Goal: Check status: Check status

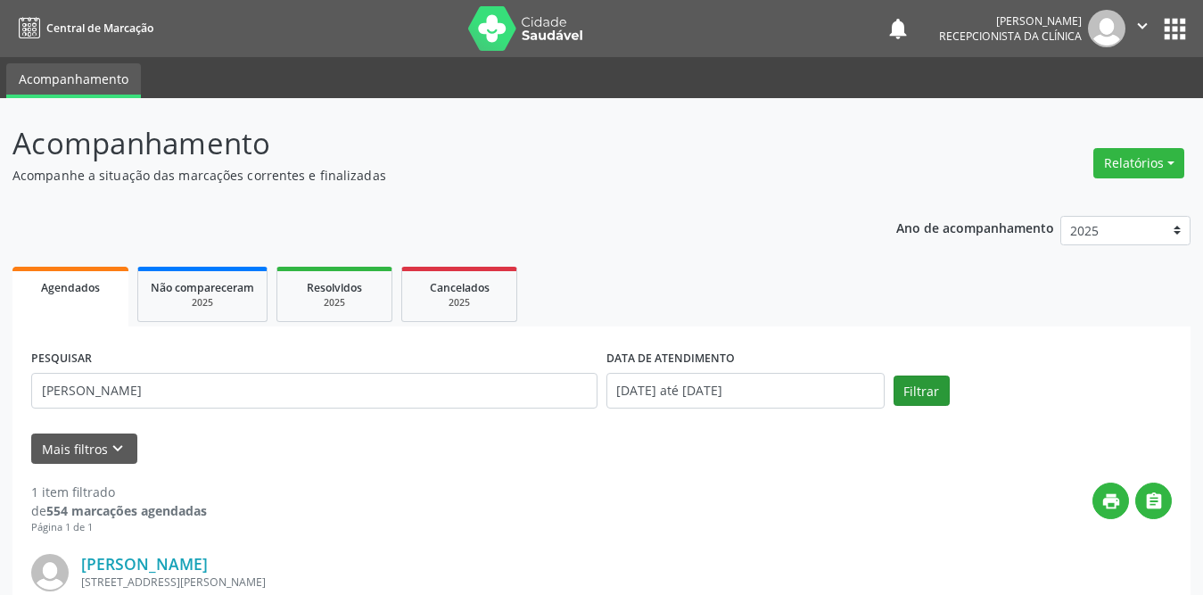
type input "[PERSON_NAME]"
click at [917, 397] on button "Filtrar" at bounding box center [921, 390] width 56 height 30
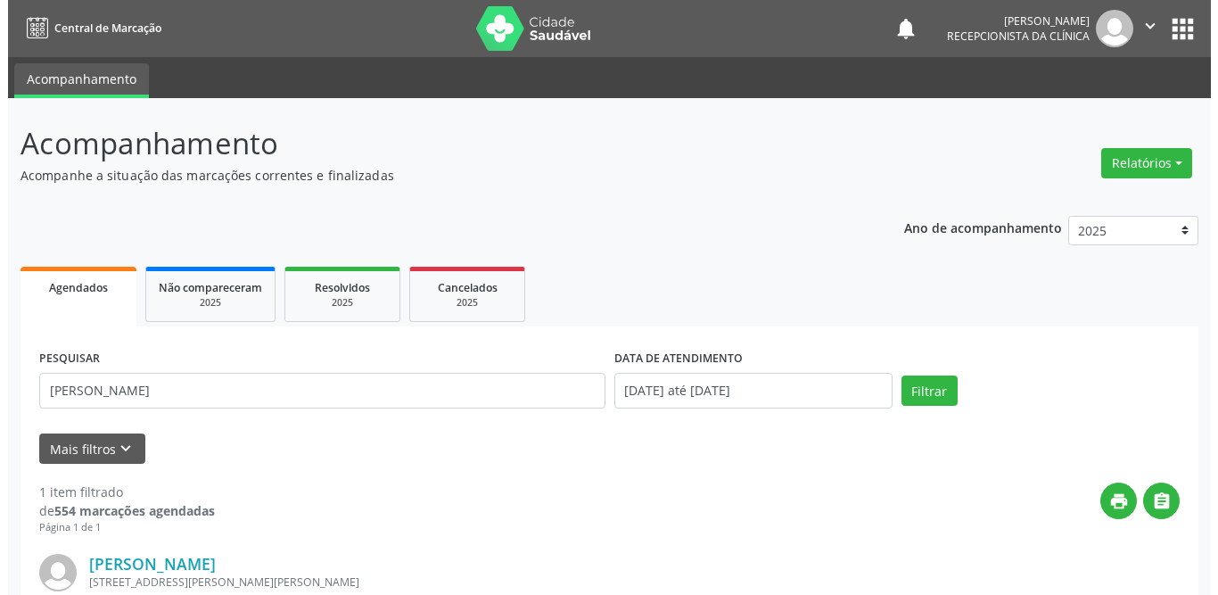
scroll to position [212, 0]
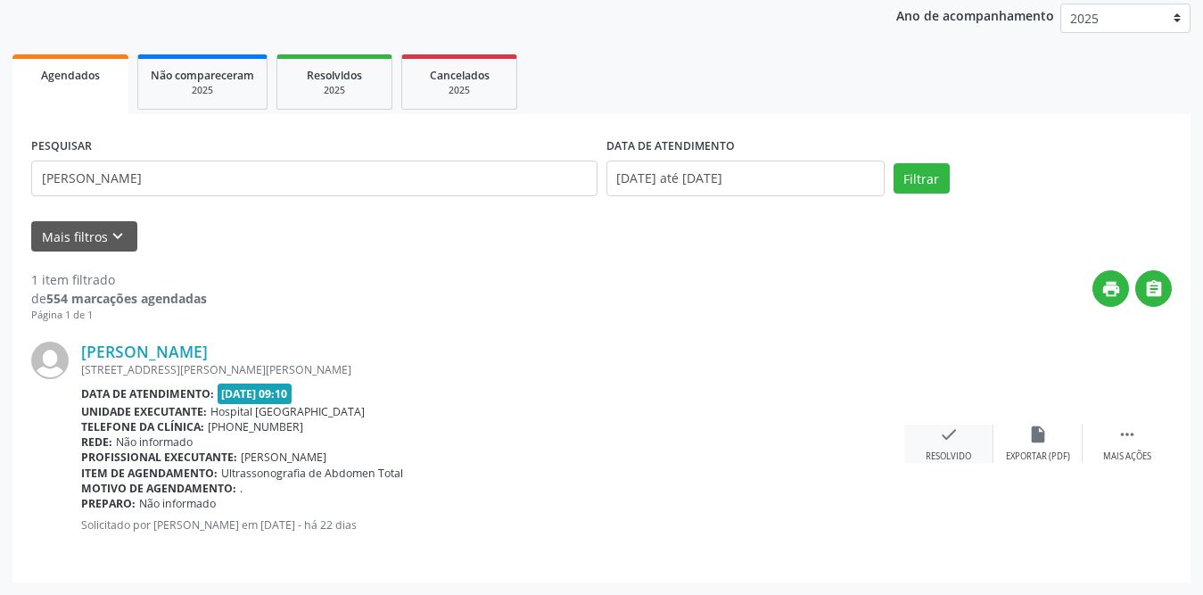
click at [942, 439] on icon "check" at bounding box center [949, 434] width 20 height 20
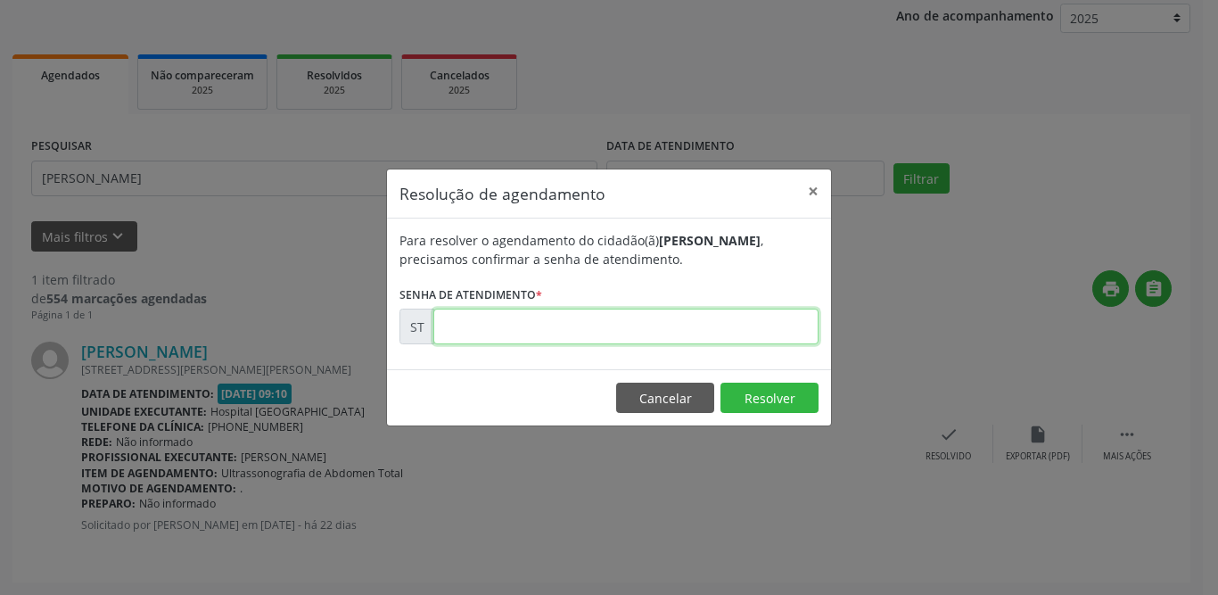
click at [685, 336] on input "text" at bounding box center [625, 327] width 385 height 36
type input "00021007"
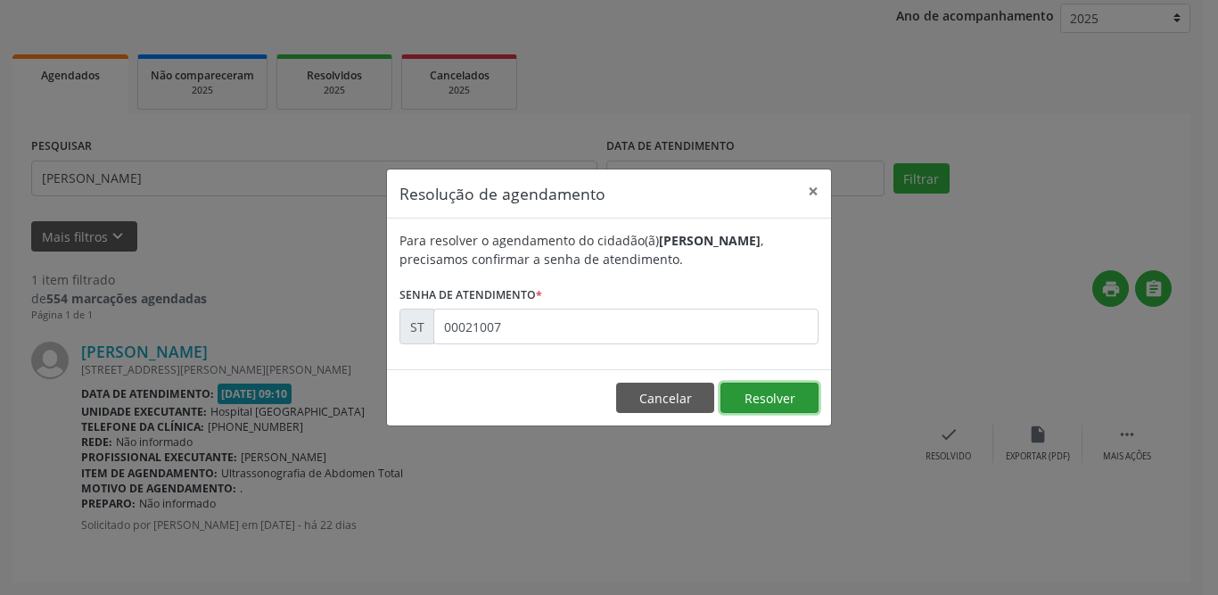
click at [746, 403] on button "Resolver" at bounding box center [769, 398] width 98 height 30
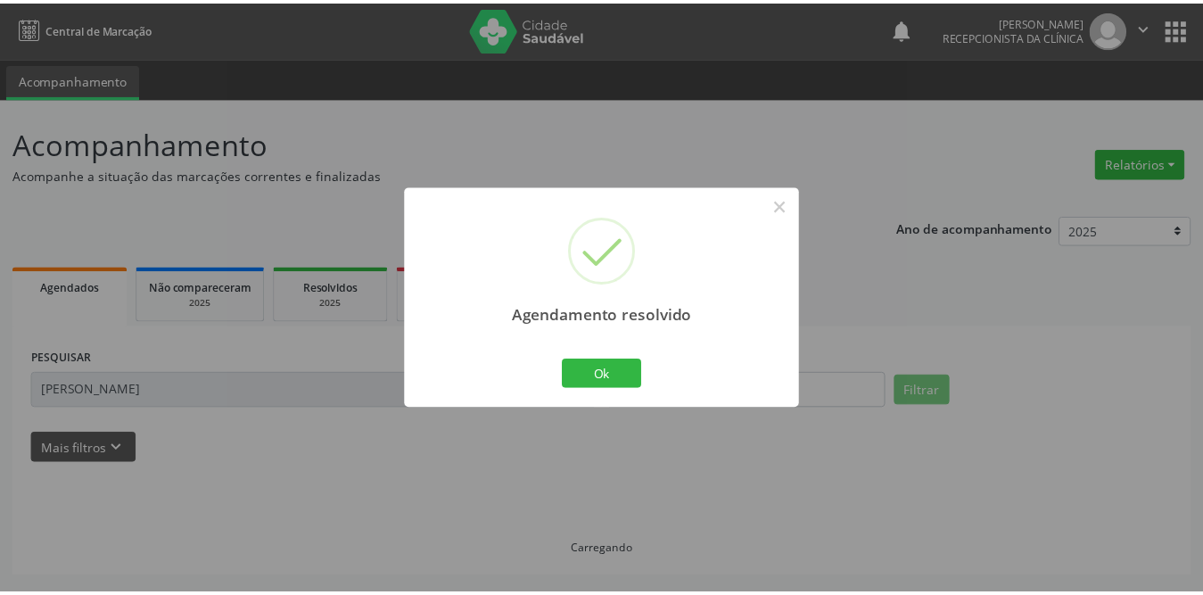
scroll to position [0, 0]
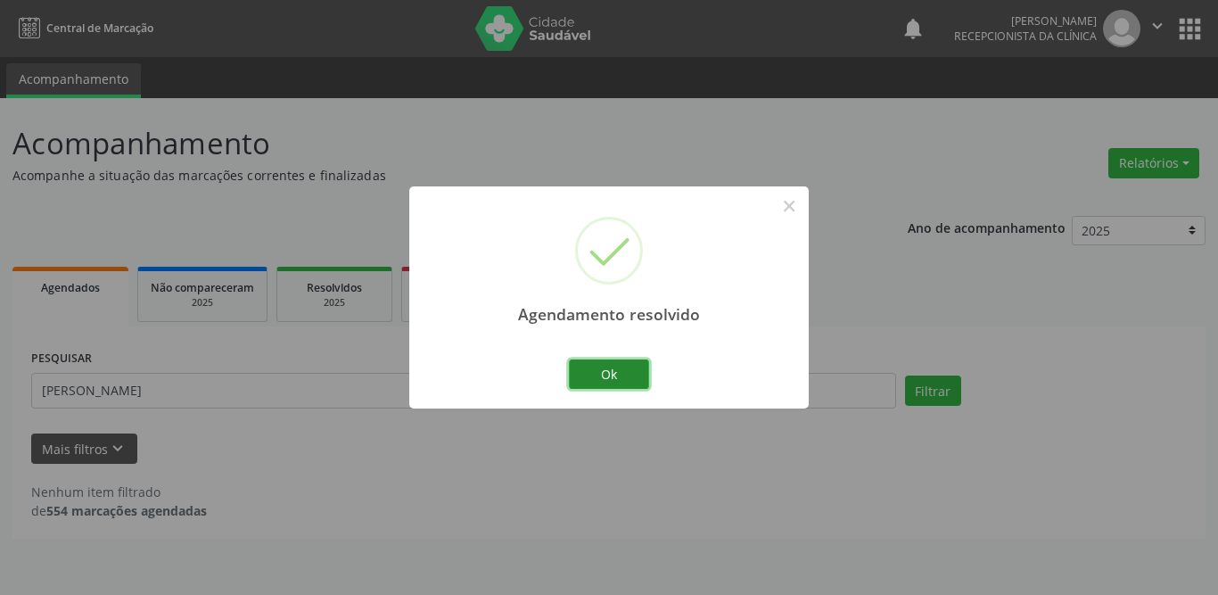
click at [598, 375] on button "Ok" at bounding box center [609, 374] width 80 height 30
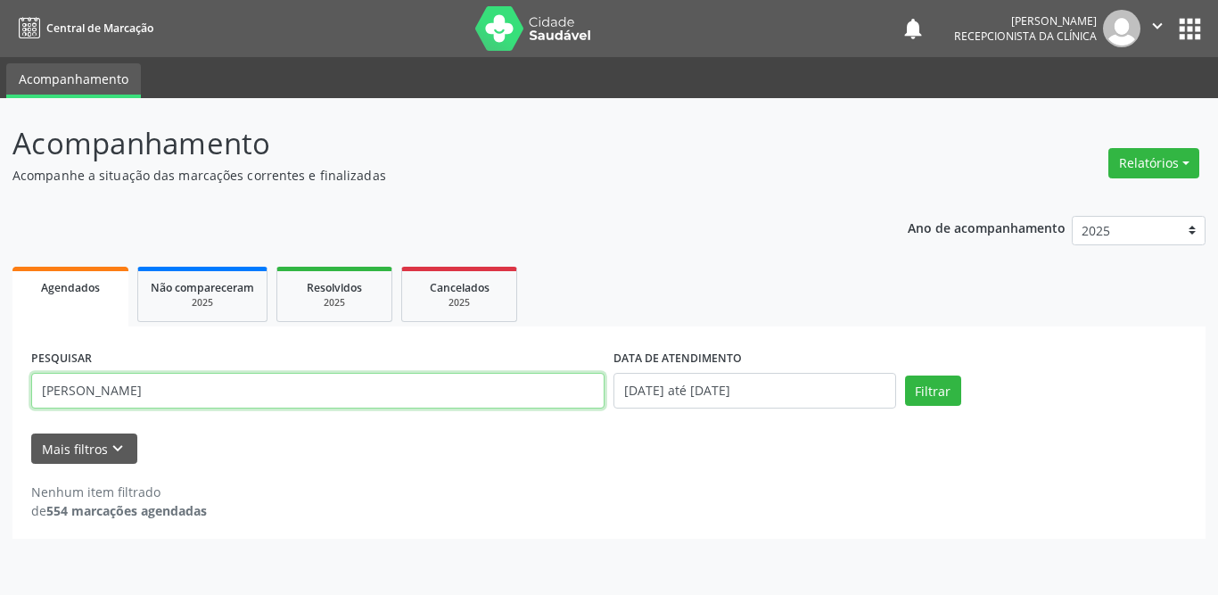
drag, startPoint x: 178, startPoint y: 387, endPoint x: 21, endPoint y: 380, distance: 158.0
click at [5, 391] on div "Acompanhamento Acompanhe a situação das marcações correntes e finalizadas Relat…" at bounding box center [609, 346] width 1218 height 497
click at [168, 398] on input "text" at bounding box center [317, 391] width 573 height 36
type input "alaide"
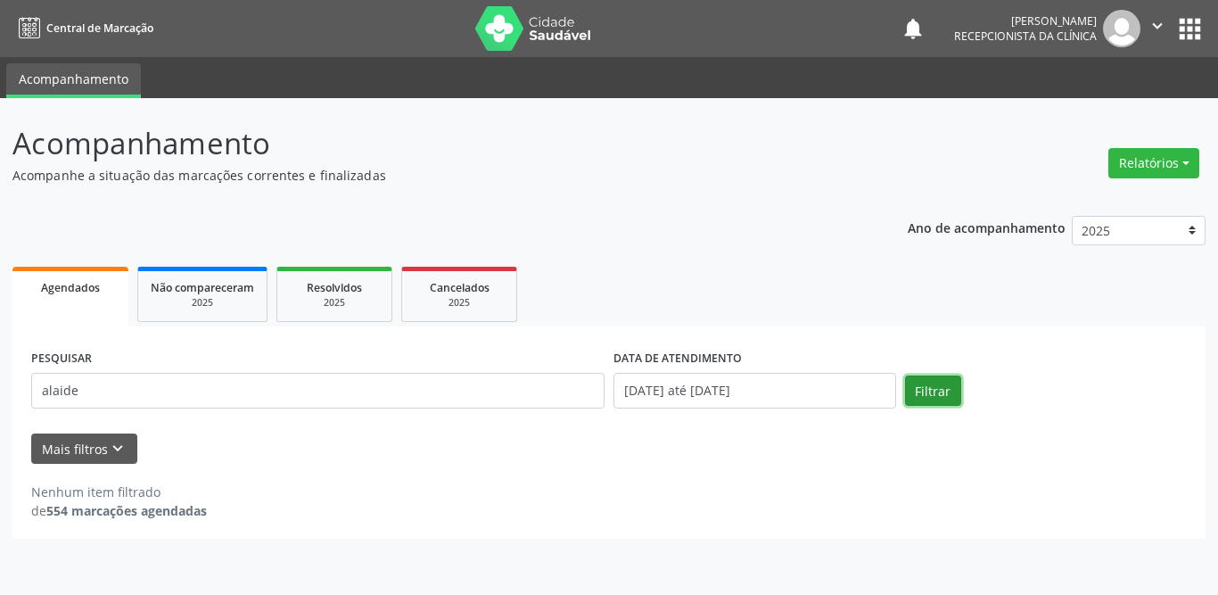
click at [930, 388] on button "Filtrar" at bounding box center [933, 390] width 56 height 30
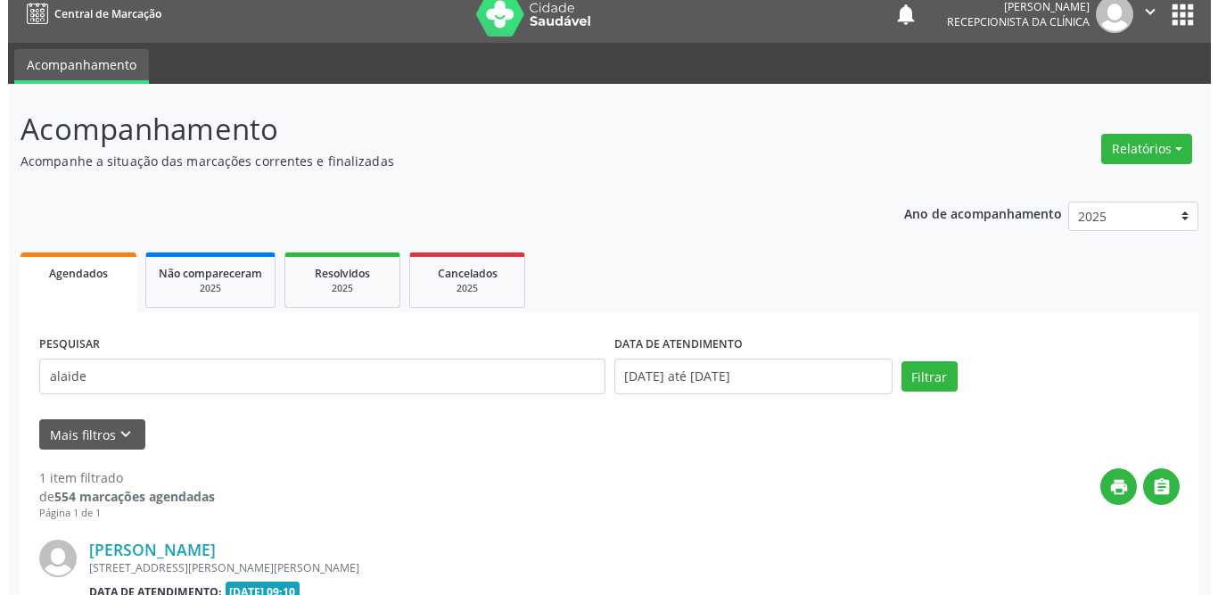
scroll to position [212, 0]
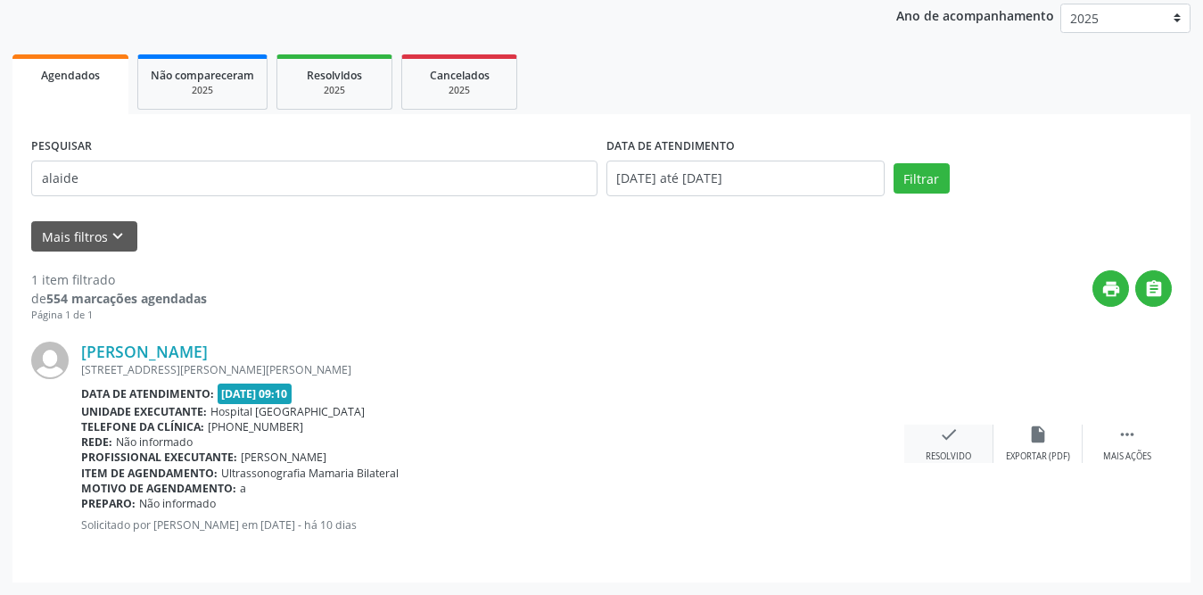
click at [946, 434] on icon "check" at bounding box center [949, 434] width 20 height 20
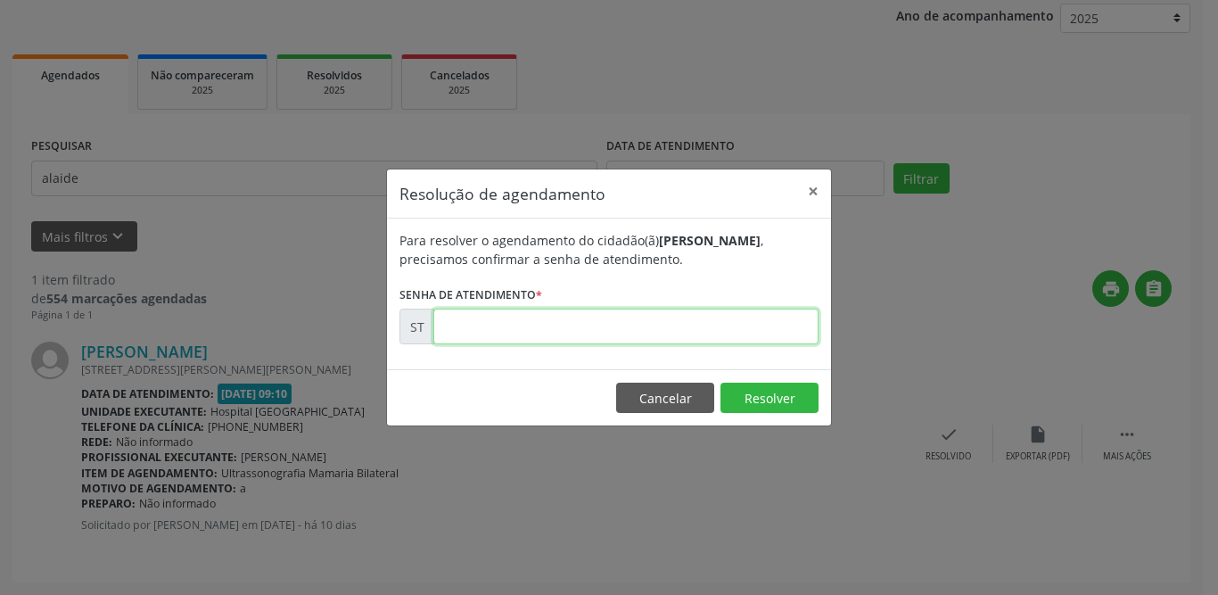
click at [608, 331] on input "text" at bounding box center [625, 327] width 385 height 36
type input "00022239"
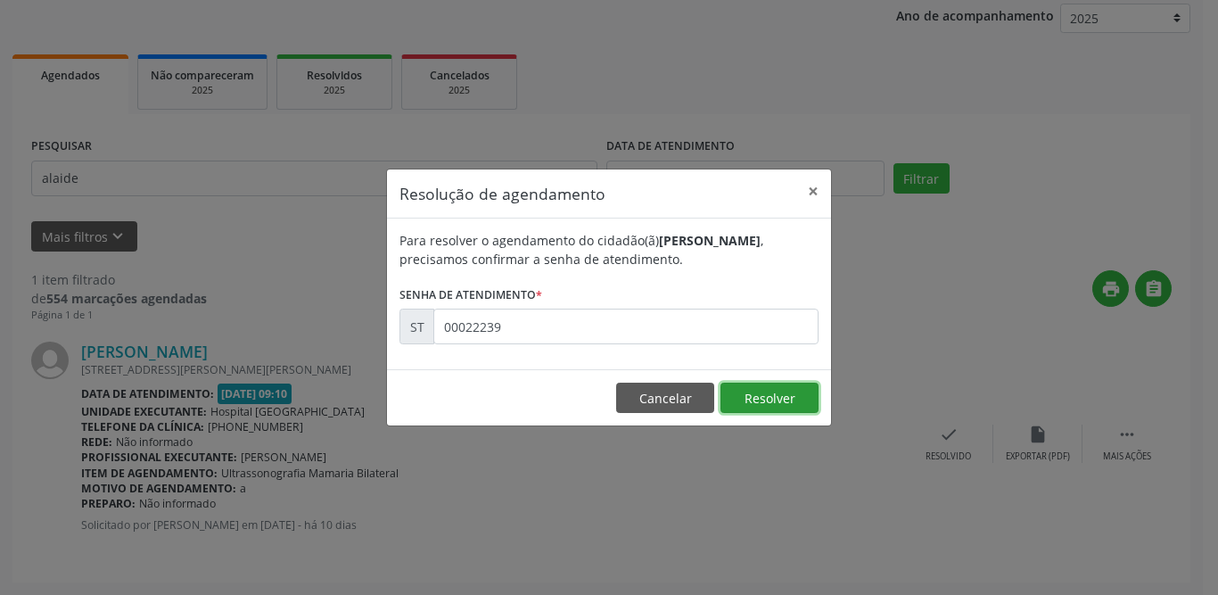
click at [754, 402] on button "Resolver" at bounding box center [769, 398] width 98 height 30
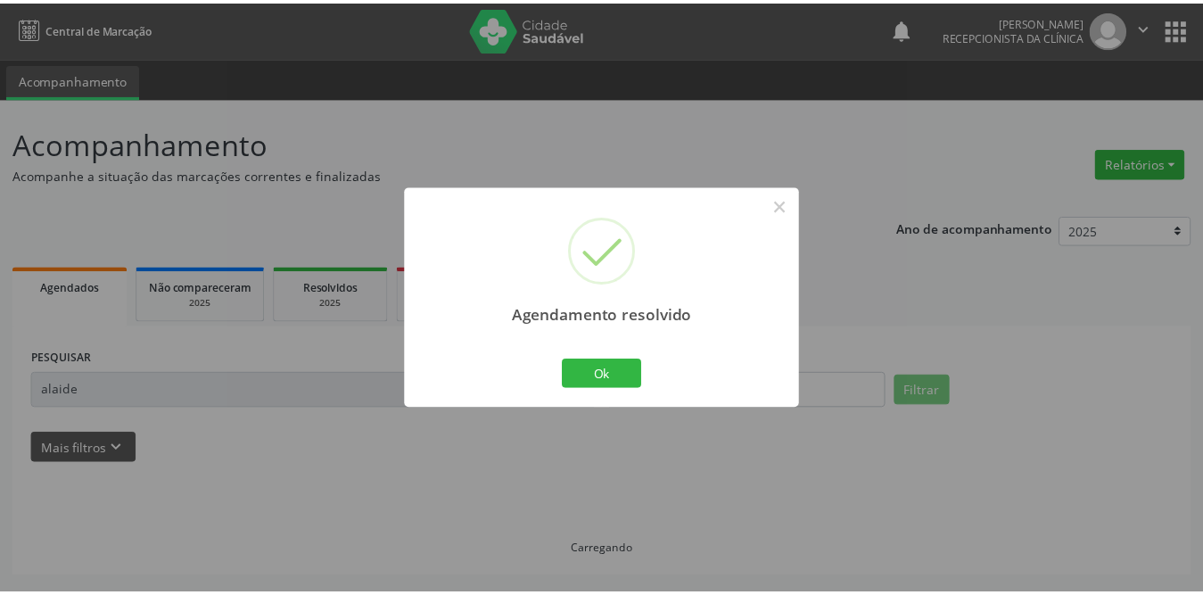
scroll to position [0, 0]
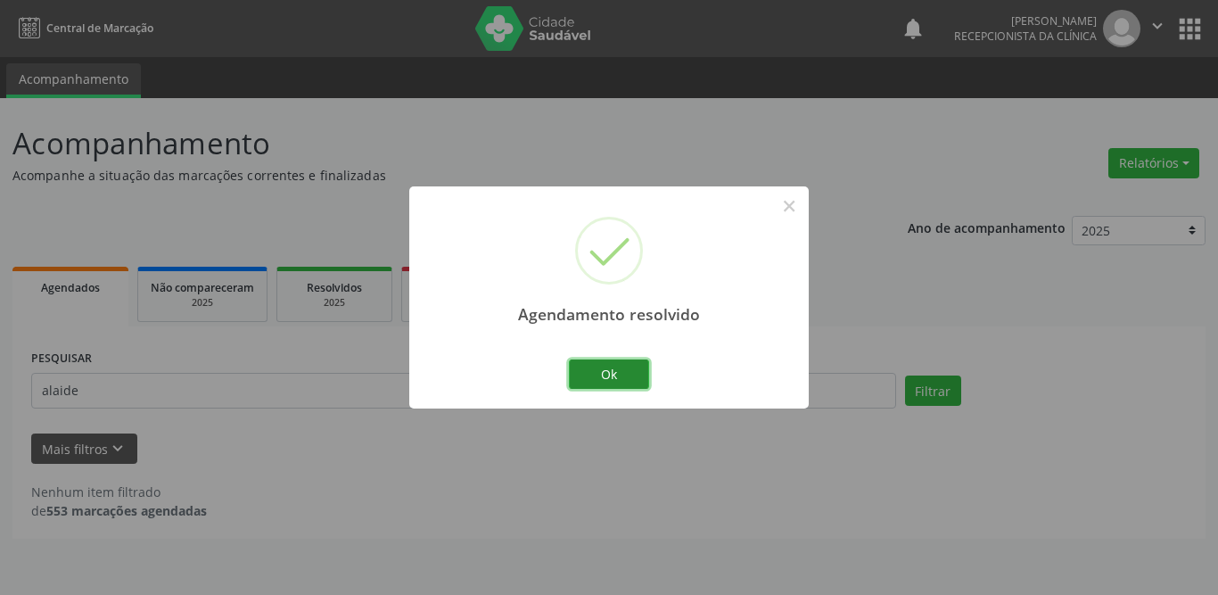
click at [645, 370] on button "Ok" at bounding box center [609, 374] width 80 height 30
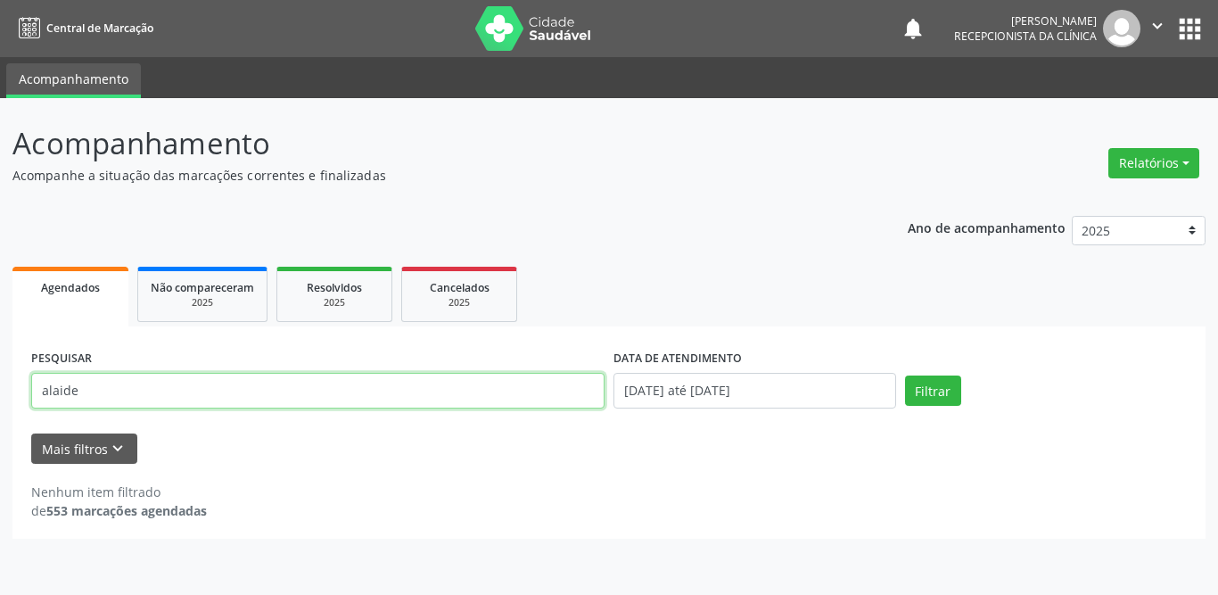
drag, startPoint x: 286, startPoint y: 380, endPoint x: 0, endPoint y: 376, distance: 286.2
click at [0, 376] on div "Acompanhamento Acompanhe a situação das marcações correntes e finalizadas Relat…" at bounding box center [609, 346] width 1218 height 497
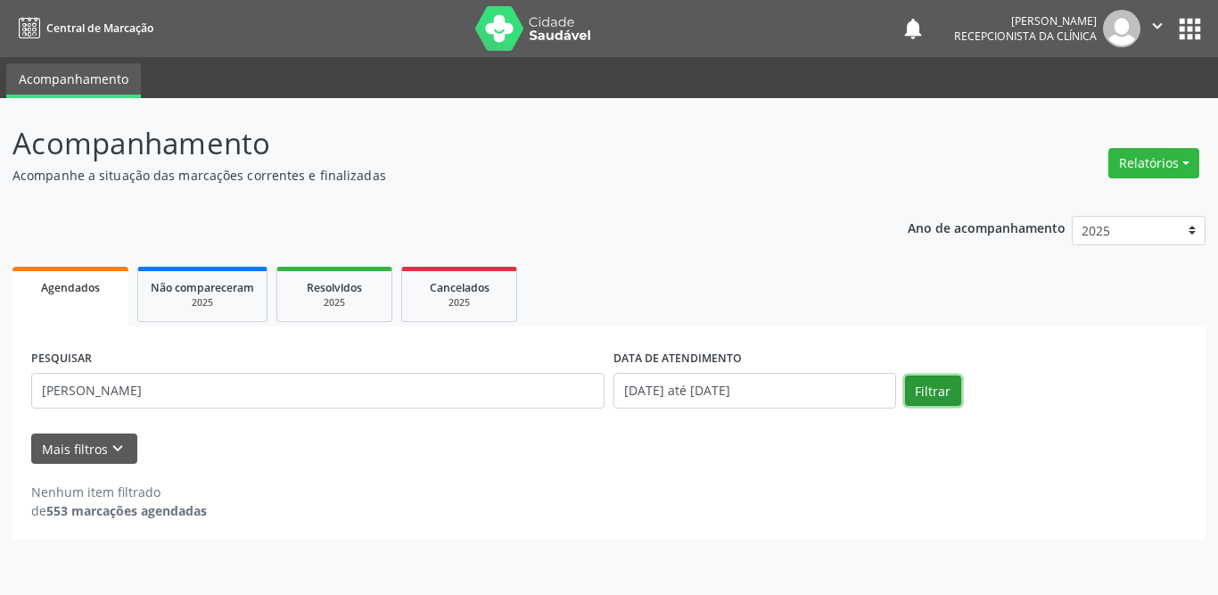
click at [933, 398] on button "Filtrar" at bounding box center [933, 390] width 56 height 30
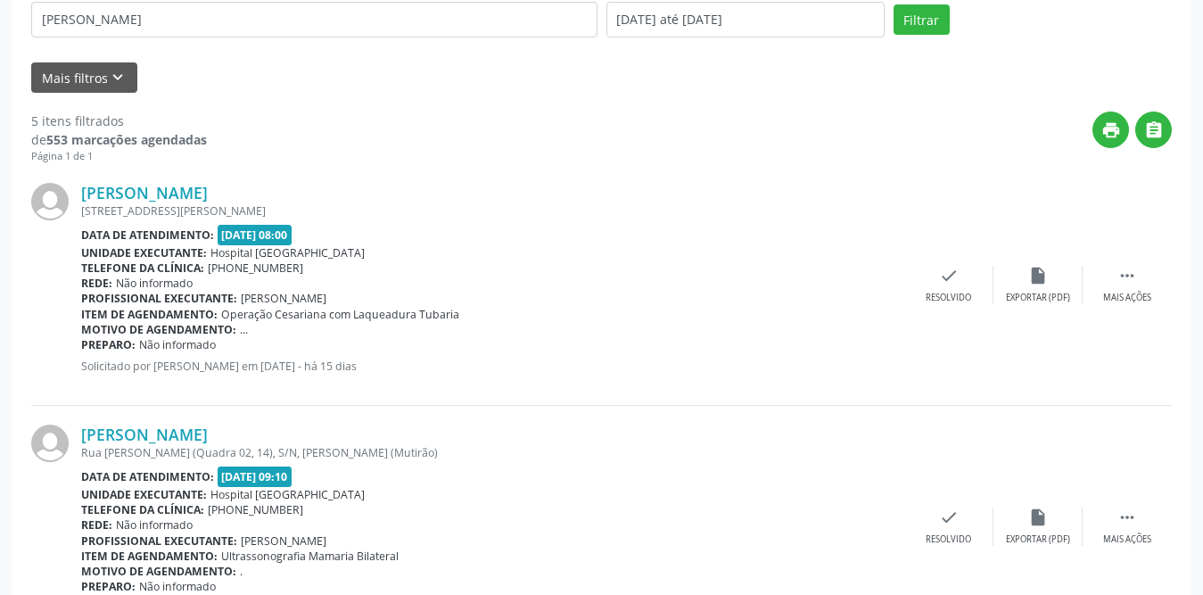
scroll to position [193, 0]
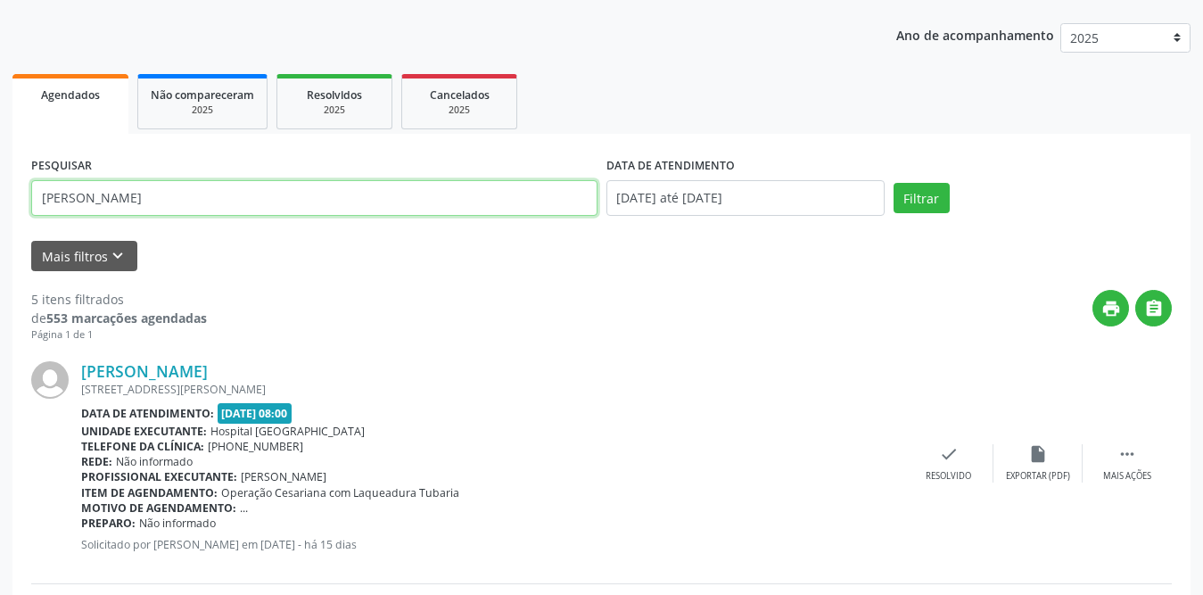
click at [185, 187] on input "[PERSON_NAME]" at bounding box center [314, 198] width 566 height 36
type input "[PERSON_NAME]"
click at [917, 200] on button "Filtrar" at bounding box center [921, 198] width 56 height 30
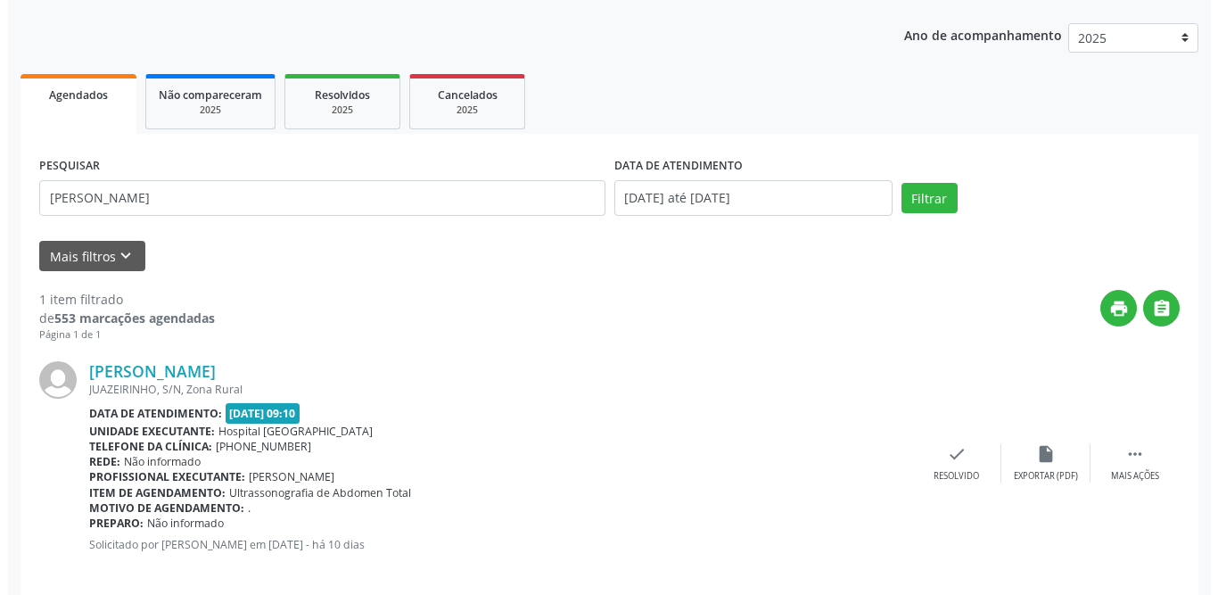
scroll to position [212, 0]
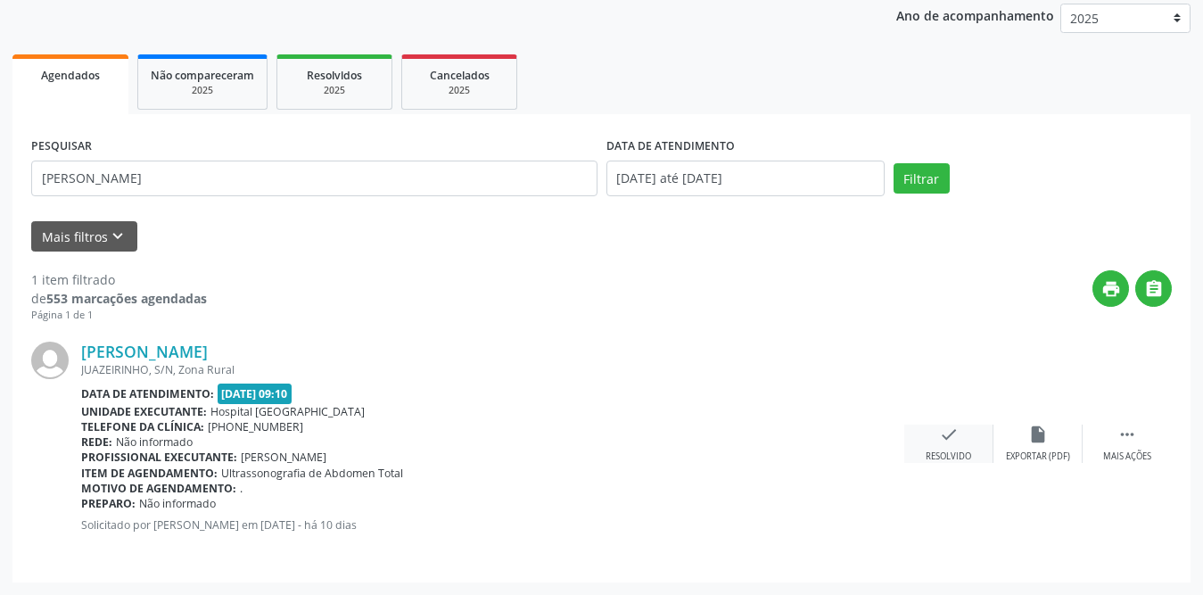
click at [955, 439] on icon "check" at bounding box center [949, 434] width 20 height 20
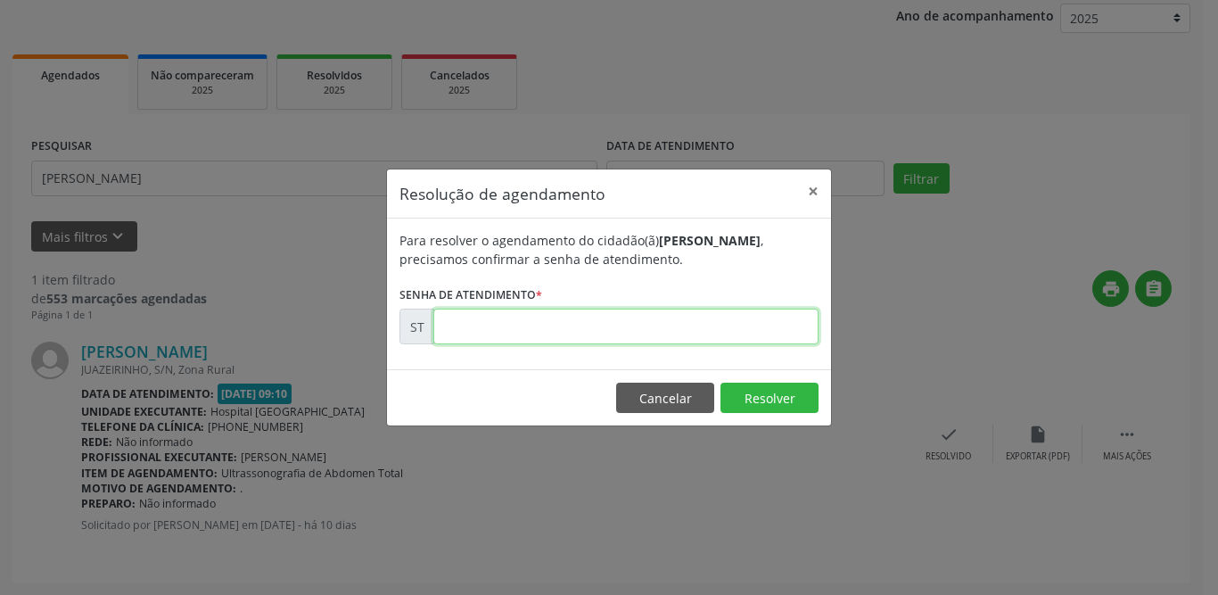
click at [496, 322] on input "text" at bounding box center [625, 327] width 385 height 36
type input "00022325"
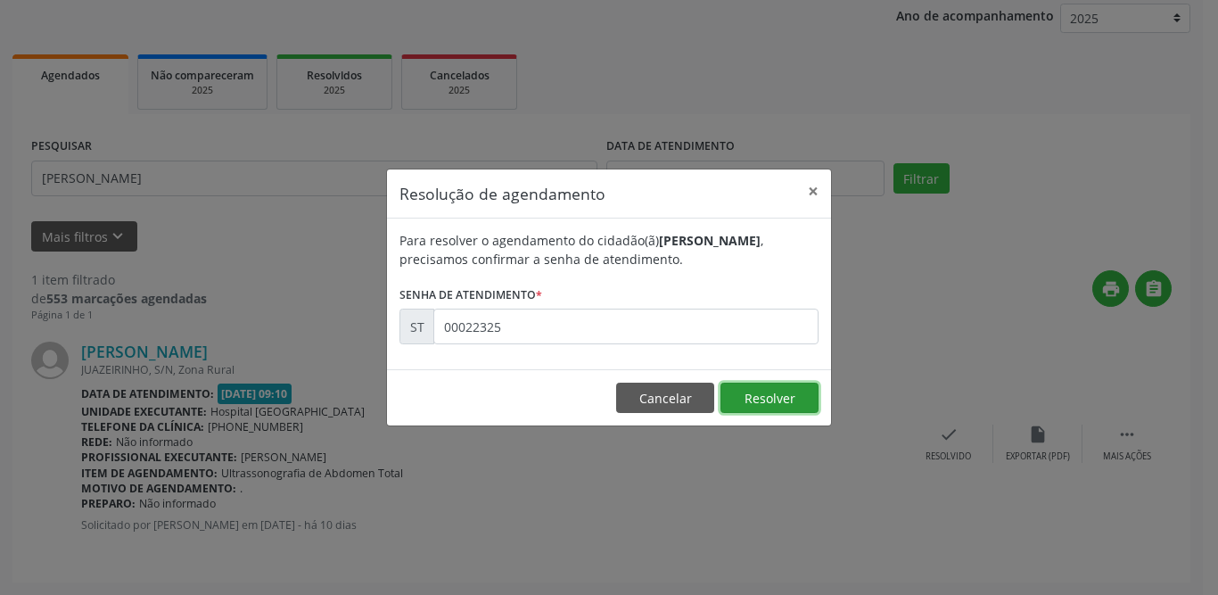
click at [775, 396] on button "Resolver" at bounding box center [769, 398] width 98 height 30
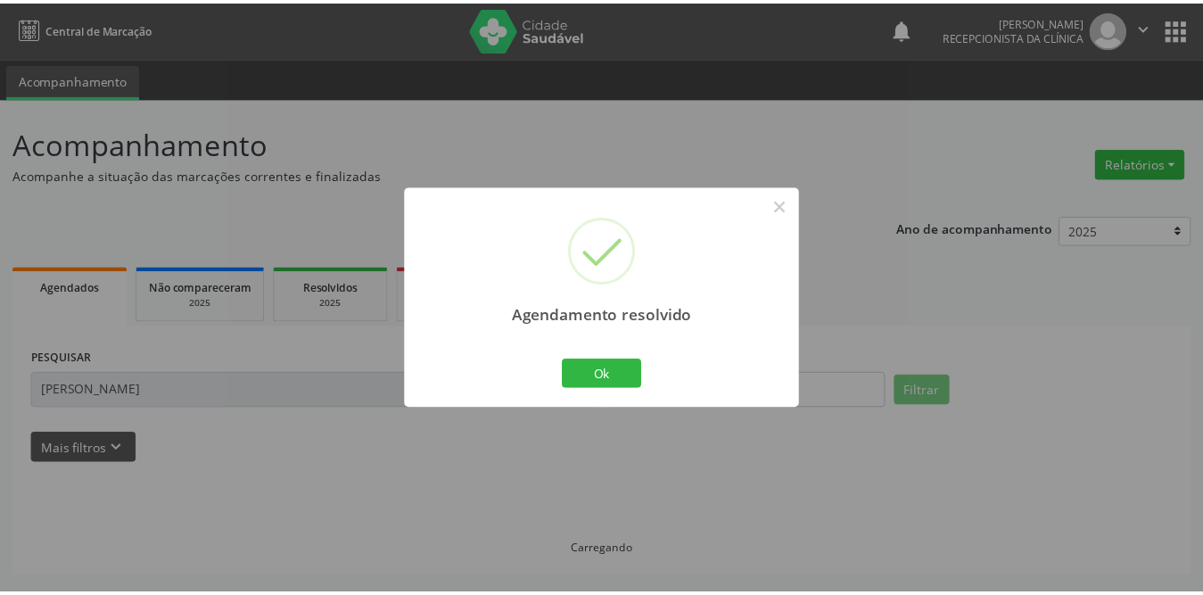
scroll to position [0, 0]
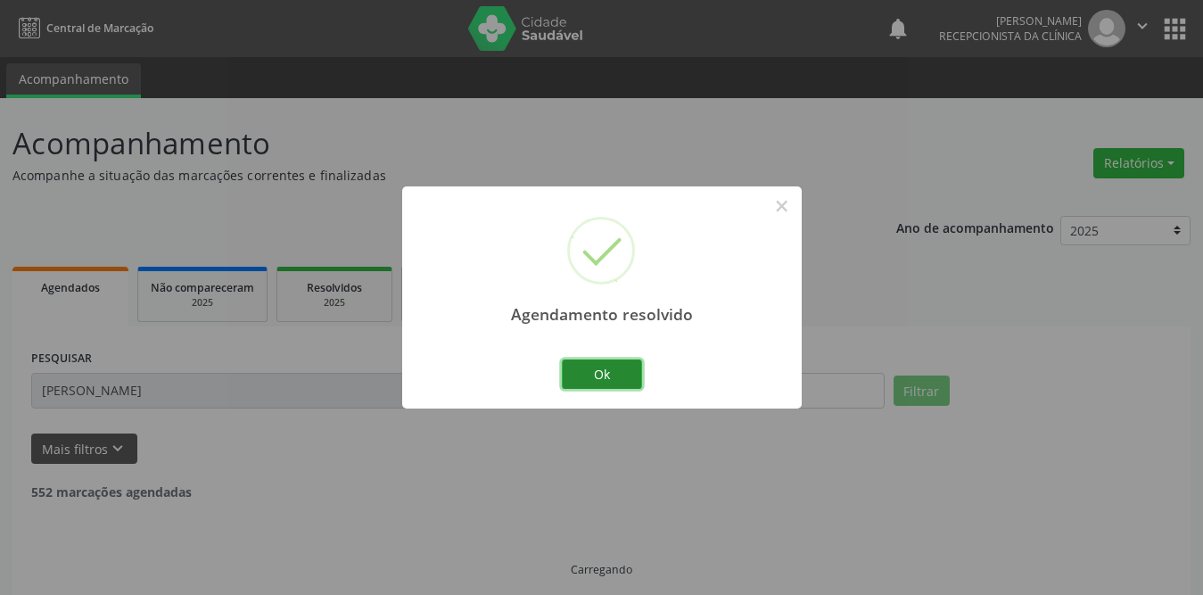
click at [607, 374] on button "Ok" at bounding box center [602, 374] width 80 height 30
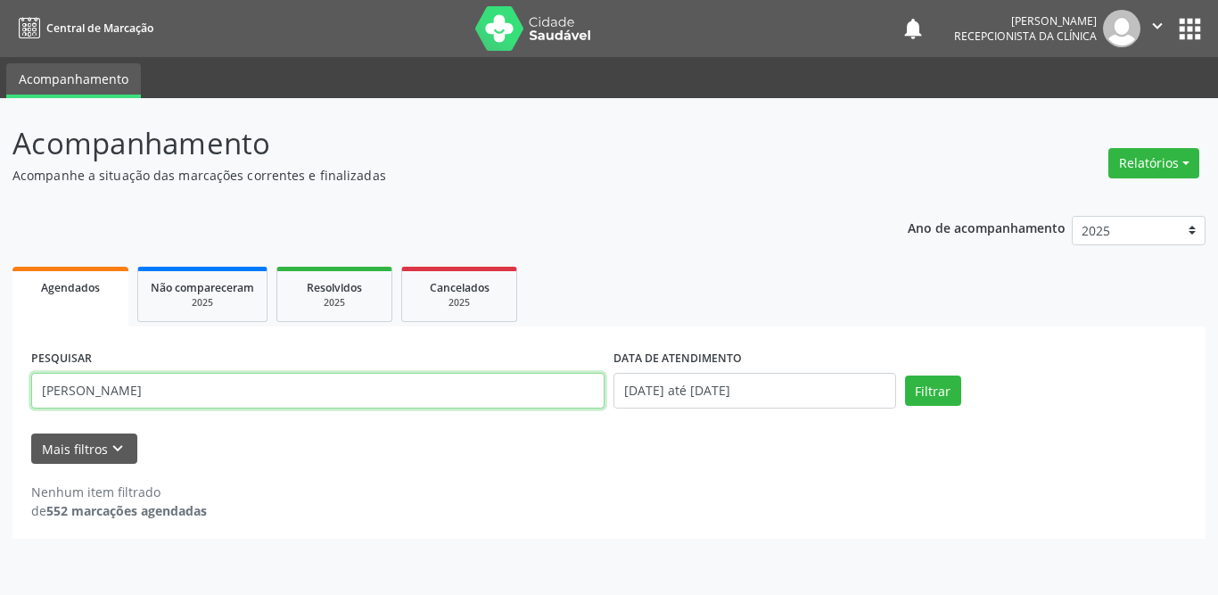
drag, startPoint x: 203, startPoint y: 400, endPoint x: 0, endPoint y: 381, distance: 204.2
click at [0, 381] on div "Acompanhamento Acompanhe a situação das marcações correntes e finalizadas Relat…" at bounding box center [609, 346] width 1218 height 497
type input "adenildes"
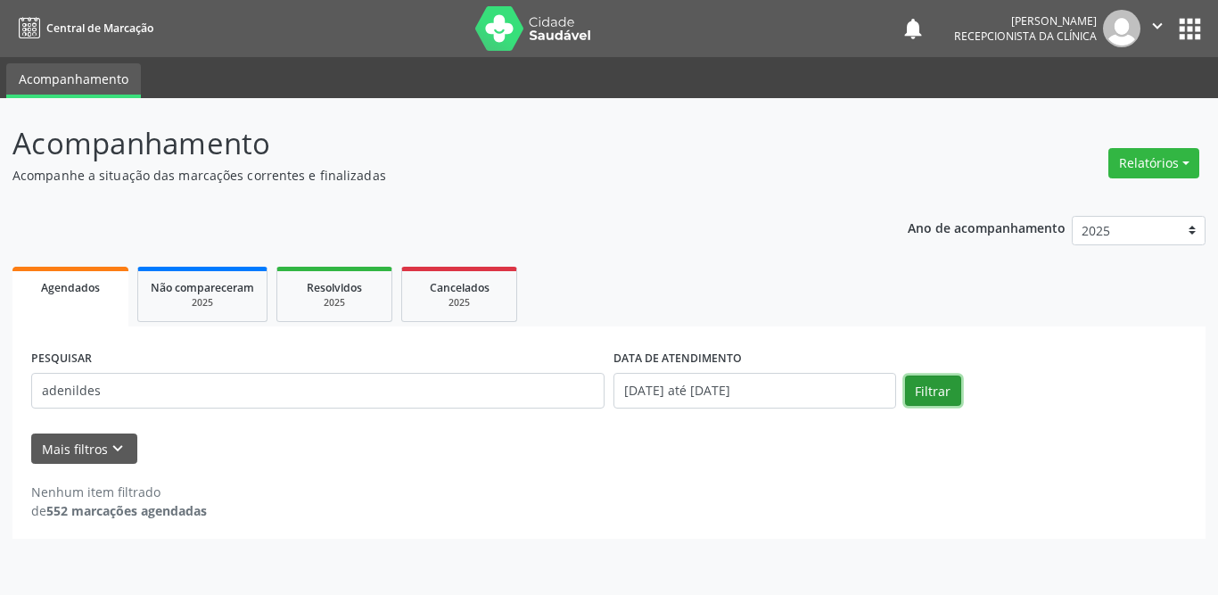
click at [942, 394] on button "Filtrar" at bounding box center [933, 390] width 56 height 30
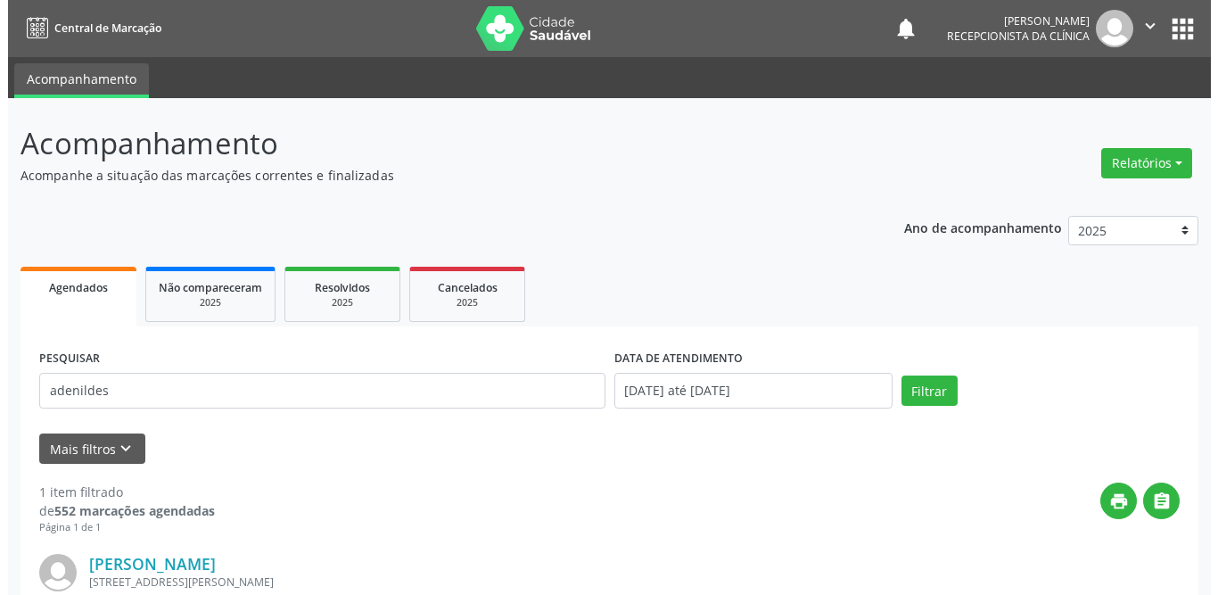
scroll to position [212, 0]
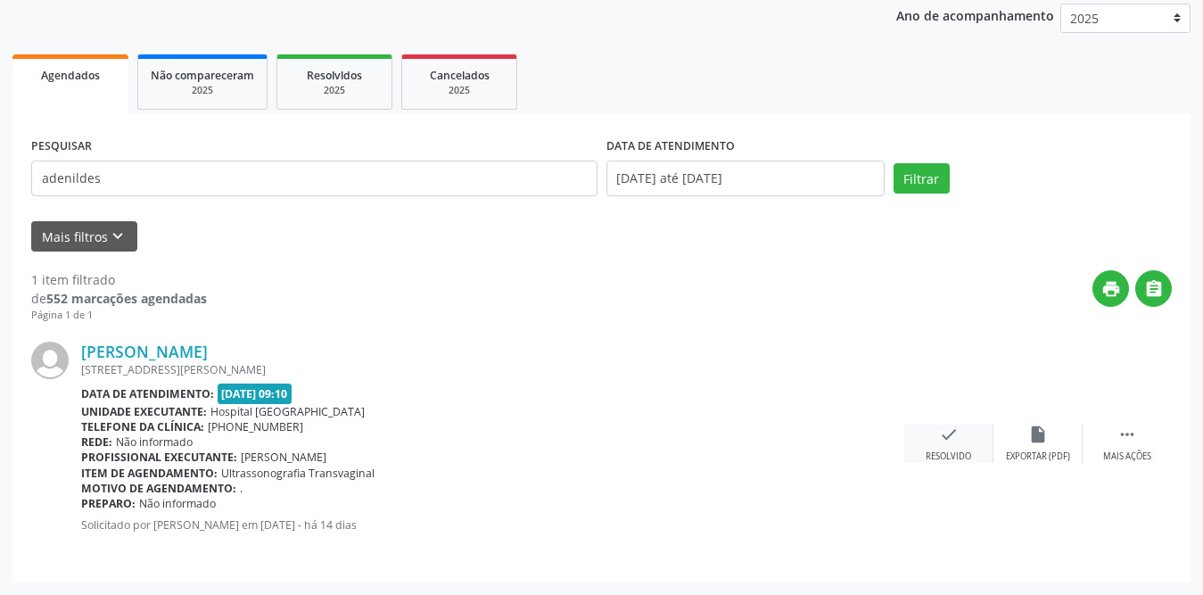
click at [953, 443] on icon "check" at bounding box center [949, 434] width 20 height 20
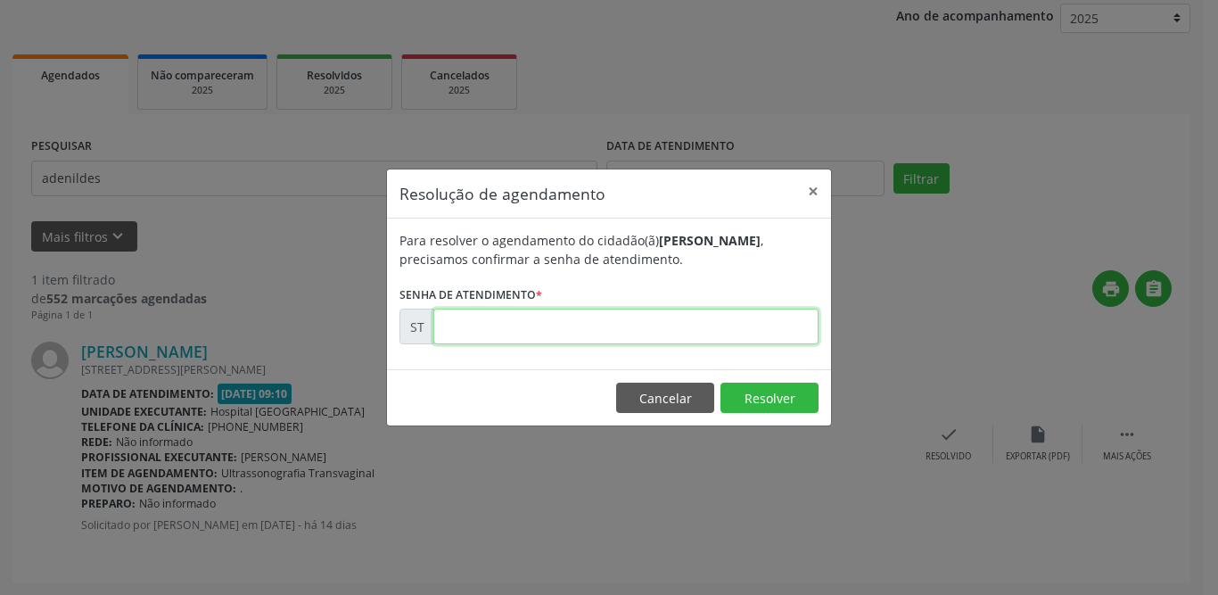
click at [526, 341] on input "text" at bounding box center [625, 327] width 385 height 36
type input "00021879"
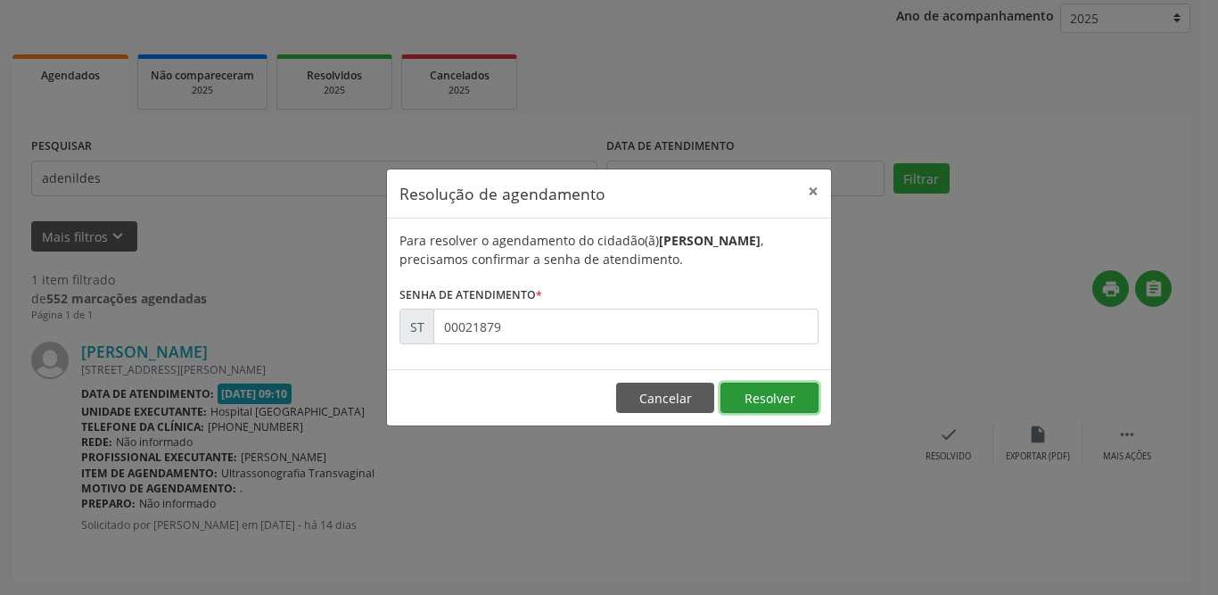
click at [769, 391] on button "Resolver" at bounding box center [769, 398] width 98 height 30
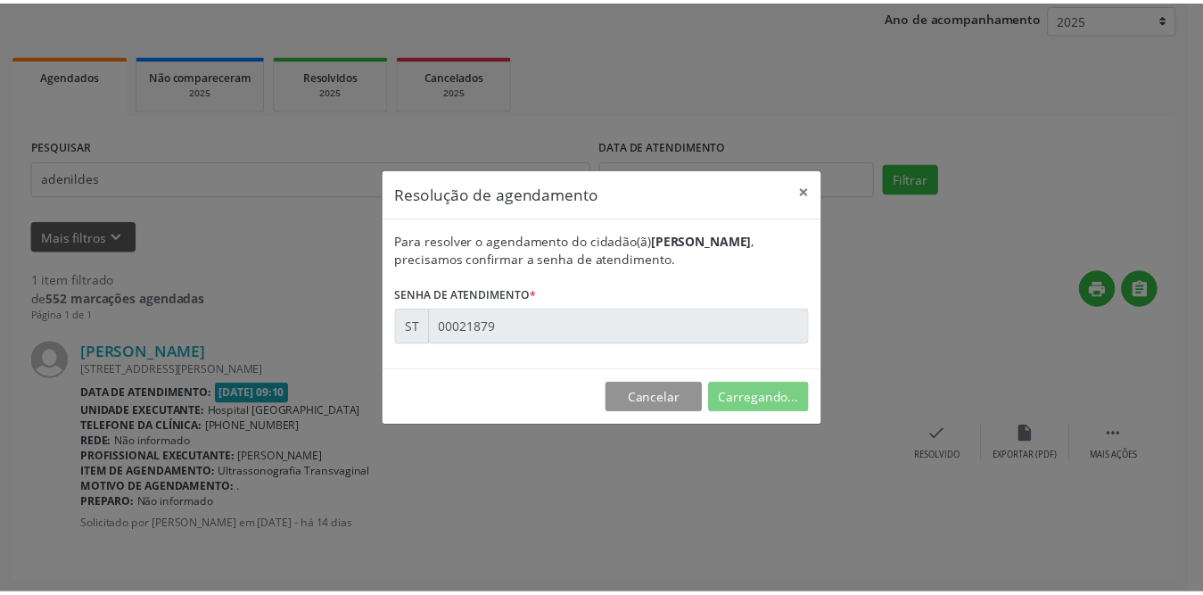
scroll to position [0, 0]
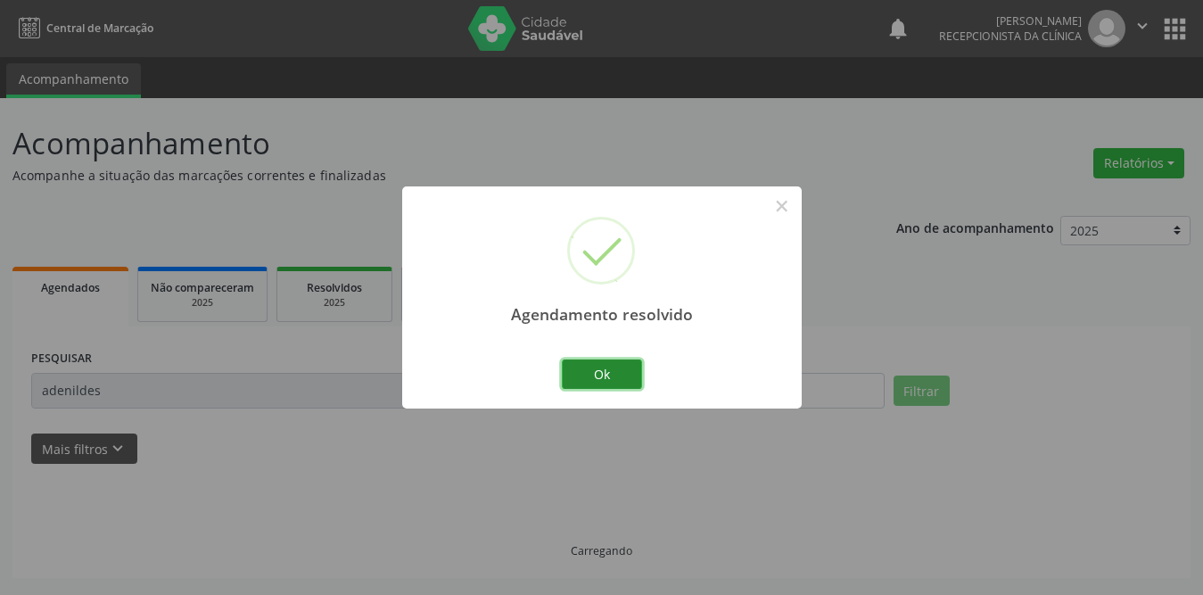
click at [630, 361] on button "Ok" at bounding box center [602, 374] width 80 height 30
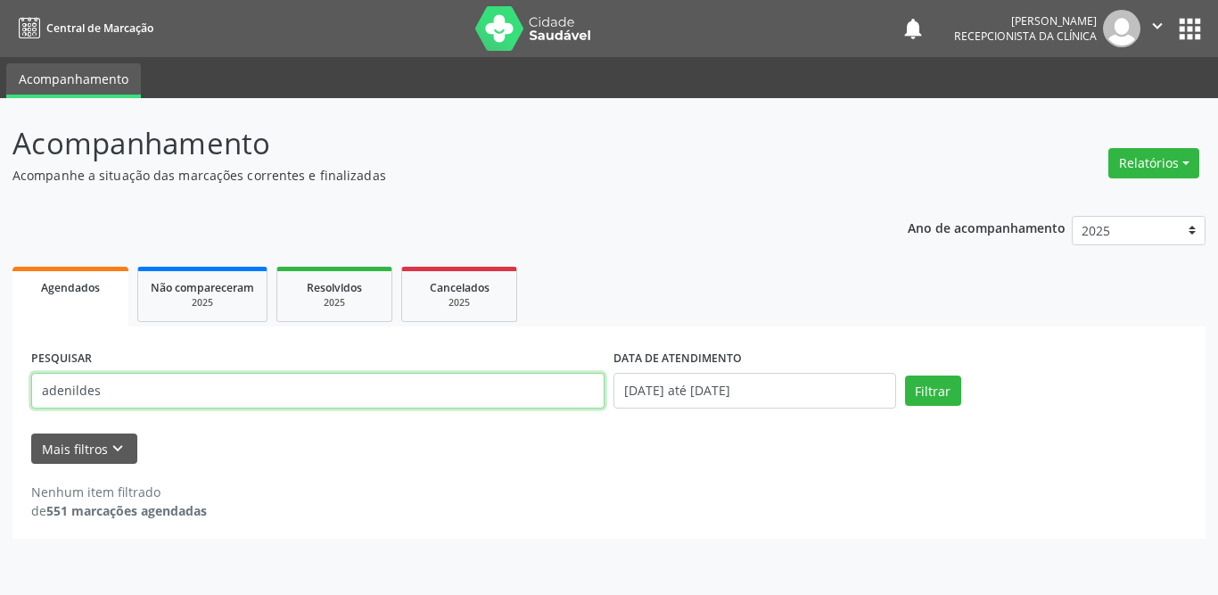
drag, startPoint x: 218, startPoint y: 383, endPoint x: 0, endPoint y: 387, distance: 217.6
click at [0, 387] on div "Acompanhamento Acompanhe a situação das marcações correntes e finalizadas Relat…" at bounding box center [609, 346] width 1218 height 497
type input "[PERSON_NAME]"
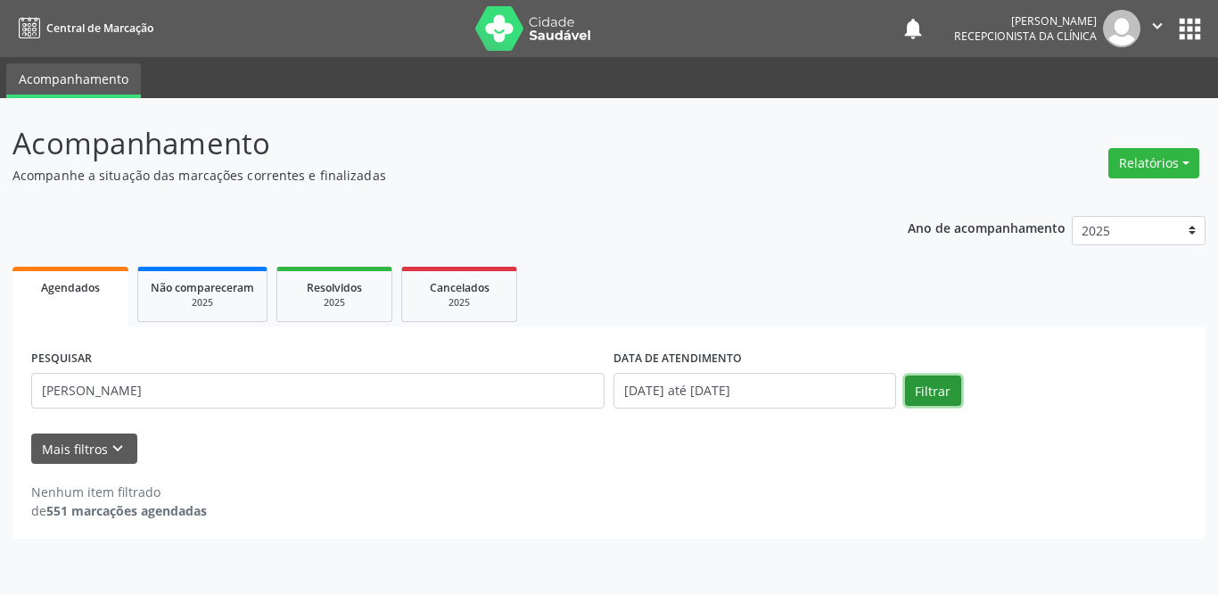
click at [916, 390] on button "Filtrar" at bounding box center [933, 390] width 56 height 30
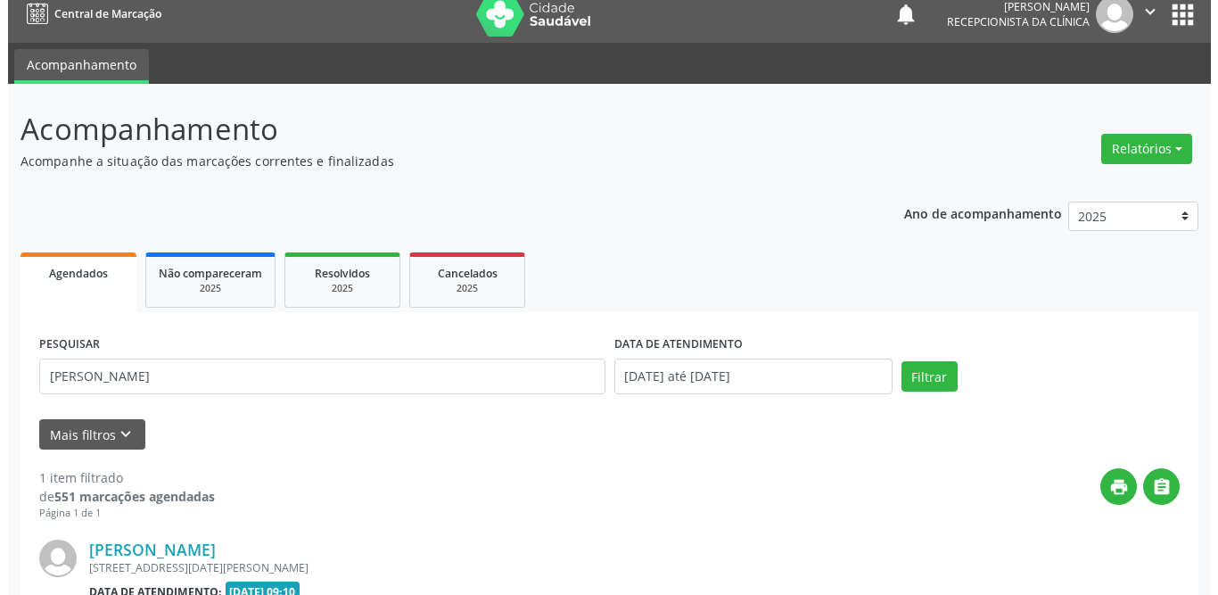
scroll to position [212, 0]
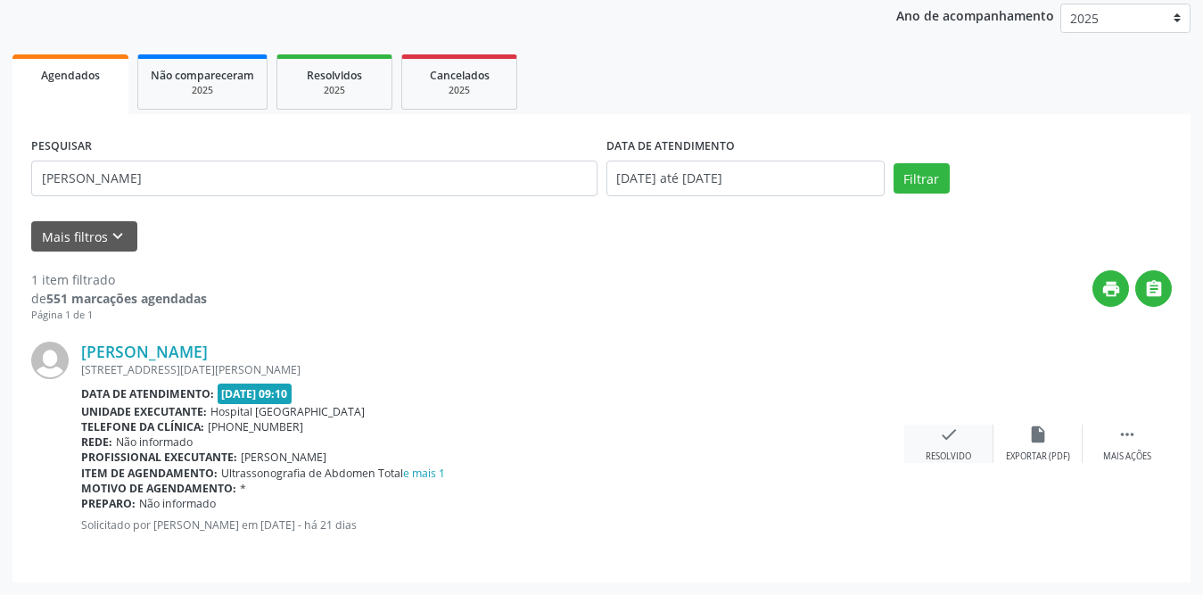
click at [944, 441] on icon "check" at bounding box center [949, 434] width 20 height 20
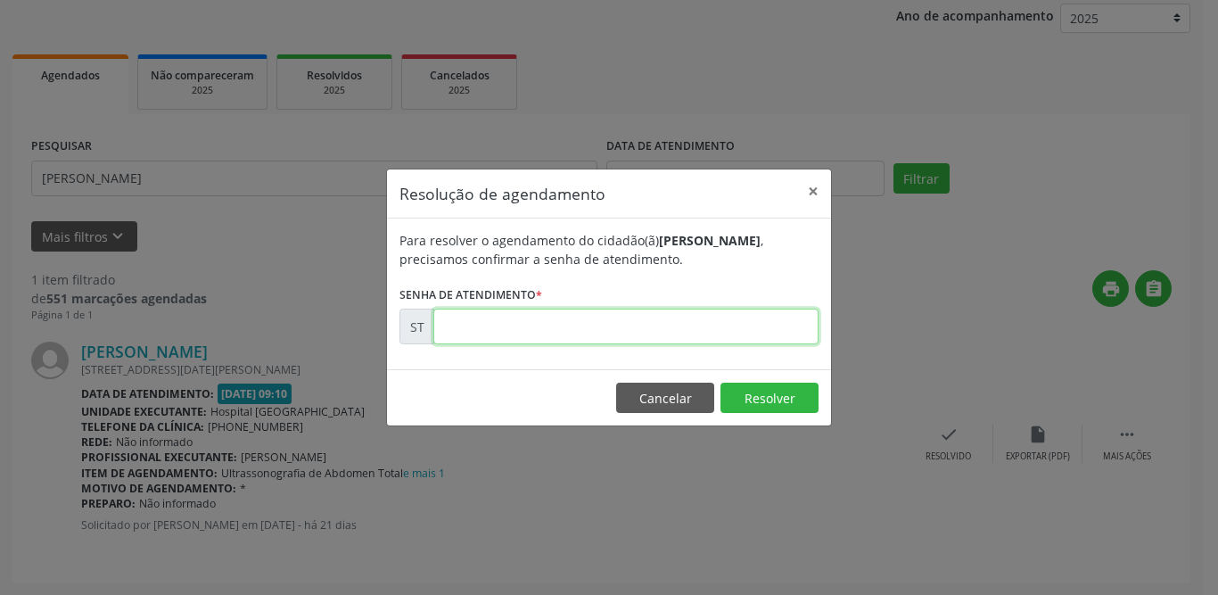
click at [526, 326] on input "text" at bounding box center [625, 327] width 385 height 36
type input "00021248"
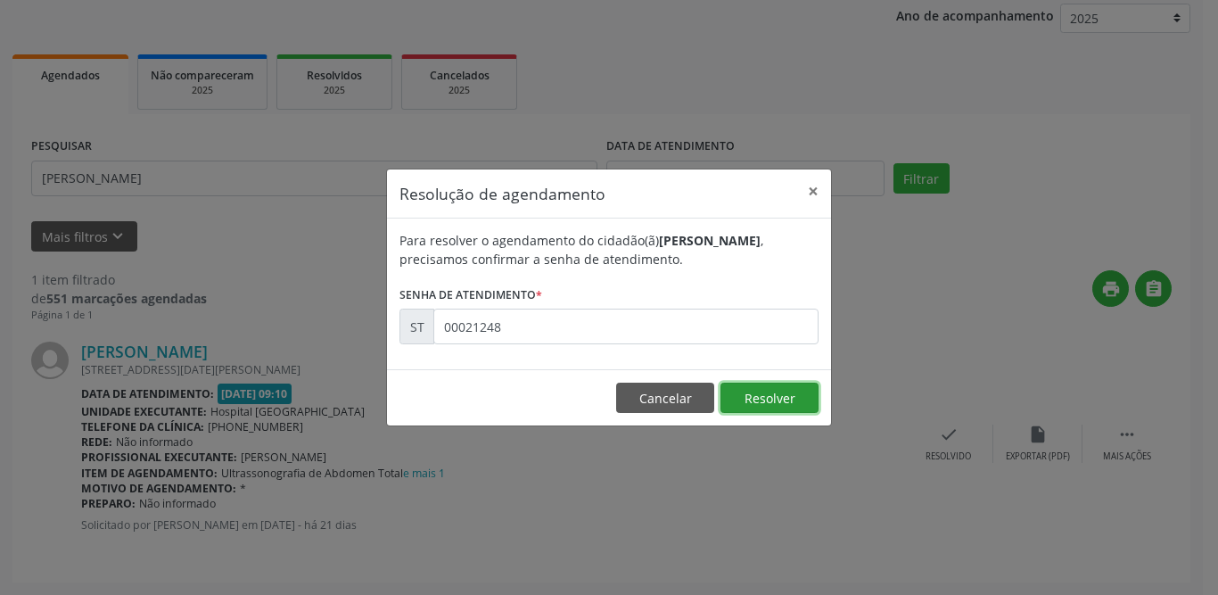
click at [746, 396] on button "Resolver" at bounding box center [769, 398] width 98 height 30
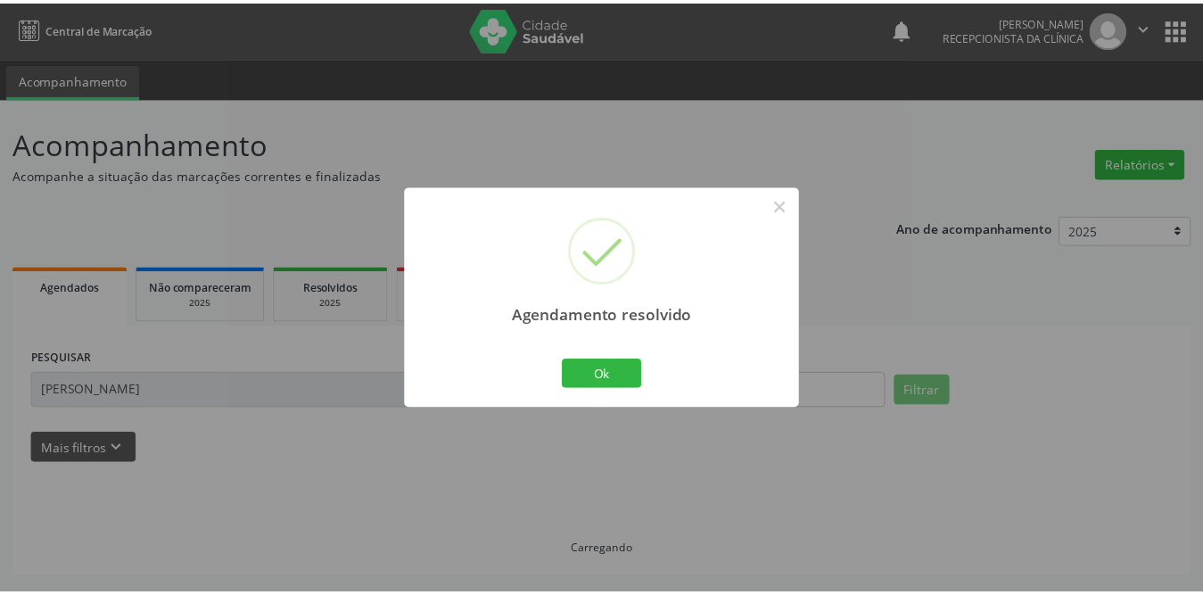
scroll to position [0, 0]
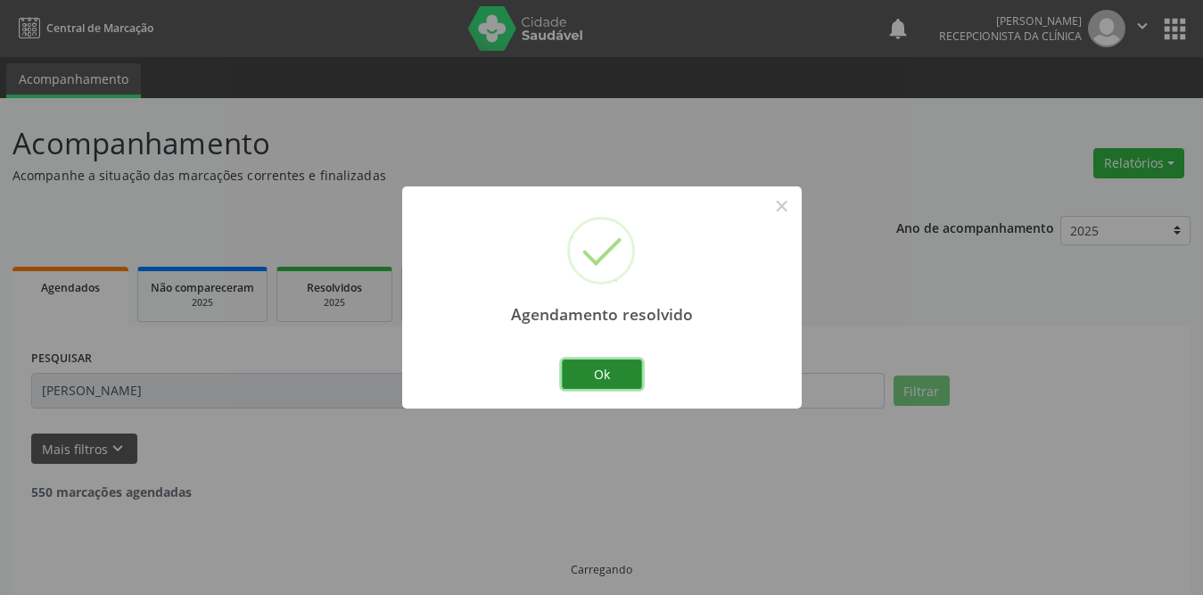
click at [618, 366] on button "Ok" at bounding box center [602, 374] width 80 height 30
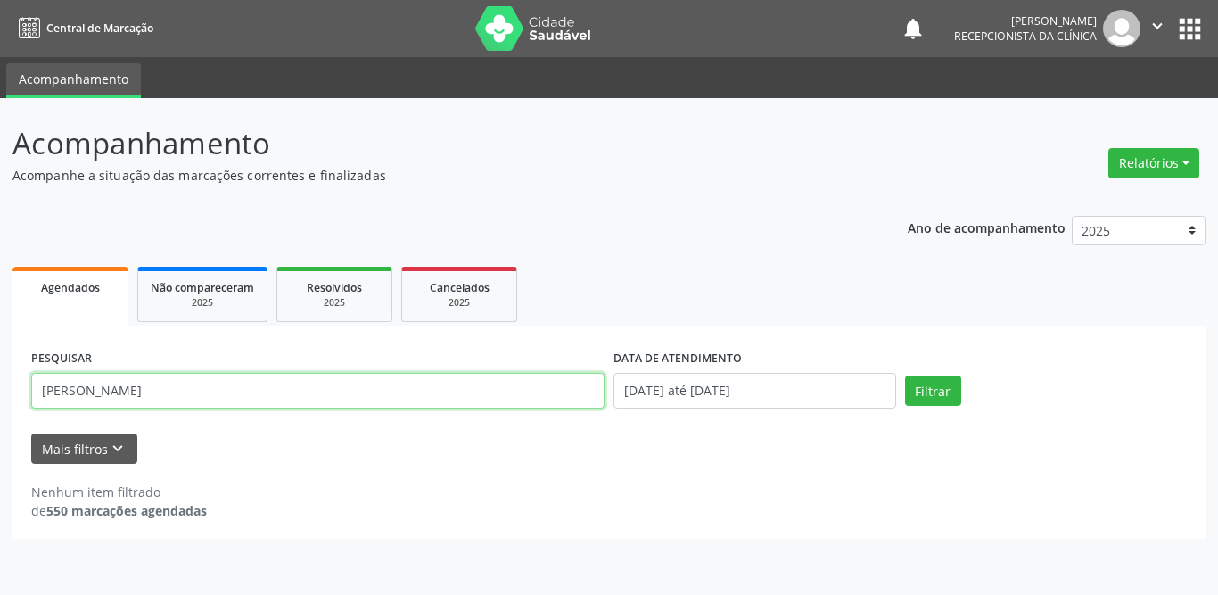
drag, startPoint x: 202, startPoint y: 400, endPoint x: 0, endPoint y: 395, distance: 201.6
click at [0, 395] on div "Acompanhamento Acompanhe a situação das marcações correntes e finalizadas Relat…" at bounding box center [609, 346] width 1218 height 497
type input "eroita"
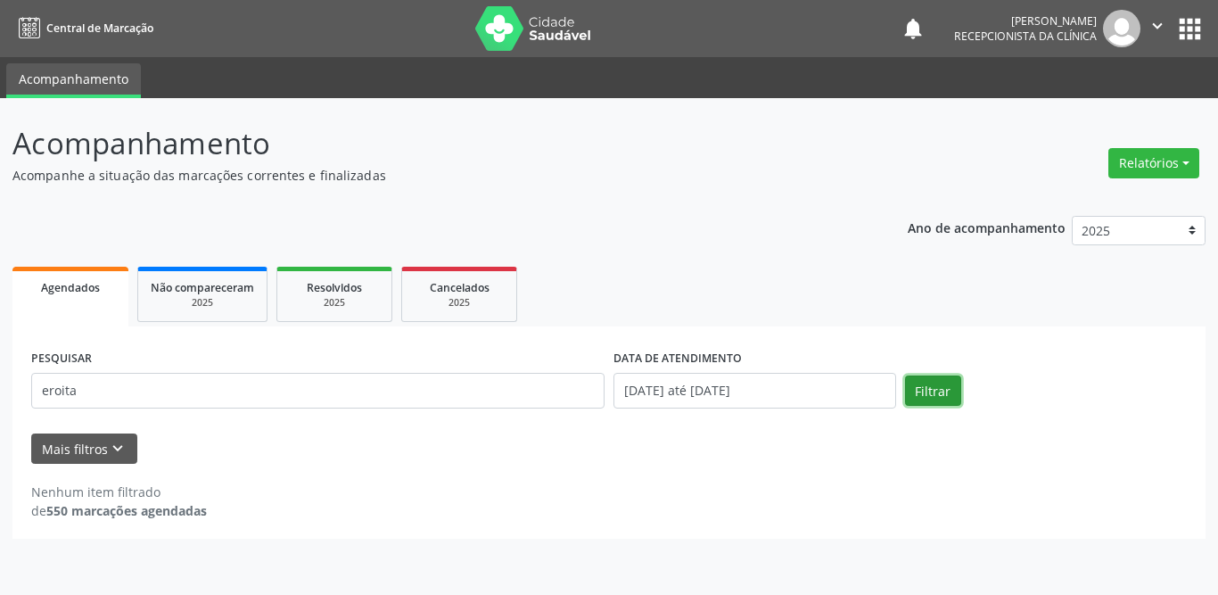
click at [920, 395] on button "Filtrar" at bounding box center [933, 390] width 56 height 30
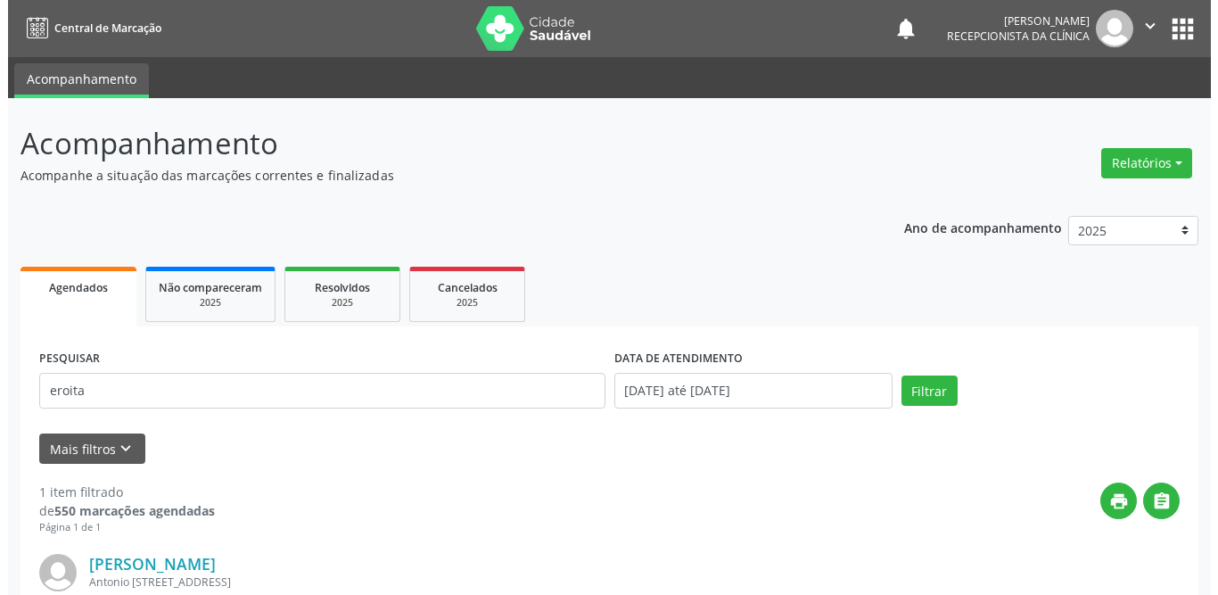
scroll to position [212, 0]
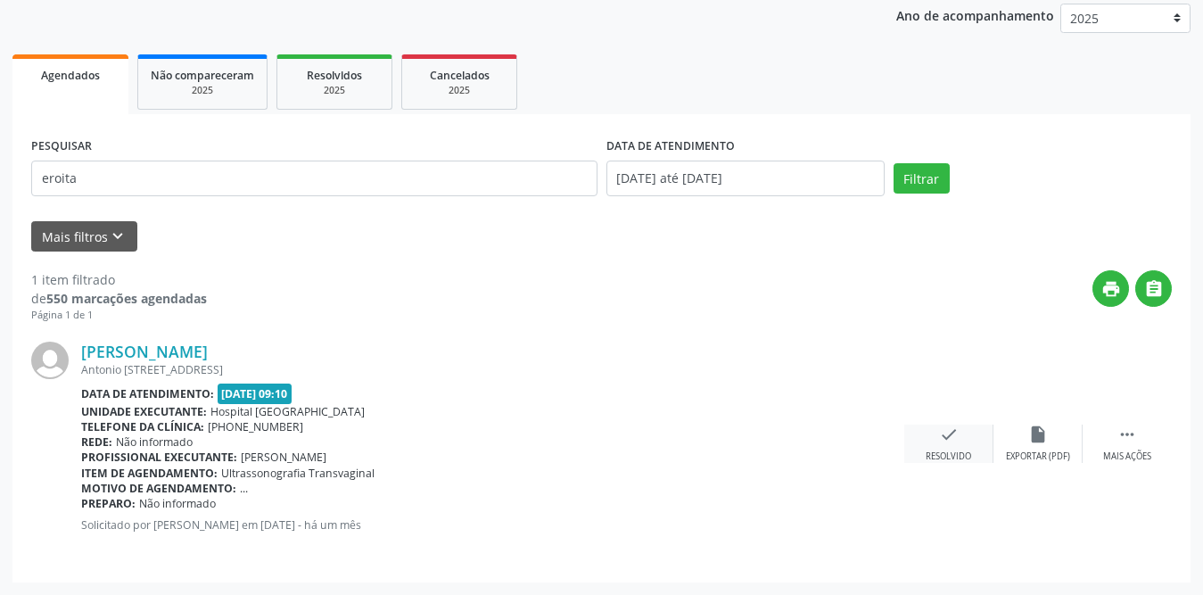
click at [939, 435] on icon "check" at bounding box center [949, 434] width 20 height 20
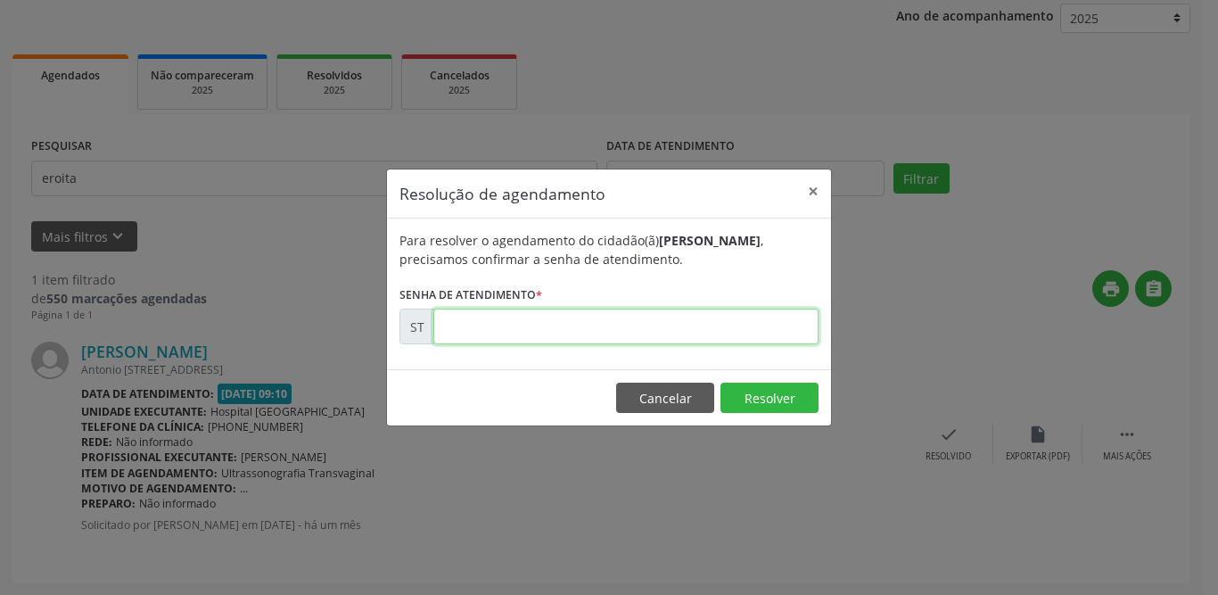
click at [572, 333] on input "text" at bounding box center [625, 327] width 385 height 36
type input "00020233"
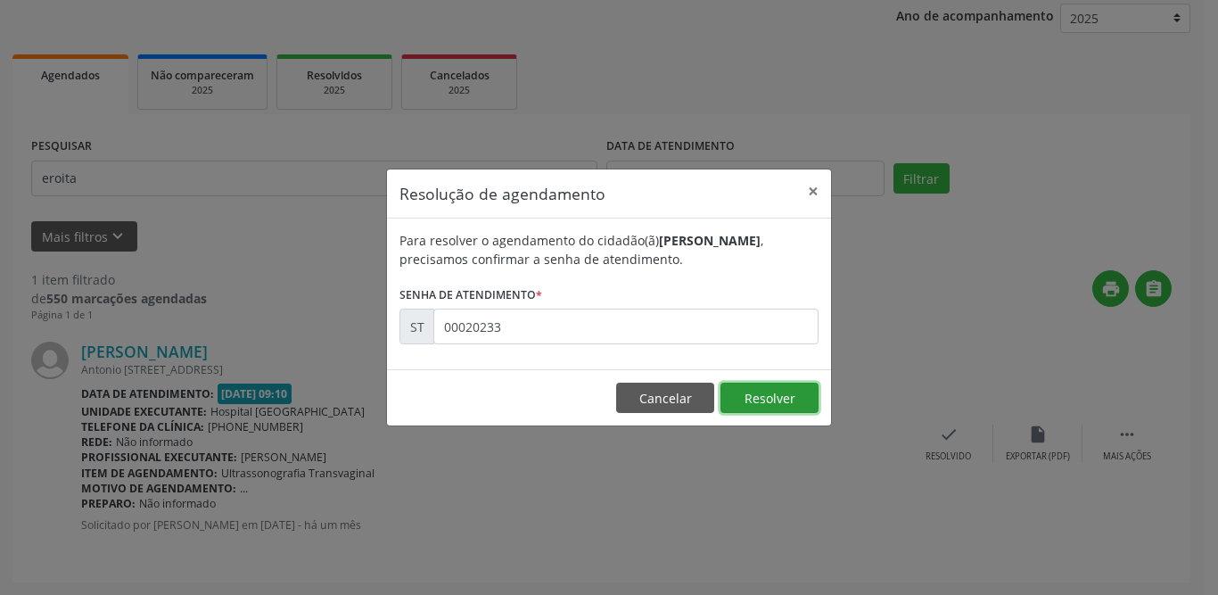
click at [786, 396] on button "Resolver" at bounding box center [769, 398] width 98 height 30
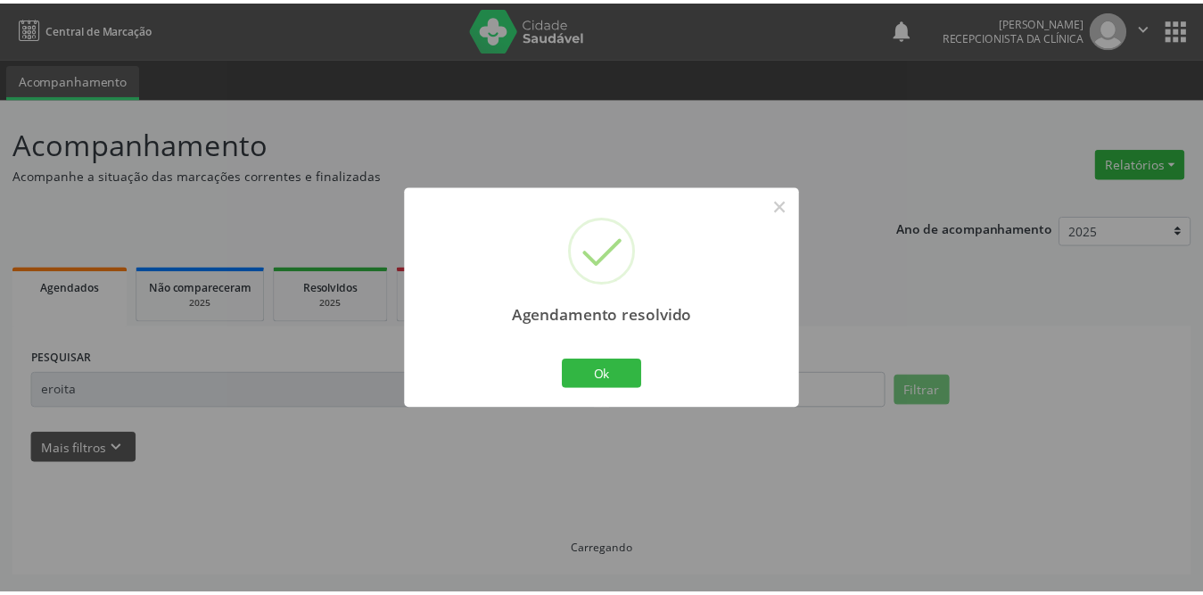
scroll to position [0, 0]
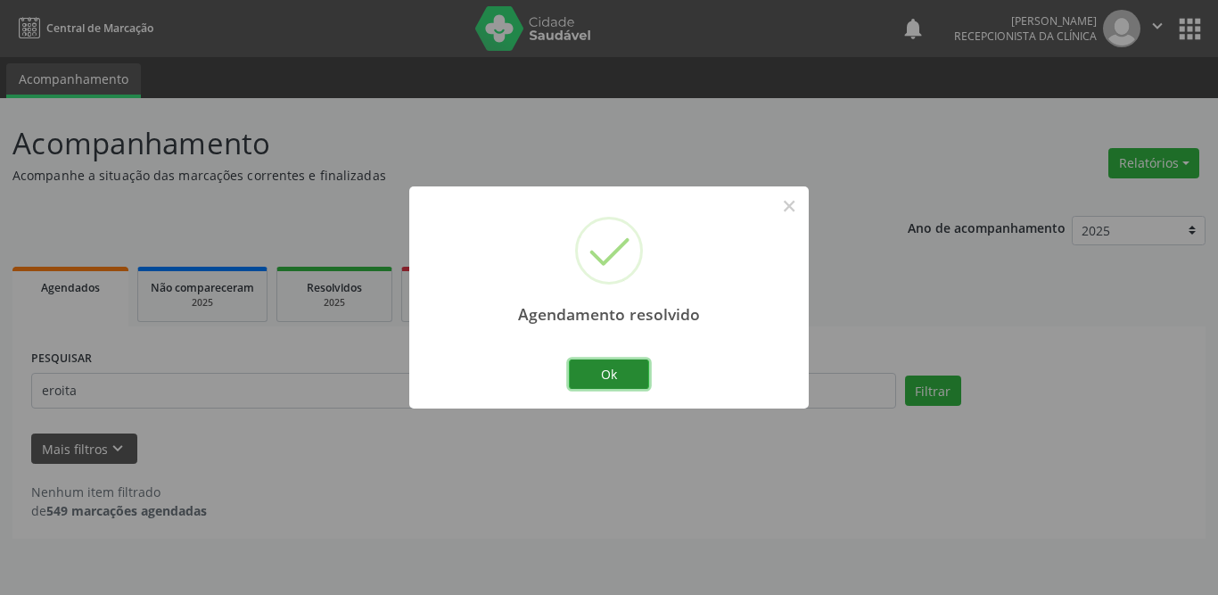
click at [624, 371] on button "Ok" at bounding box center [609, 374] width 80 height 30
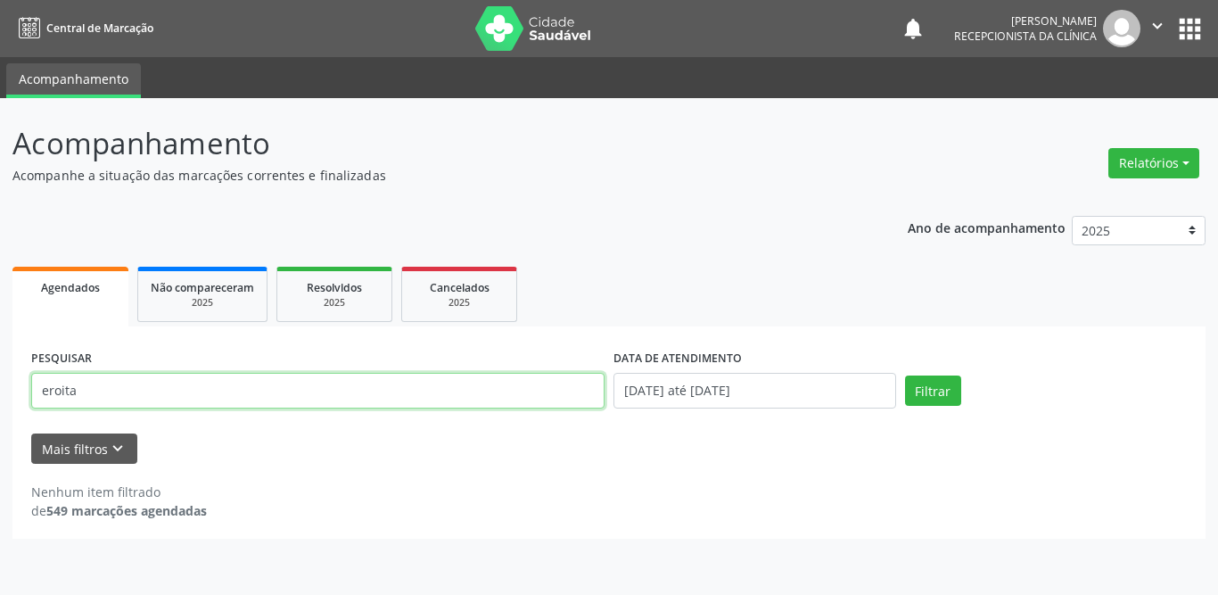
drag, startPoint x: 310, startPoint y: 390, endPoint x: 0, endPoint y: 391, distance: 310.3
click at [0, 391] on div "Acompanhamento Acompanhe a situação das marcações correntes e finalizadas Relat…" at bounding box center [609, 346] width 1218 height 497
type input "[PERSON_NAME]"
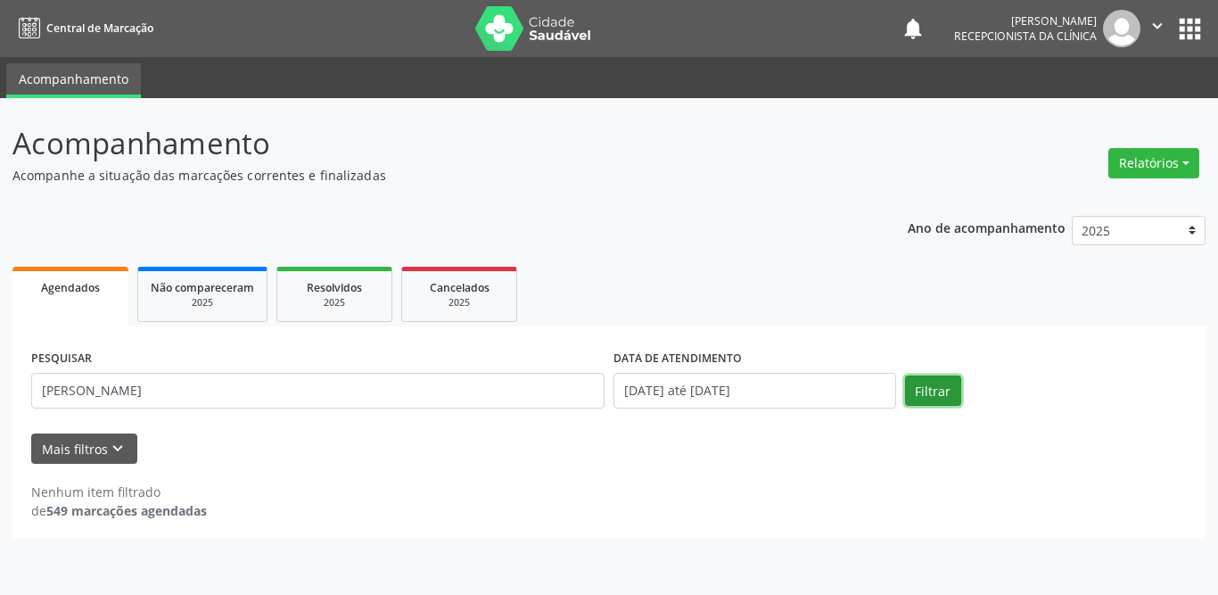
click at [911, 387] on button "Filtrar" at bounding box center [933, 390] width 56 height 30
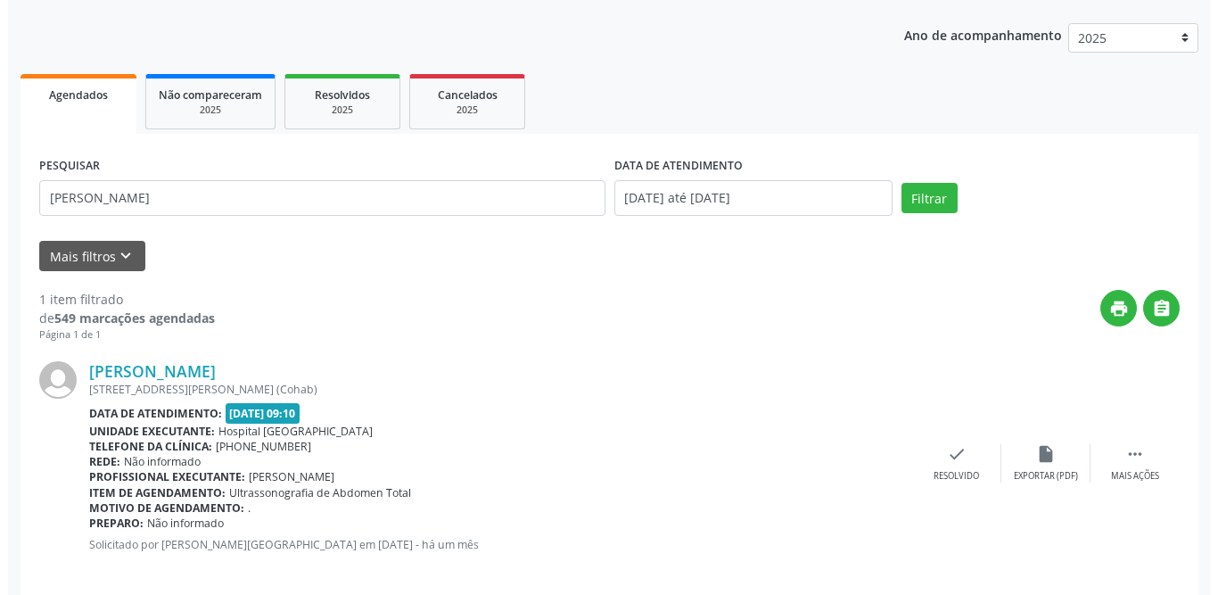
scroll to position [212, 0]
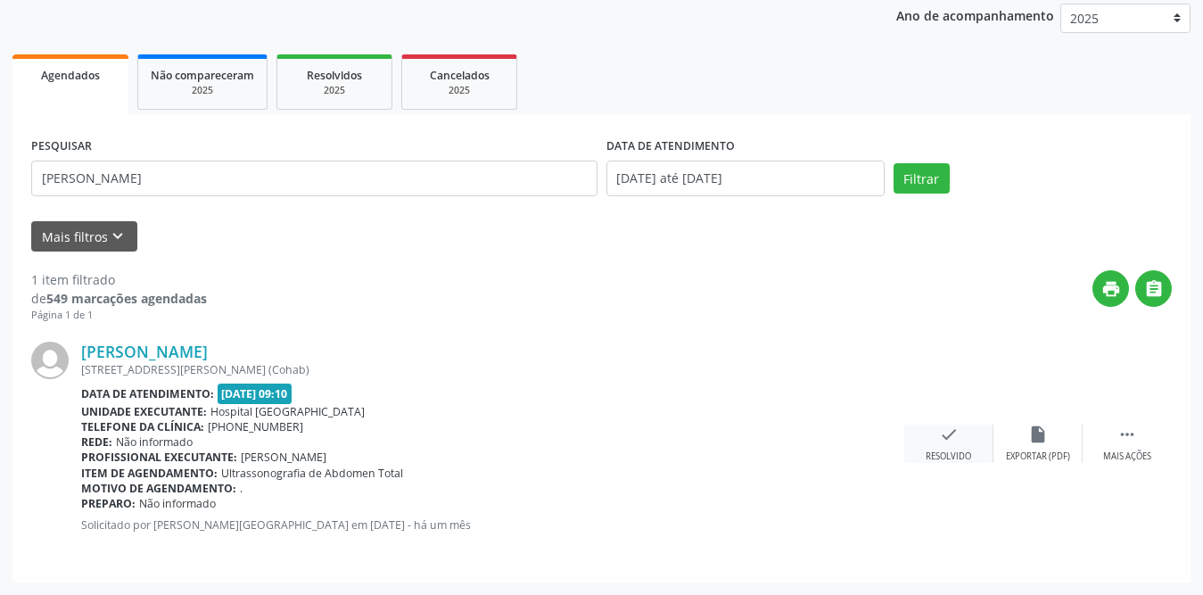
click at [954, 439] on icon "check" at bounding box center [949, 434] width 20 height 20
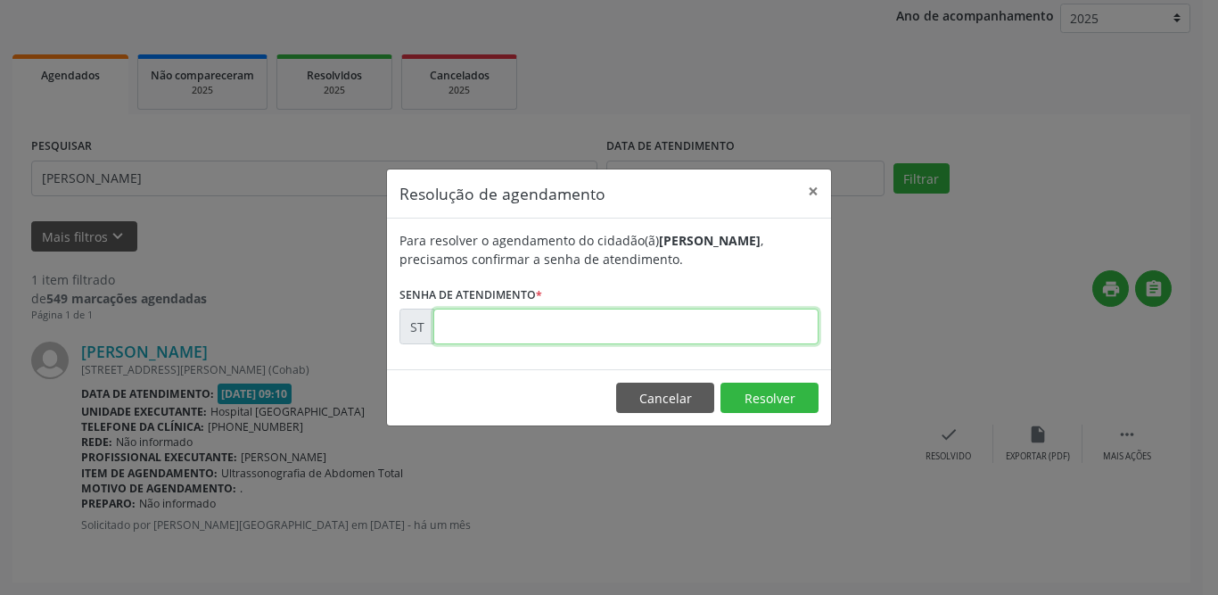
click at [619, 326] on input "text" at bounding box center [625, 327] width 385 height 36
type input "00019266"
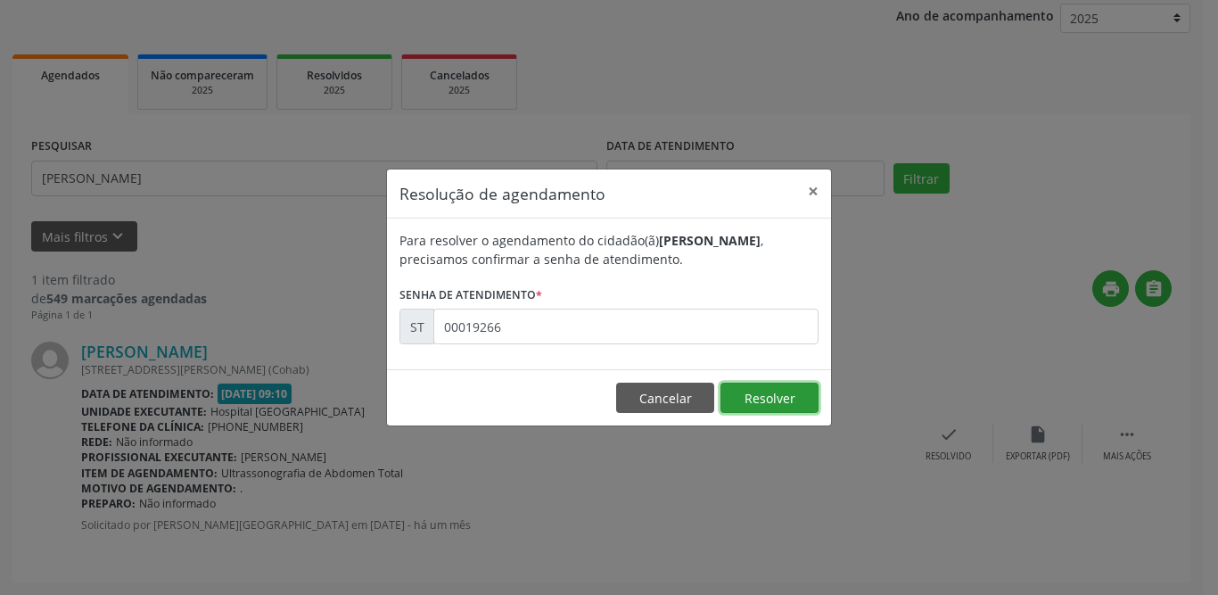
click at [786, 398] on button "Resolver" at bounding box center [769, 398] width 98 height 30
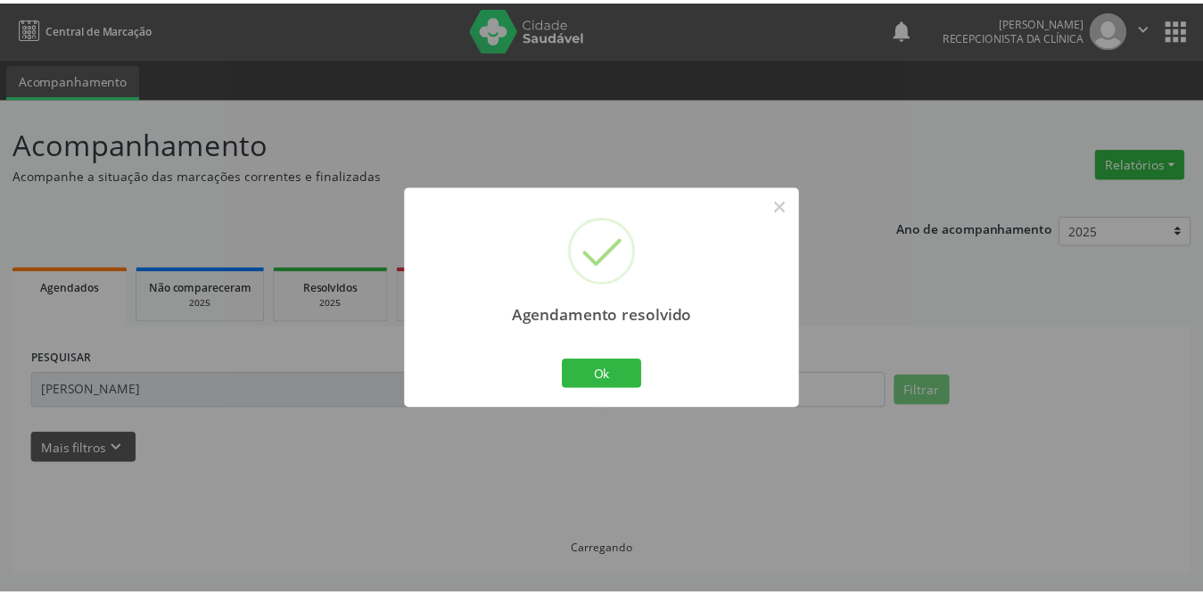
scroll to position [0, 0]
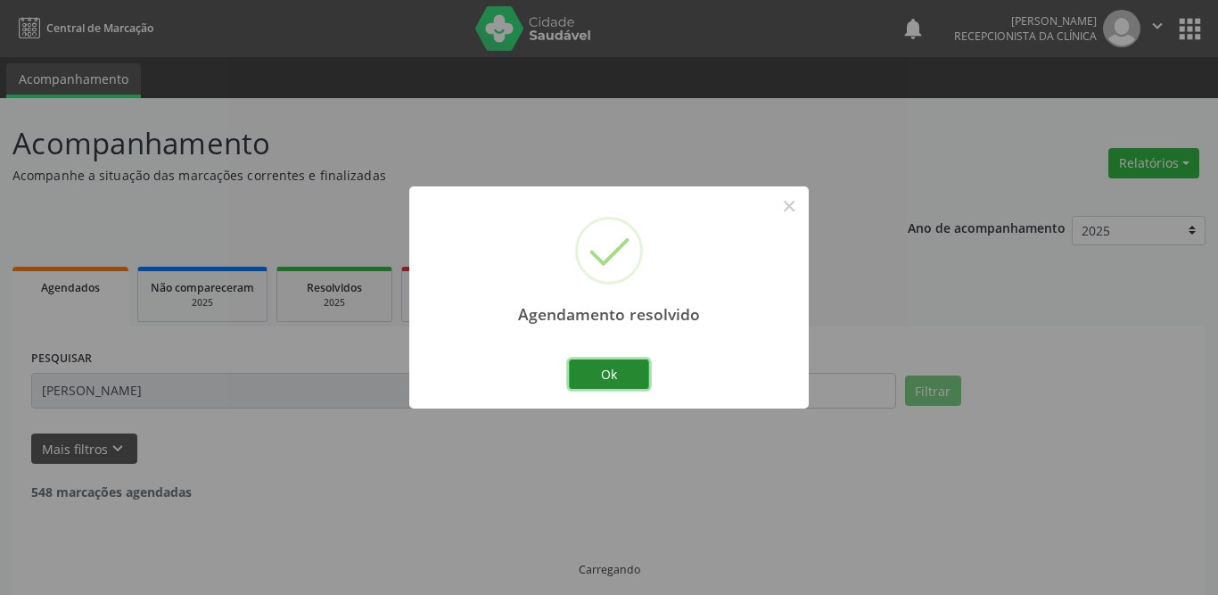
click at [595, 360] on button "Ok" at bounding box center [609, 374] width 80 height 30
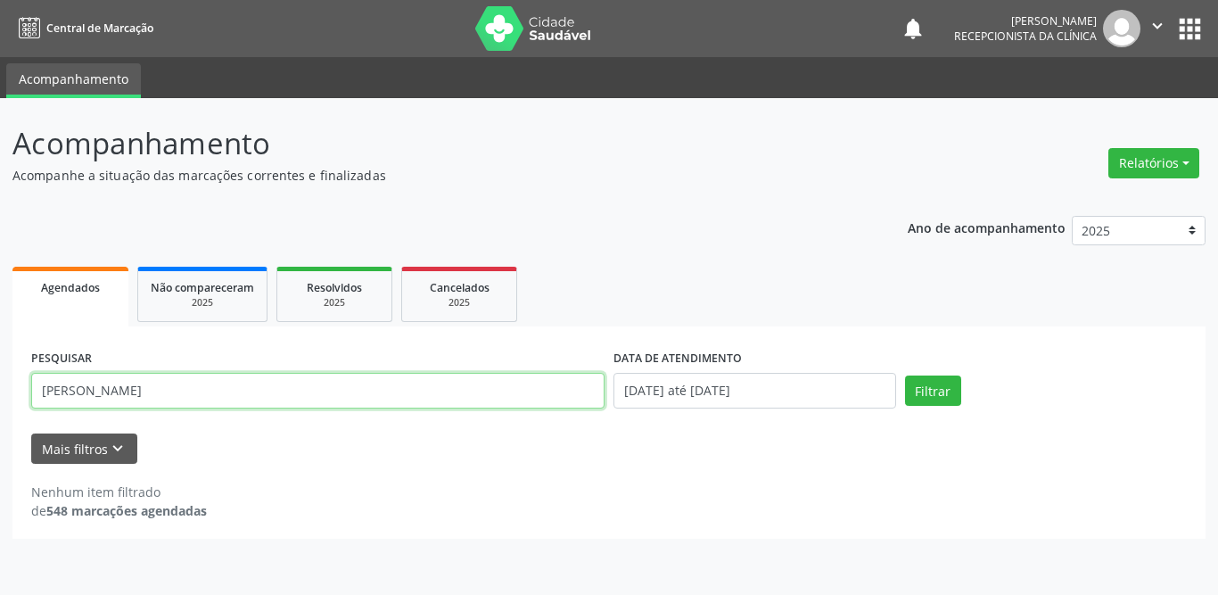
drag, startPoint x: 129, startPoint y: 390, endPoint x: 0, endPoint y: 389, distance: 129.3
click at [0, 389] on div "Acompanhamento Acompanhe a situação das marcações correntes e finalizadas Relat…" at bounding box center [609, 346] width 1218 height 497
type input "marcineide"
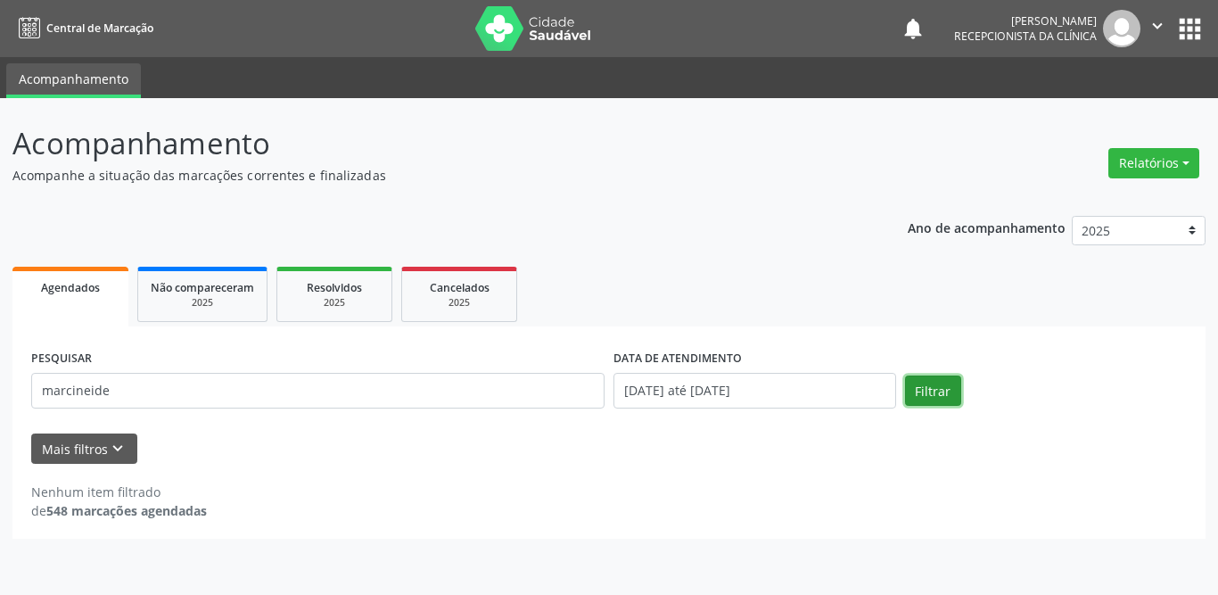
click at [939, 381] on button "Filtrar" at bounding box center [933, 390] width 56 height 30
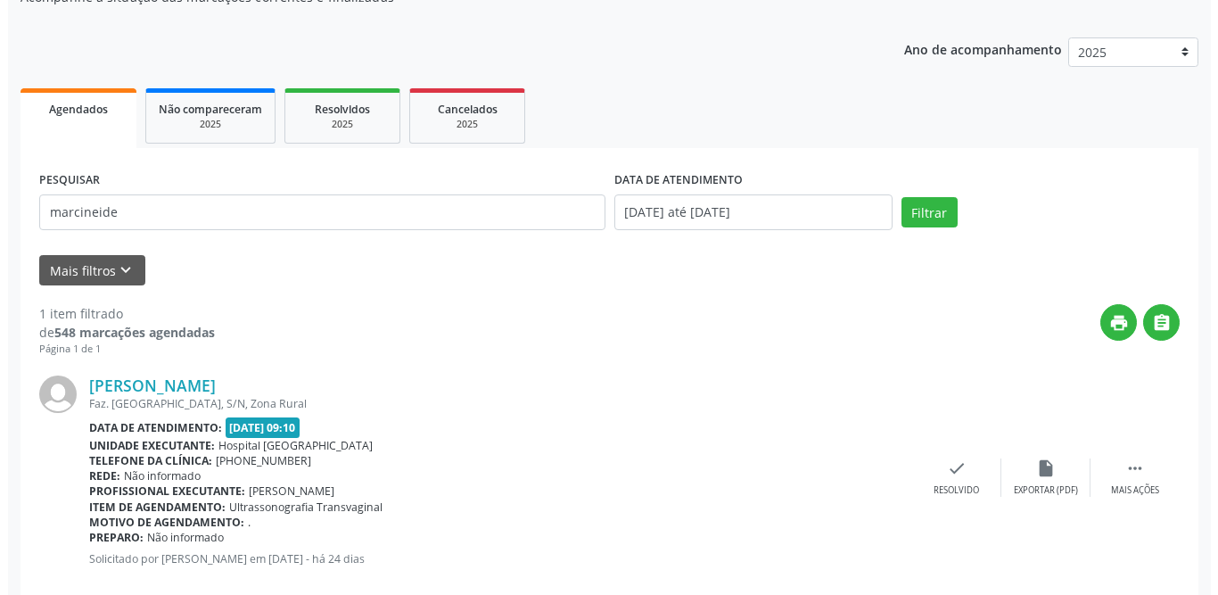
scroll to position [212, 0]
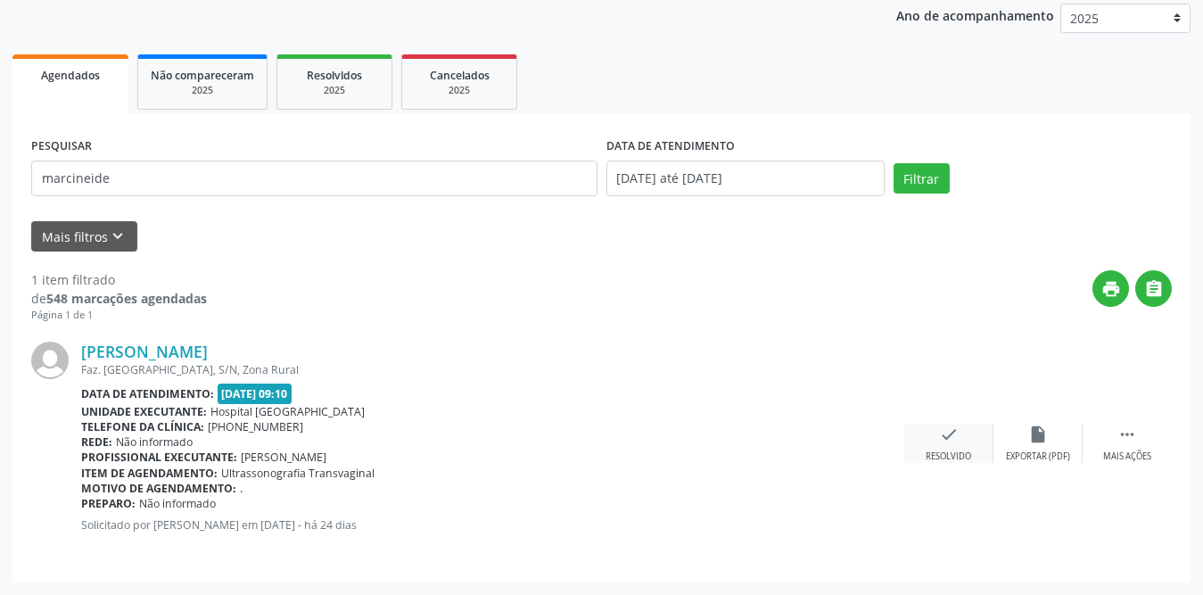
click at [934, 445] on div "check Resolvido" at bounding box center [948, 443] width 89 height 38
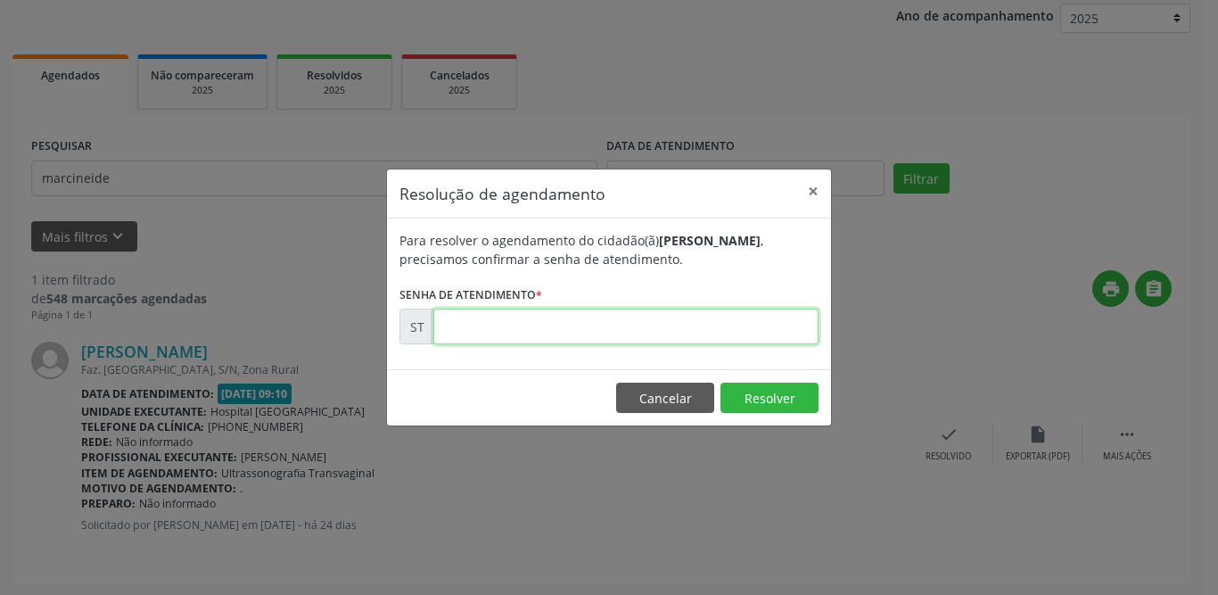
click at [675, 333] on input "text" at bounding box center [625, 327] width 385 height 36
type input "00020430"
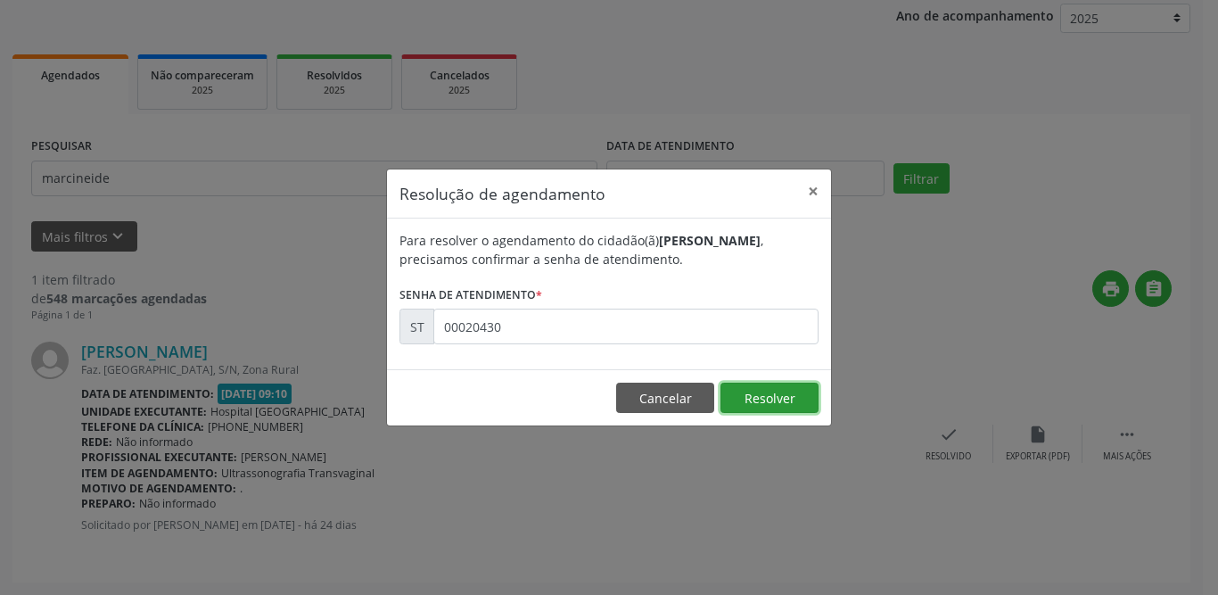
click at [757, 397] on button "Resolver" at bounding box center [769, 398] width 98 height 30
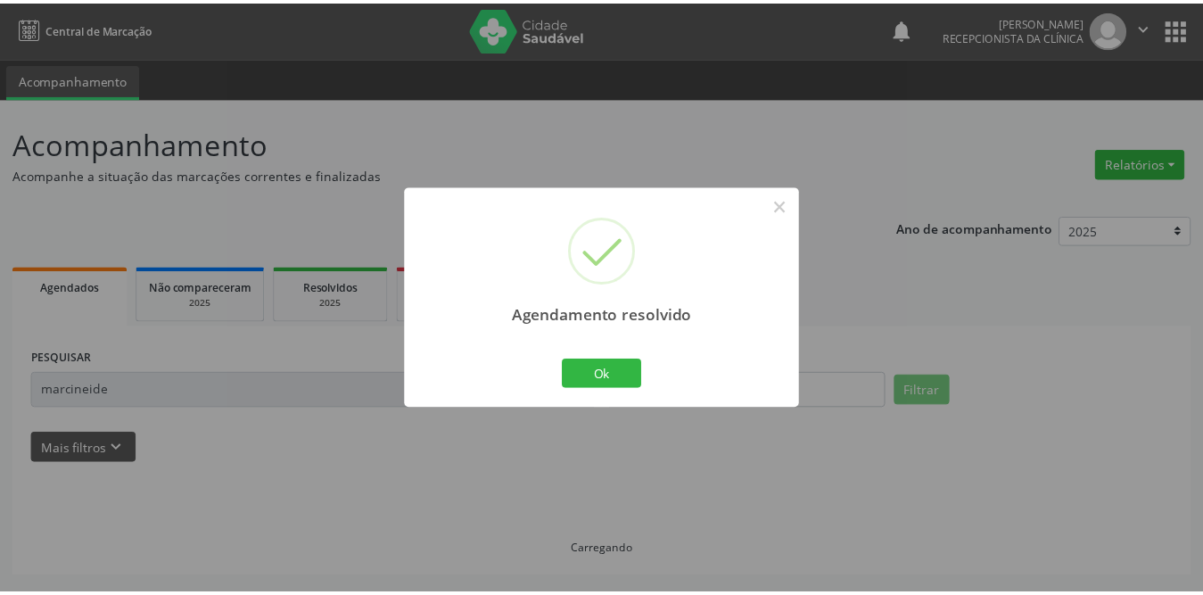
scroll to position [0, 0]
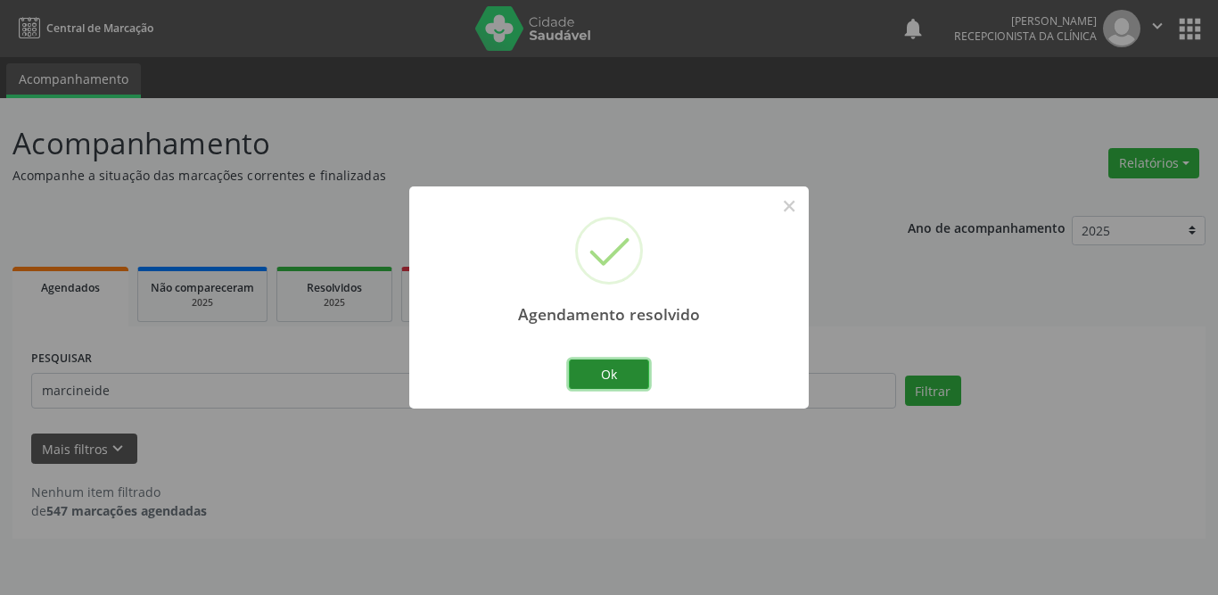
click at [603, 377] on button "Ok" at bounding box center [609, 374] width 80 height 30
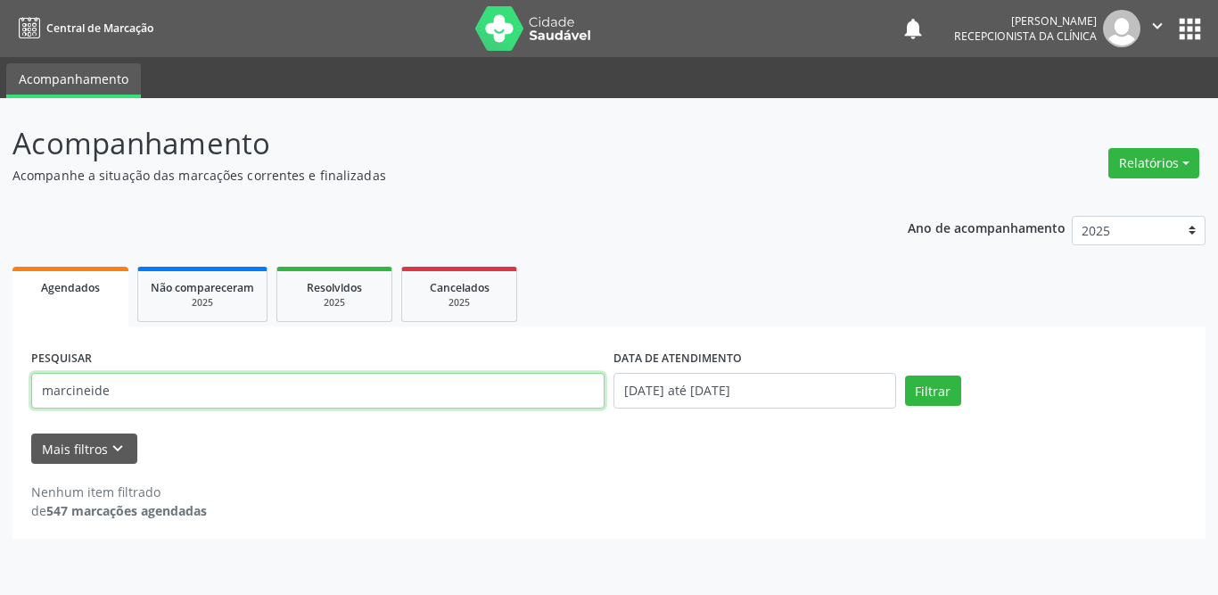
drag, startPoint x: 171, startPoint y: 399, endPoint x: 0, endPoint y: 401, distance: 171.2
click at [0, 401] on div "Acompanhamento Acompanhe a situação das marcações correntes e finalizadas Relat…" at bounding box center [609, 346] width 1218 height 497
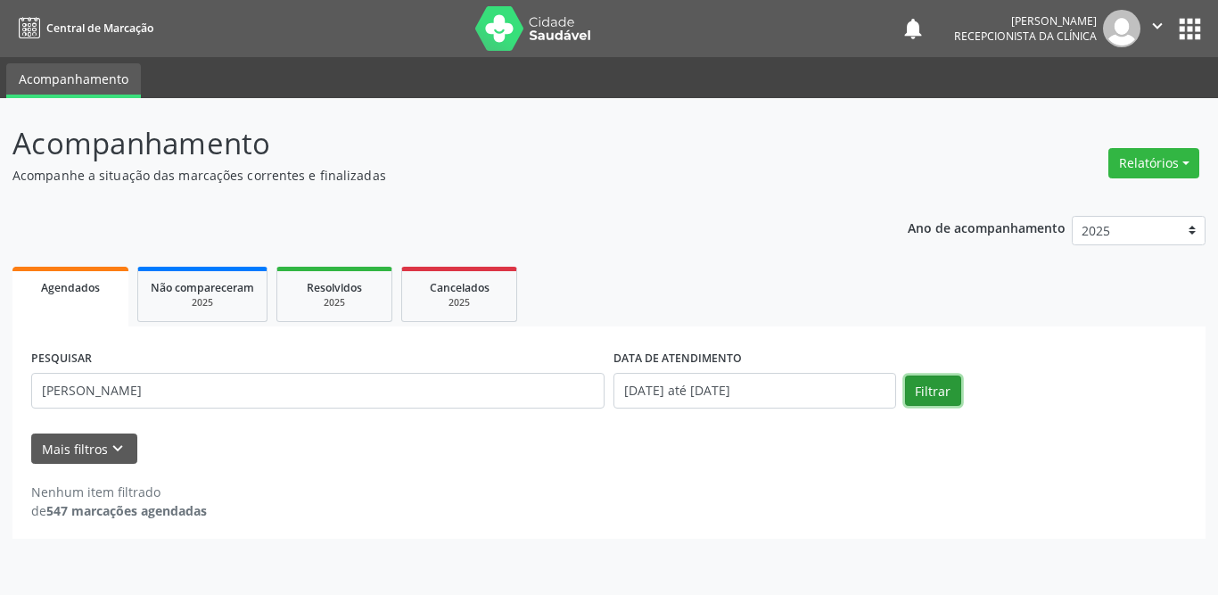
click at [928, 386] on button "Filtrar" at bounding box center [933, 390] width 56 height 30
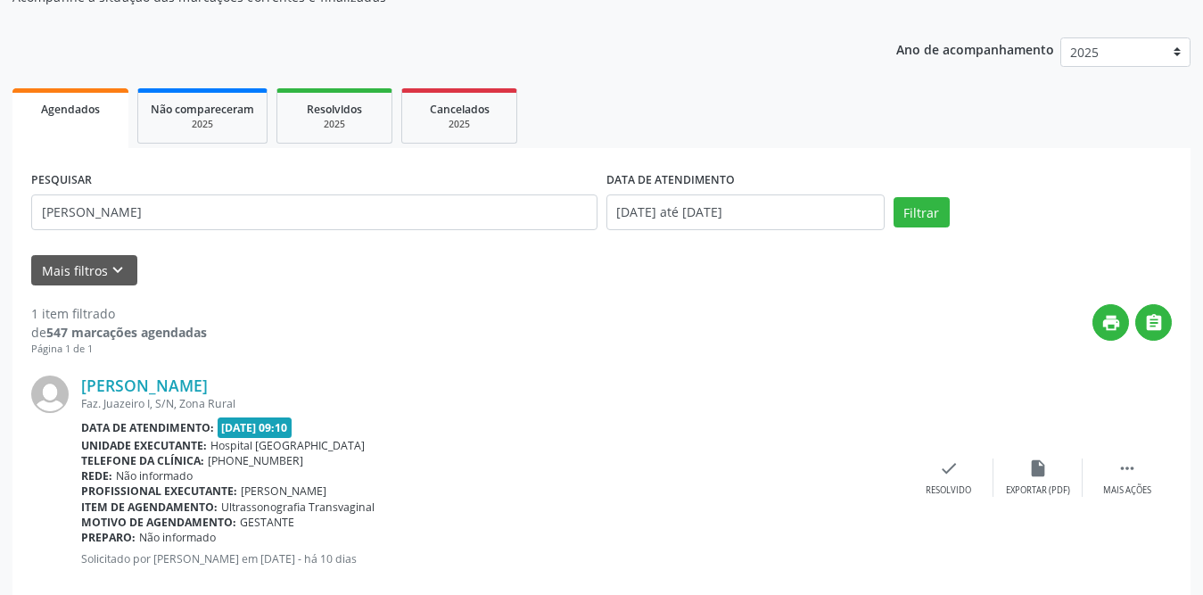
scroll to position [212, 0]
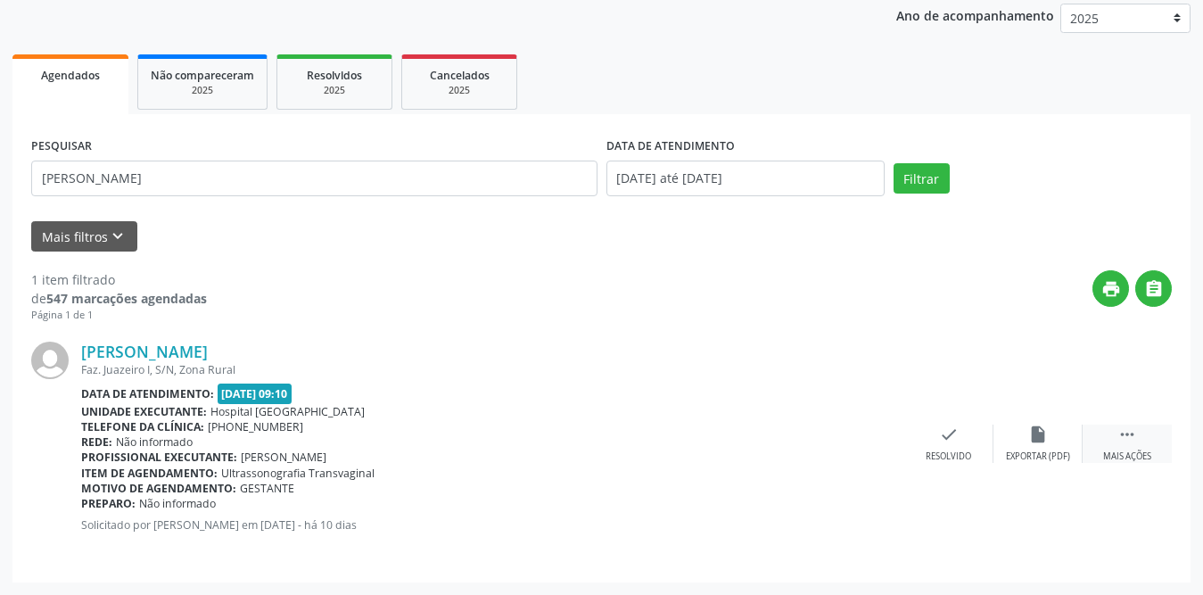
click at [1133, 440] on icon "" at bounding box center [1127, 434] width 20 height 20
click at [870, 435] on div "print Imprimir" at bounding box center [859, 443] width 89 height 38
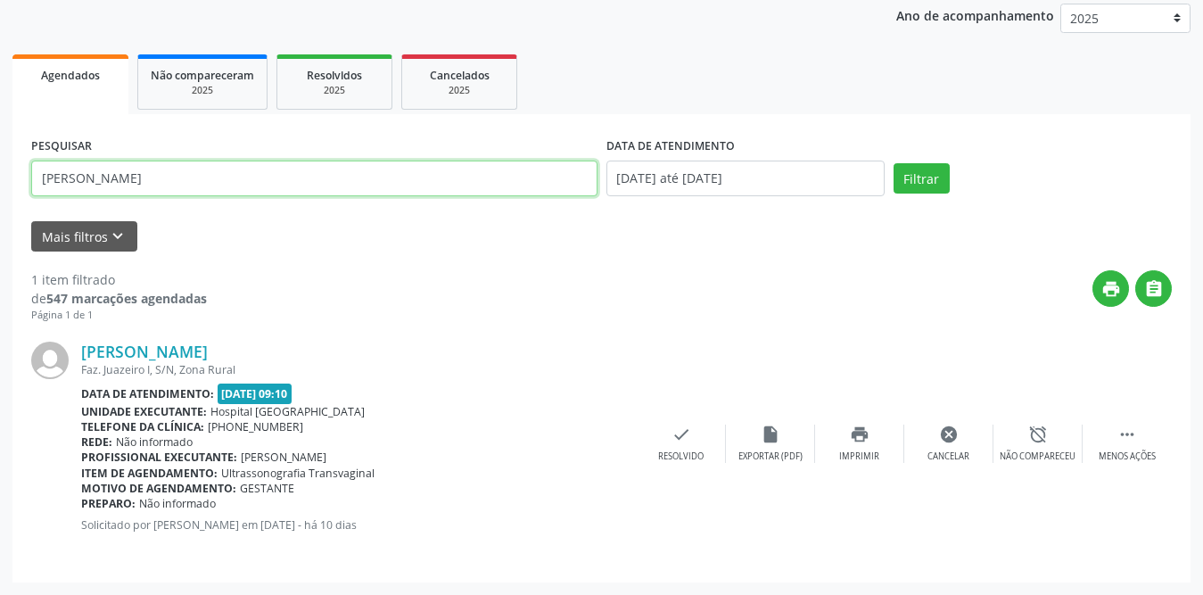
drag, startPoint x: 143, startPoint y: 185, endPoint x: 0, endPoint y: 177, distance: 142.9
click at [0, 181] on div "Acompanhamento Acompanhe a situação das marcações correntes e finalizadas Relat…" at bounding box center [601, 240] width 1203 height 709
click at [893, 163] on button "Filtrar" at bounding box center [921, 178] width 56 height 30
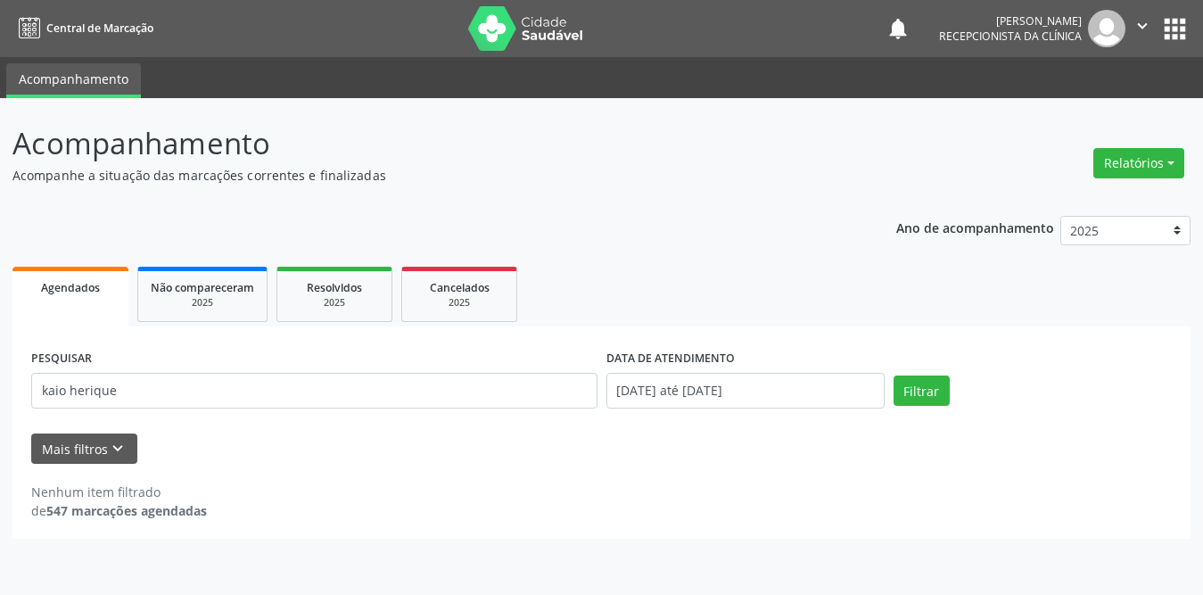
scroll to position [0, 0]
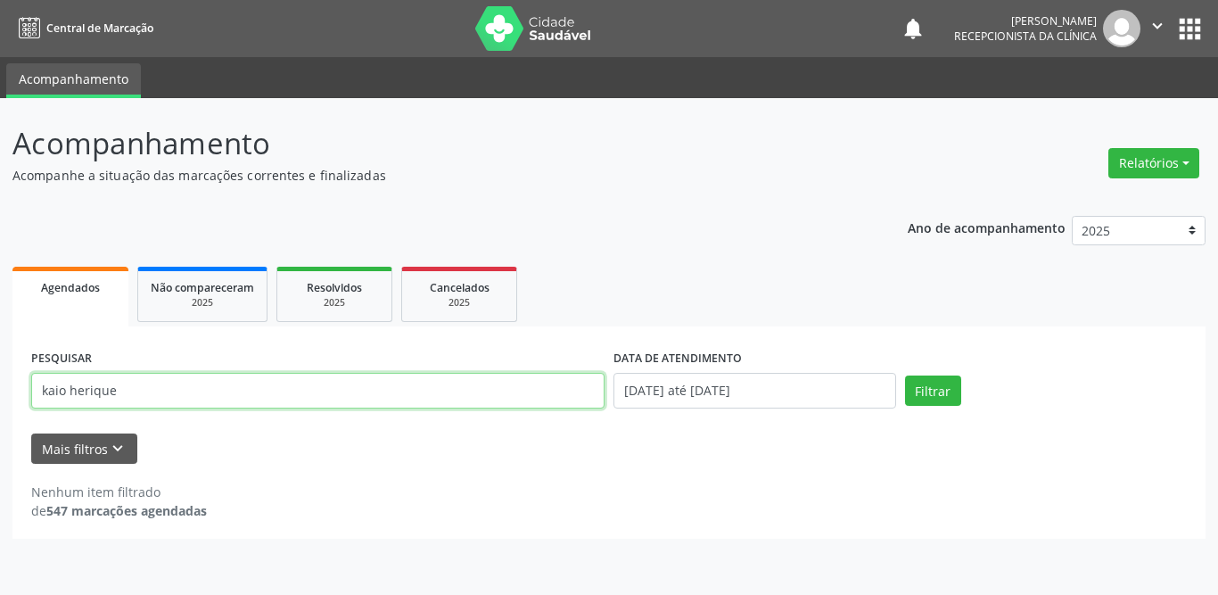
click at [161, 390] on input "kaio herique" at bounding box center [317, 391] width 573 height 36
click at [905, 375] on button "Filtrar" at bounding box center [933, 390] width 56 height 30
click at [161, 390] on input "[PERSON_NAME]\" at bounding box center [317, 391] width 573 height 36
type input "[PERSON_NAME]"
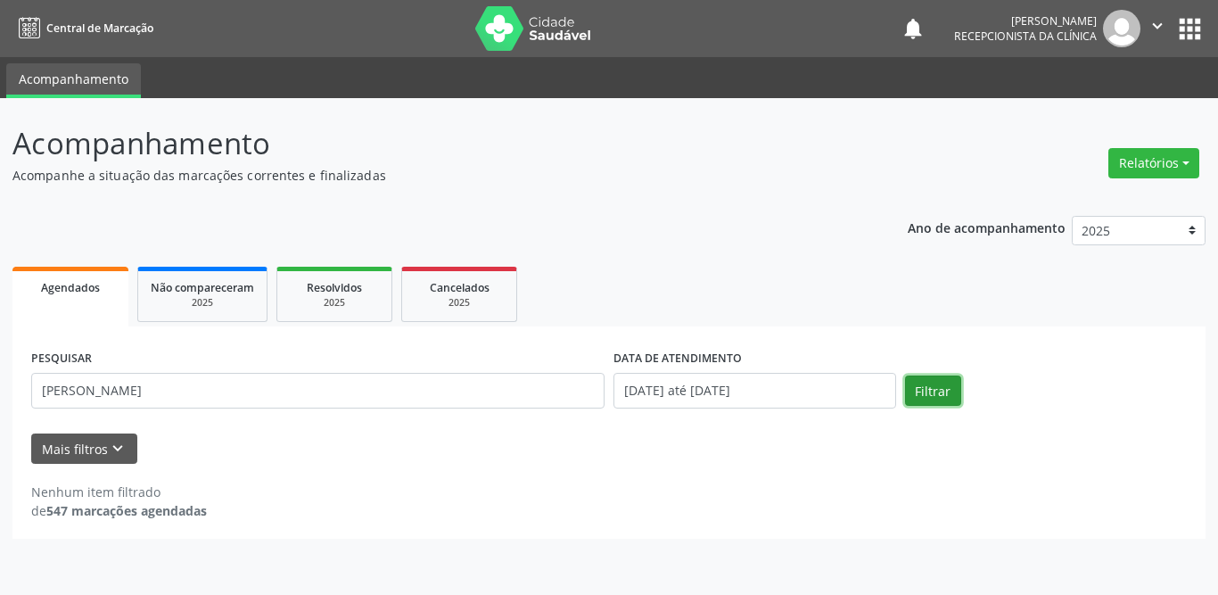
click at [947, 401] on button "Filtrar" at bounding box center [933, 390] width 56 height 30
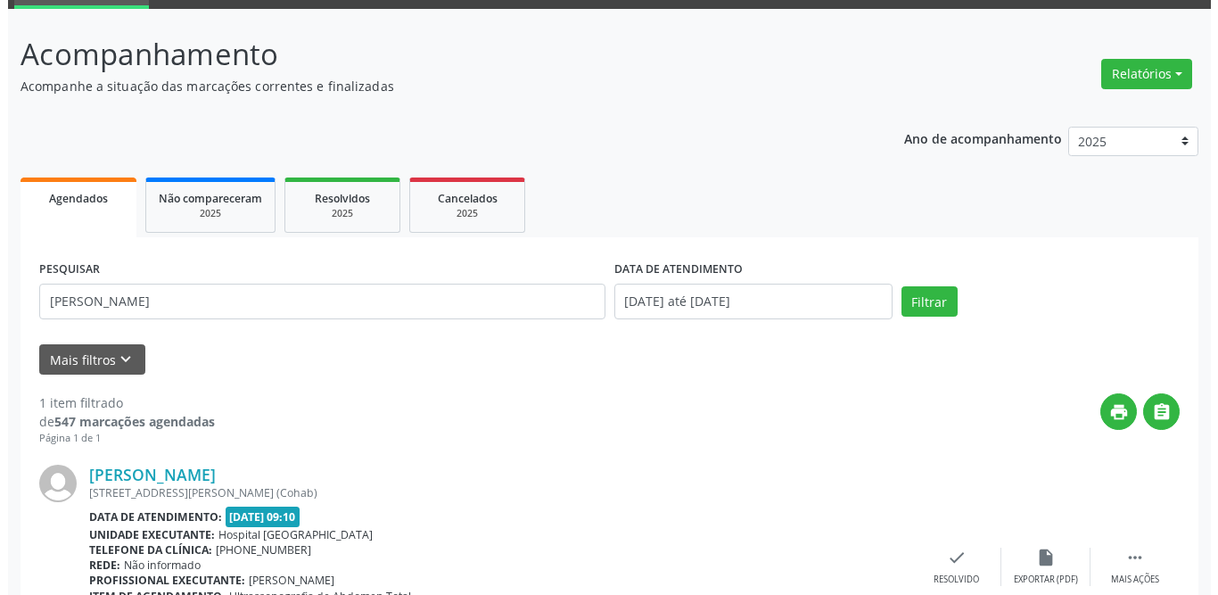
scroll to position [212, 0]
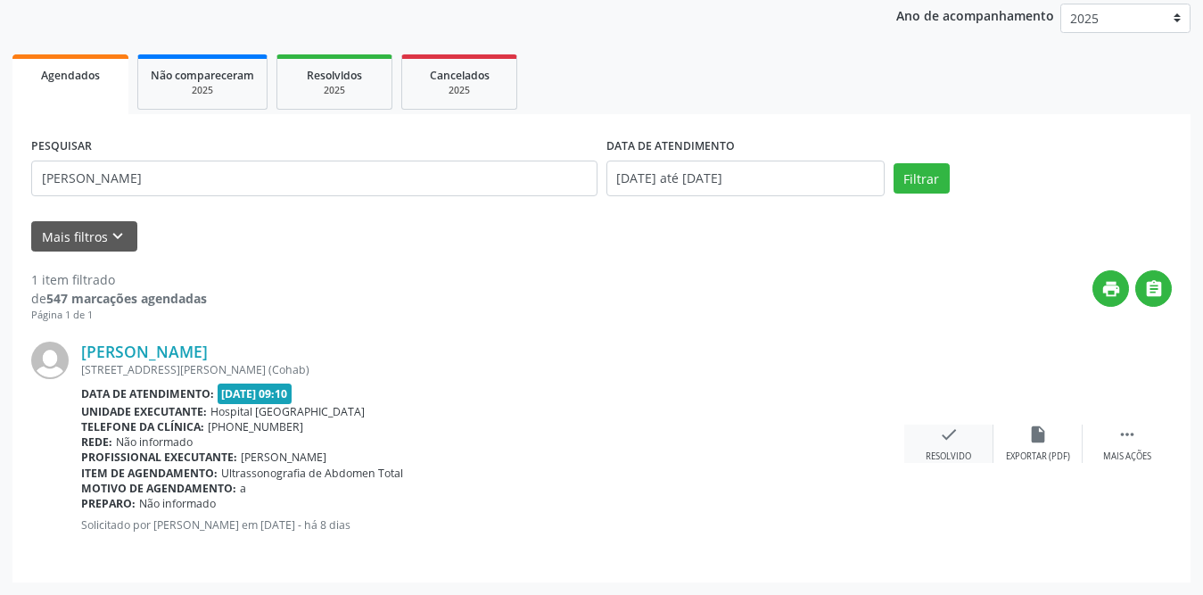
click at [939, 432] on icon "check" at bounding box center [949, 434] width 20 height 20
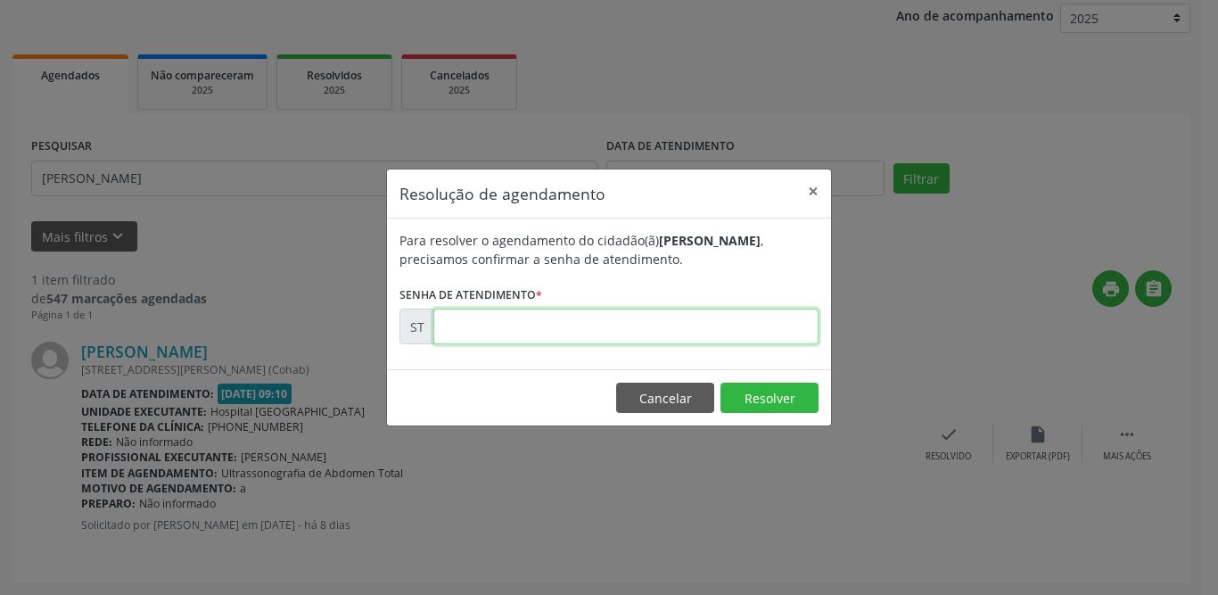
click at [490, 322] on input "text" at bounding box center [625, 327] width 385 height 36
type input "00022706"
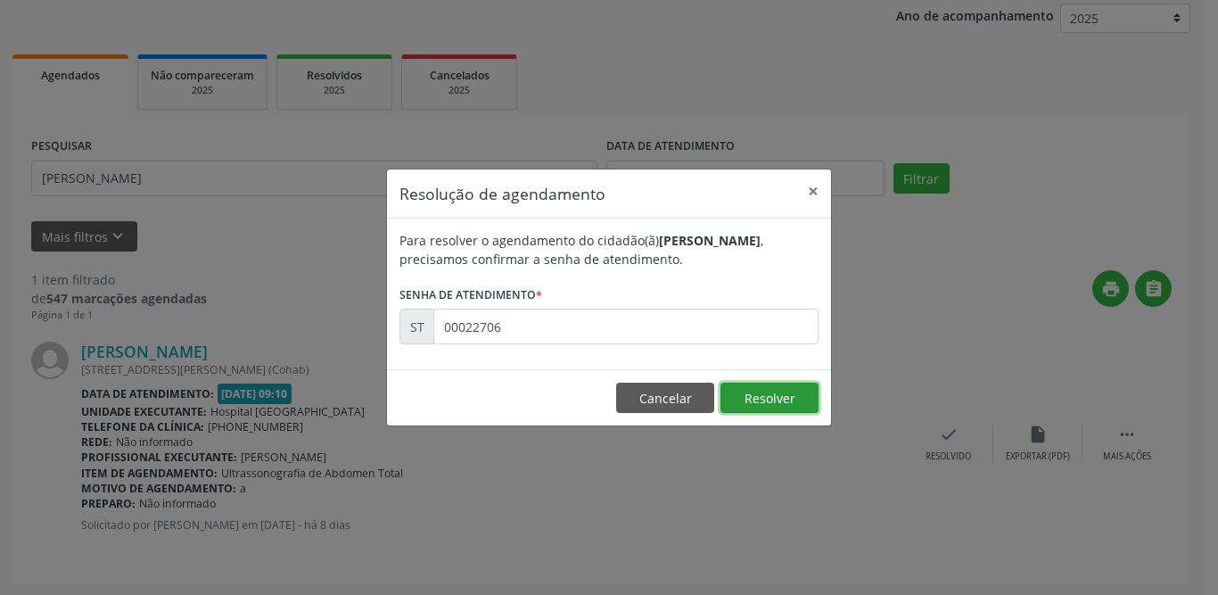
click at [765, 387] on button "Resolver" at bounding box center [769, 398] width 98 height 30
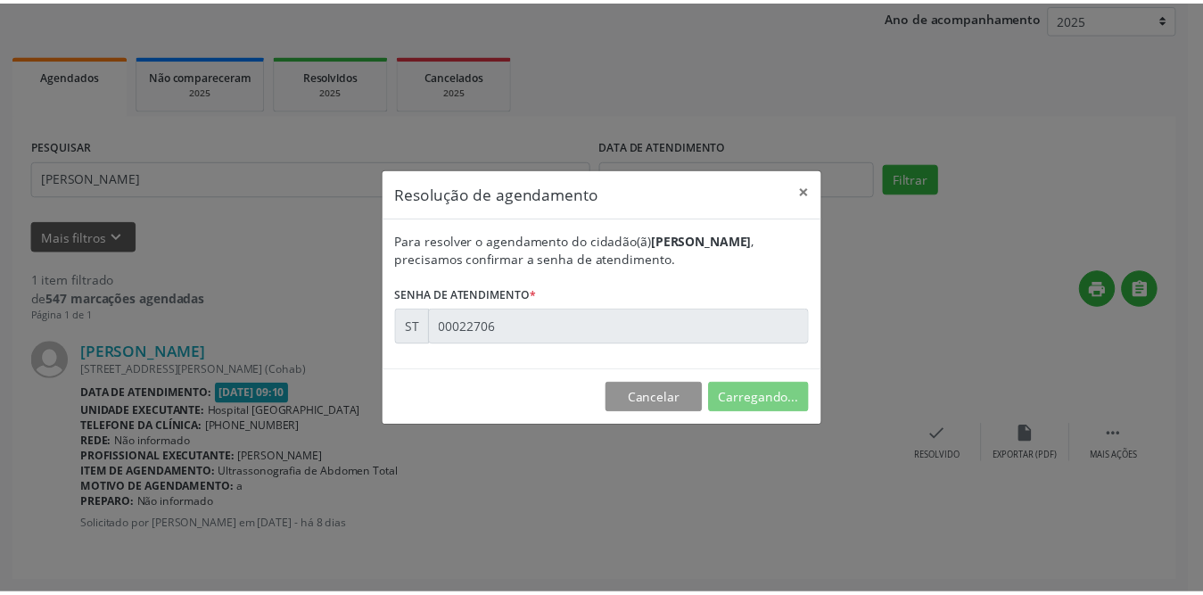
scroll to position [0, 0]
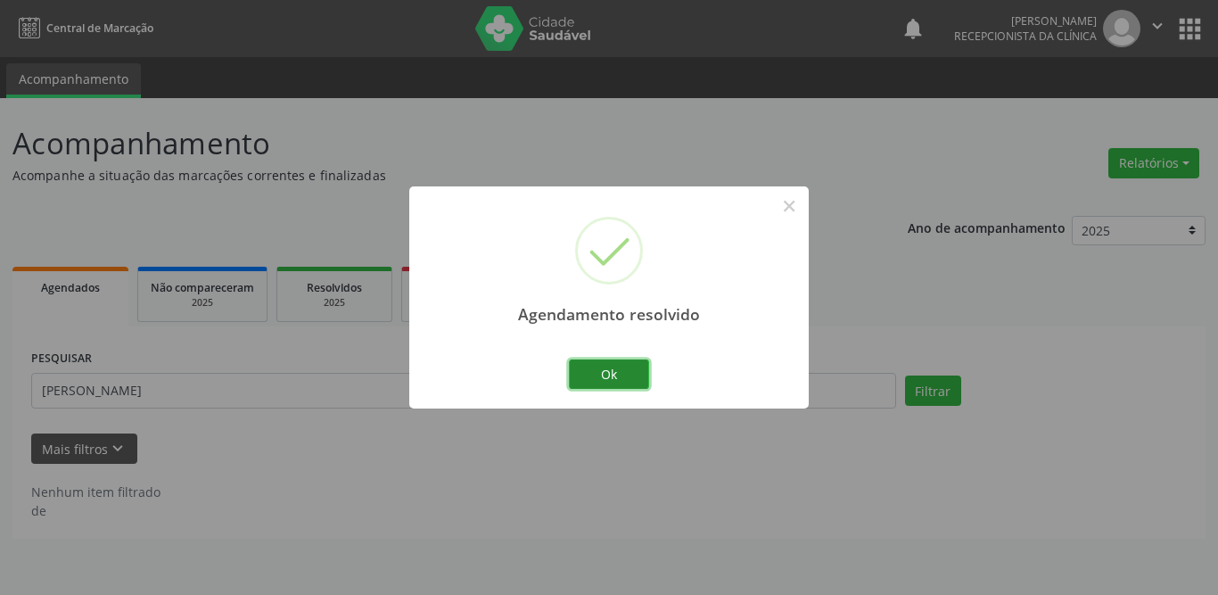
click at [601, 377] on button "Ok" at bounding box center [609, 374] width 80 height 30
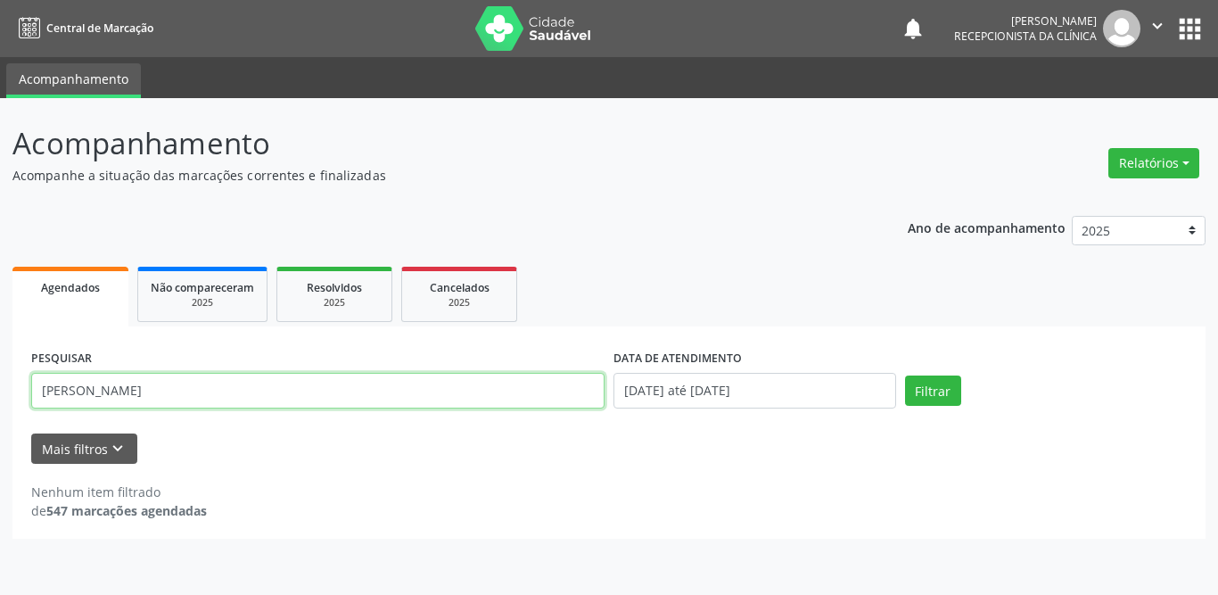
drag, startPoint x: 345, startPoint y: 377, endPoint x: 0, endPoint y: 377, distance: 345.1
click at [0, 377] on div "Acompanhamento Acompanhe a situação das marcações correntes e finalizadas Relat…" at bounding box center [609, 346] width 1218 height 497
type input "[PERSON_NAME]"
click at [905, 375] on button "Filtrar" at bounding box center [933, 390] width 56 height 30
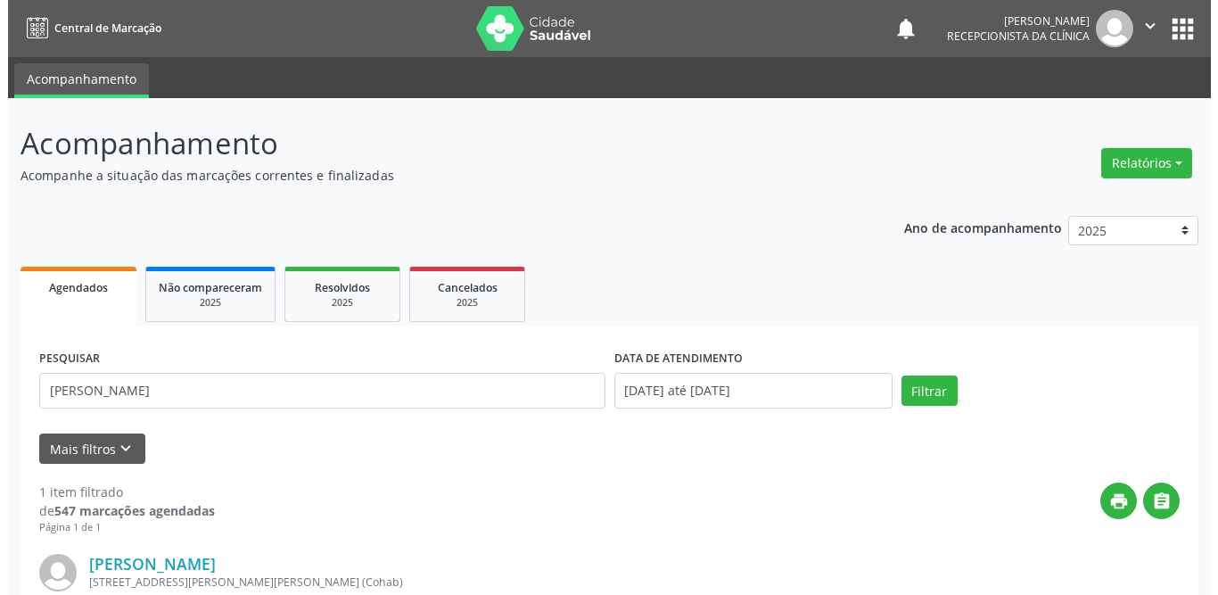
scroll to position [212, 0]
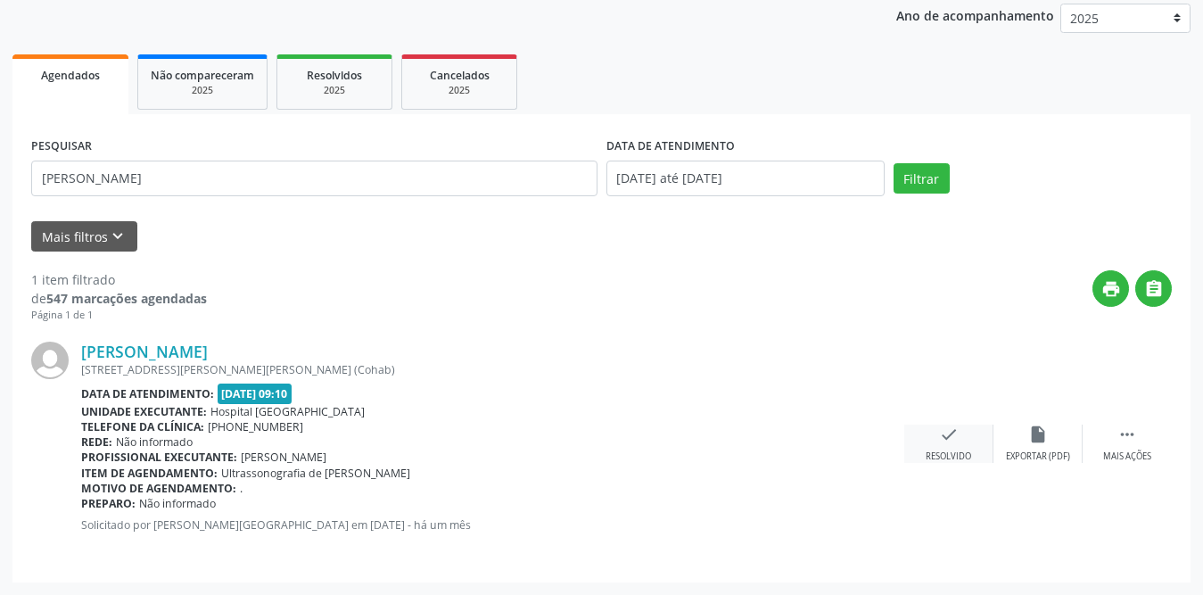
click at [949, 444] on div "check Resolvido" at bounding box center [948, 443] width 89 height 38
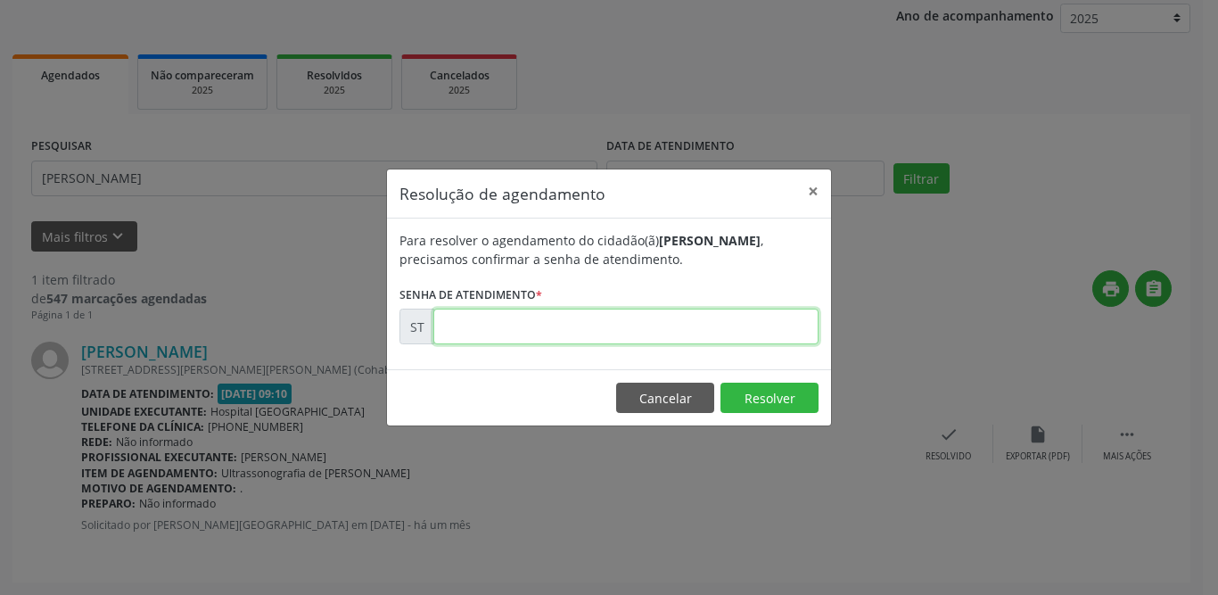
click at [676, 322] on input "text" at bounding box center [625, 327] width 385 height 36
type input "00018607"
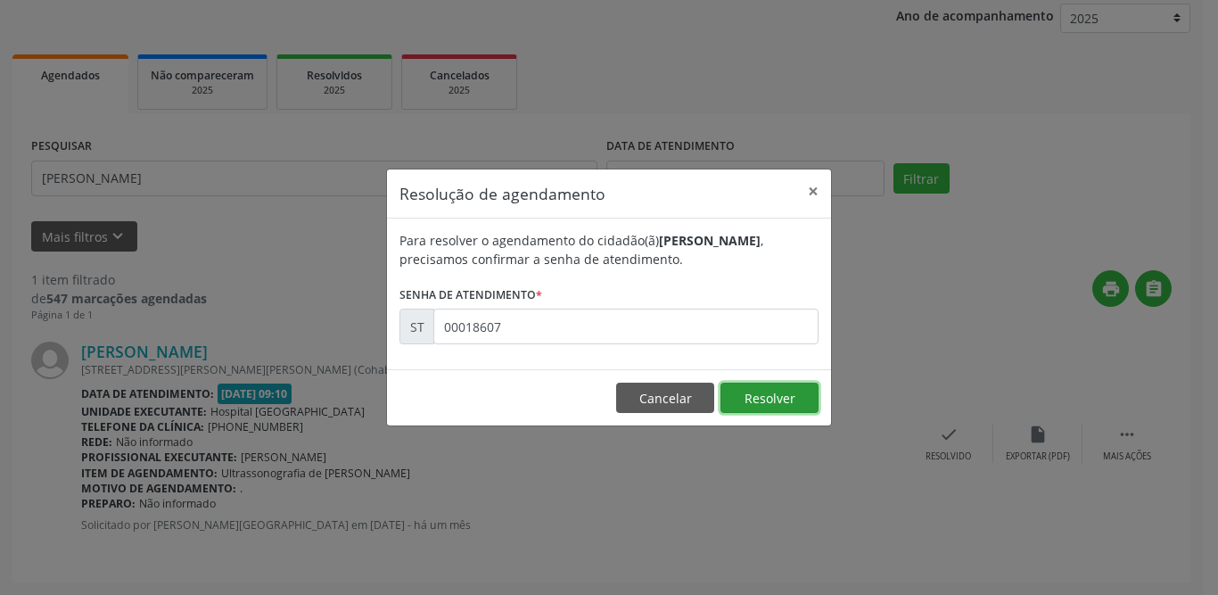
click at [802, 403] on button "Resolver" at bounding box center [769, 398] width 98 height 30
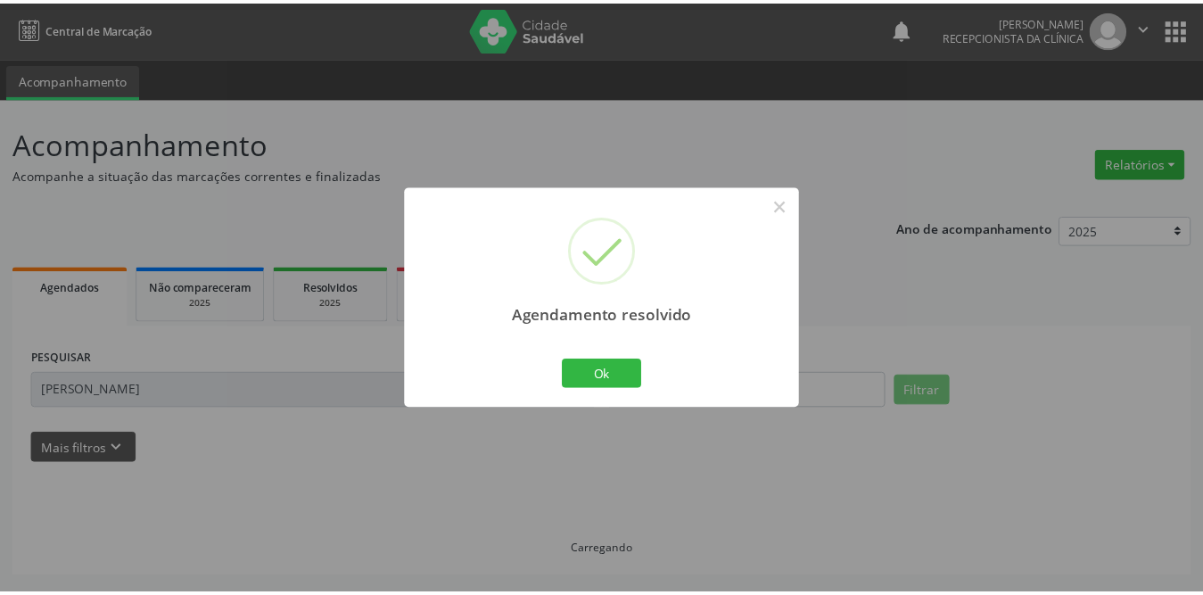
scroll to position [0, 0]
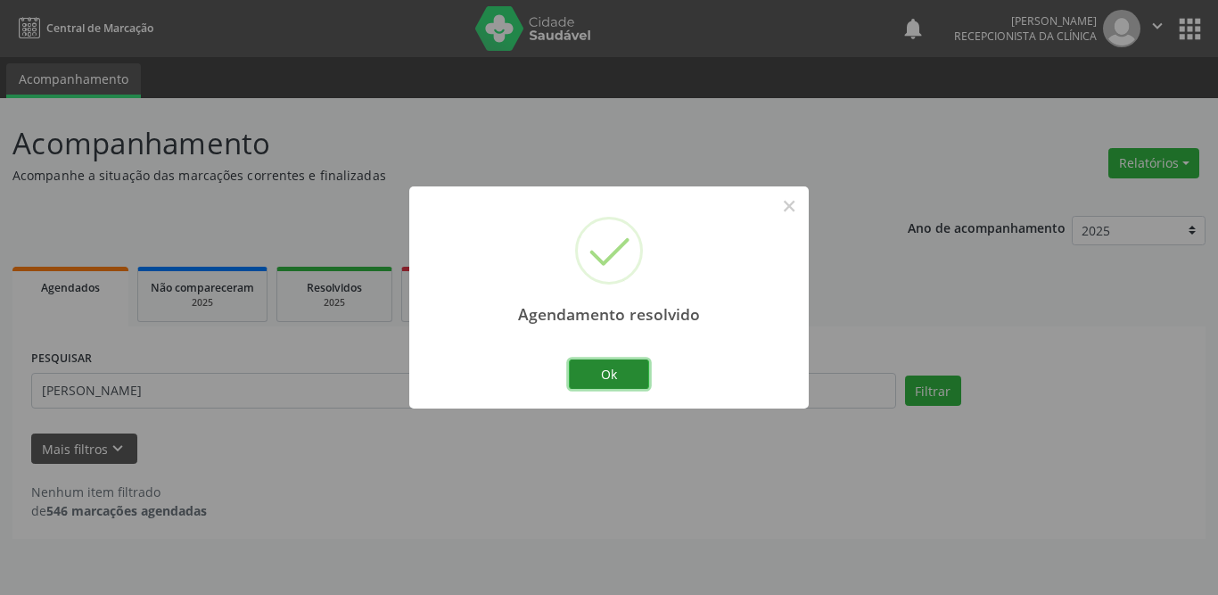
click at [578, 376] on button "Ok" at bounding box center [609, 374] width 80 height 30
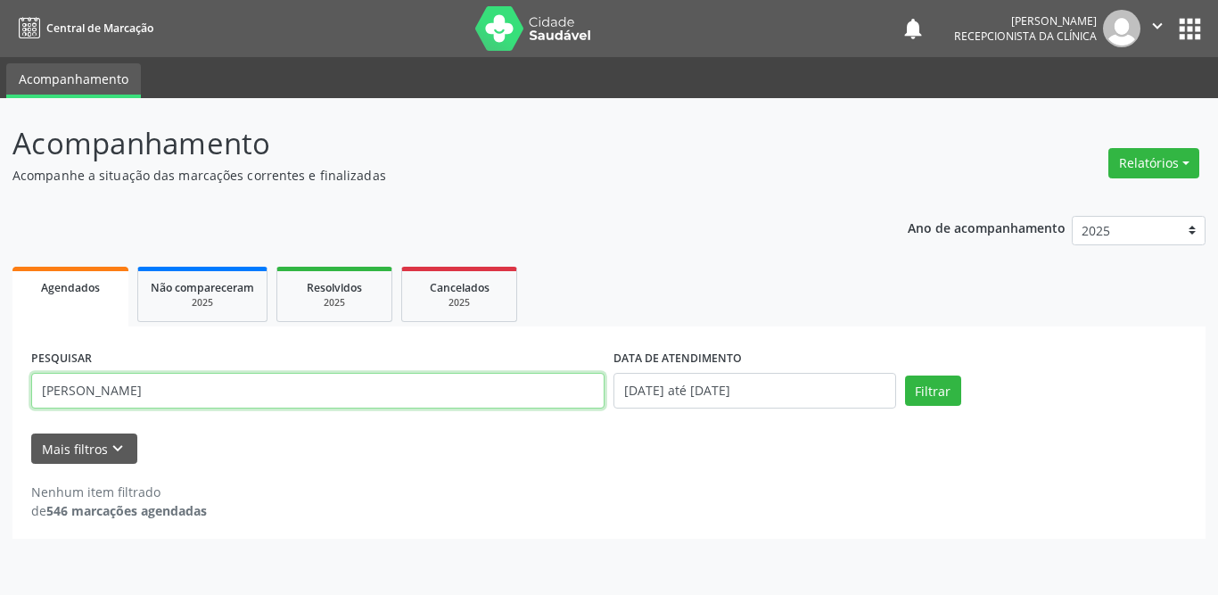
drag, startPoint x: 187, startPoint y: 393, endPoint x: 12, endPoint y: 394, distance: 174.8
click at [12, 394] on div "PESQUISAR [PERSON_NAME] DATA DE ATENDIMENTO [DATE] até [DATE] Filtrar UNIDADE D…" at bounding box center [608, 432] width 1193 height 212
type input "a"
type input "[PERSON_NAME]"
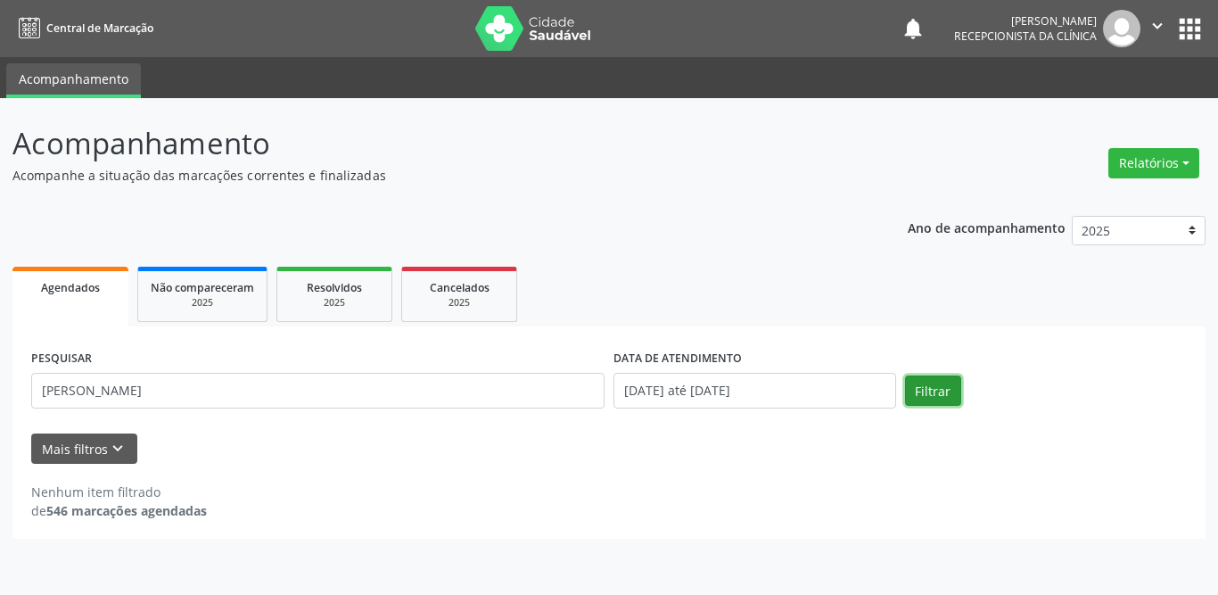
click at [954, 394] on button "Filtrar" at bounding box center [933, 390] width 56 height 30
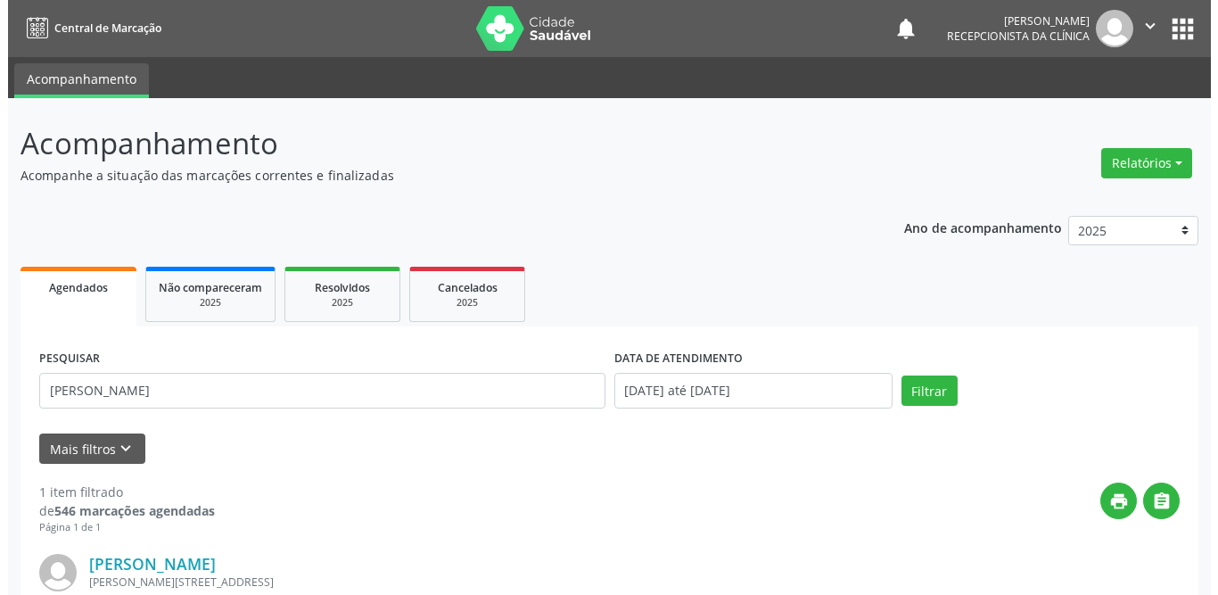
scroll to position [212, 0]
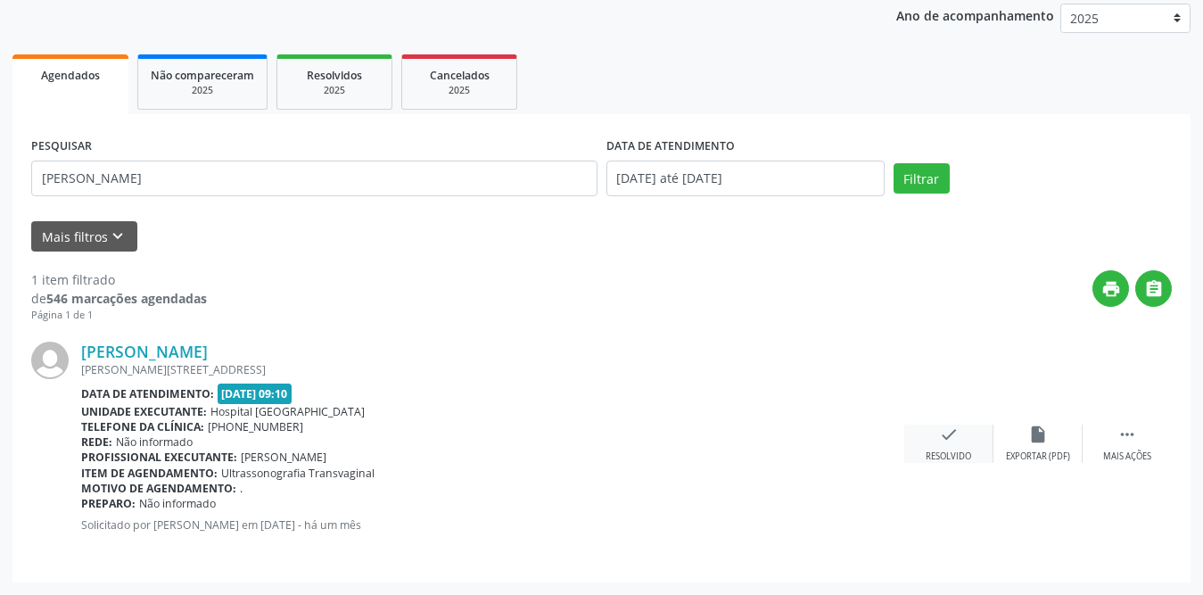
click at [950, 441] on icon "check" at bounding box center [949, 434] width 20 height 20
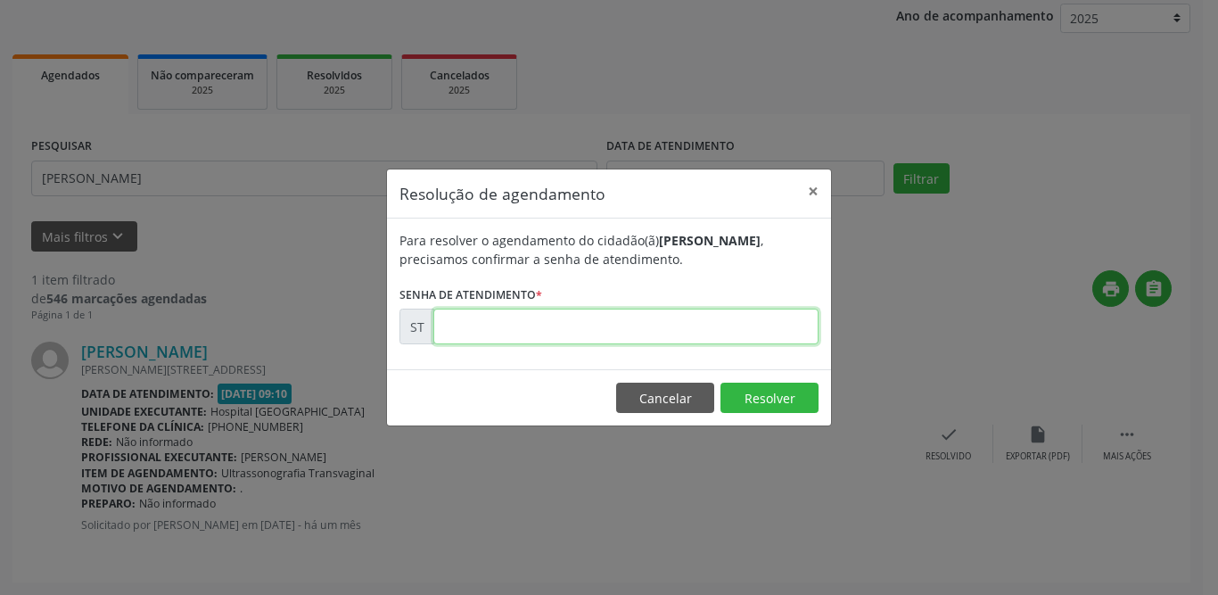
click at [661, 318] on input "text" at bounding box center [625, 327] width 385 height 36
type input "00018204"
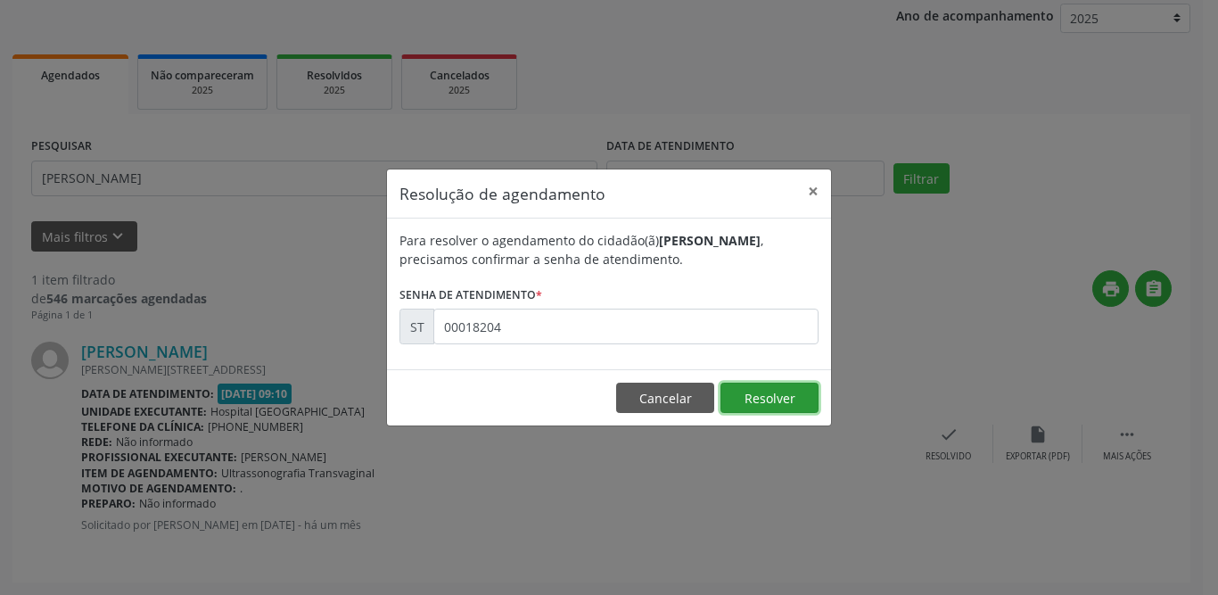
click at [773, 394] on button "Resolver" at bounding box center [769, 398] width 98 height 30
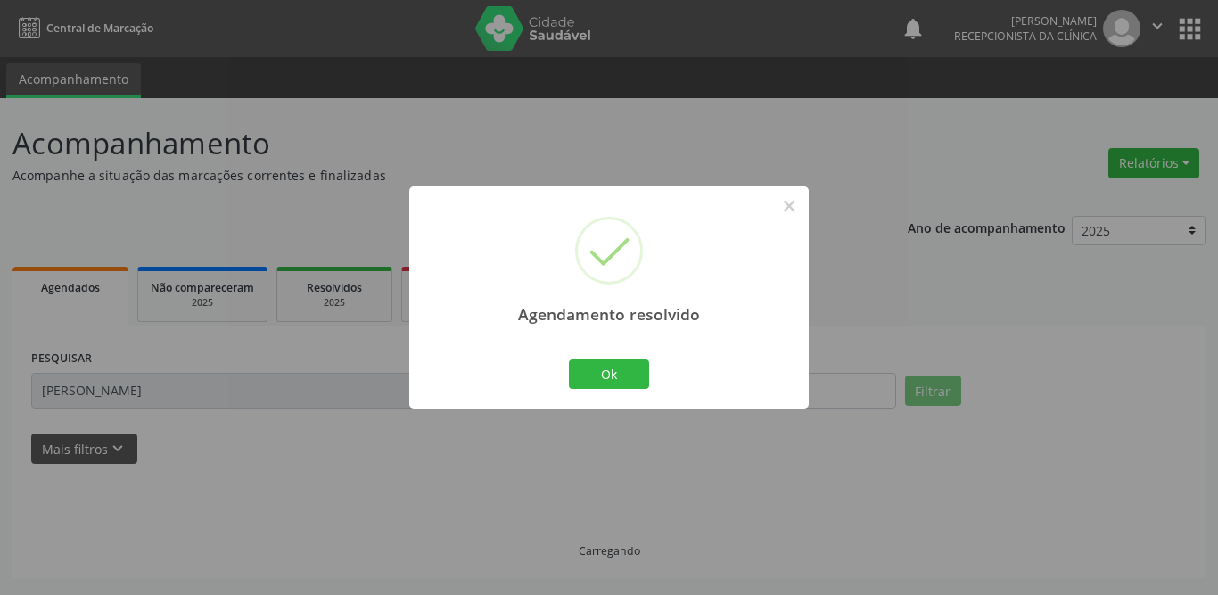
scroll to position [0, 0]
click at [618, 373] on button "Ok" at bounding box center [609, 374] width 80 height 30
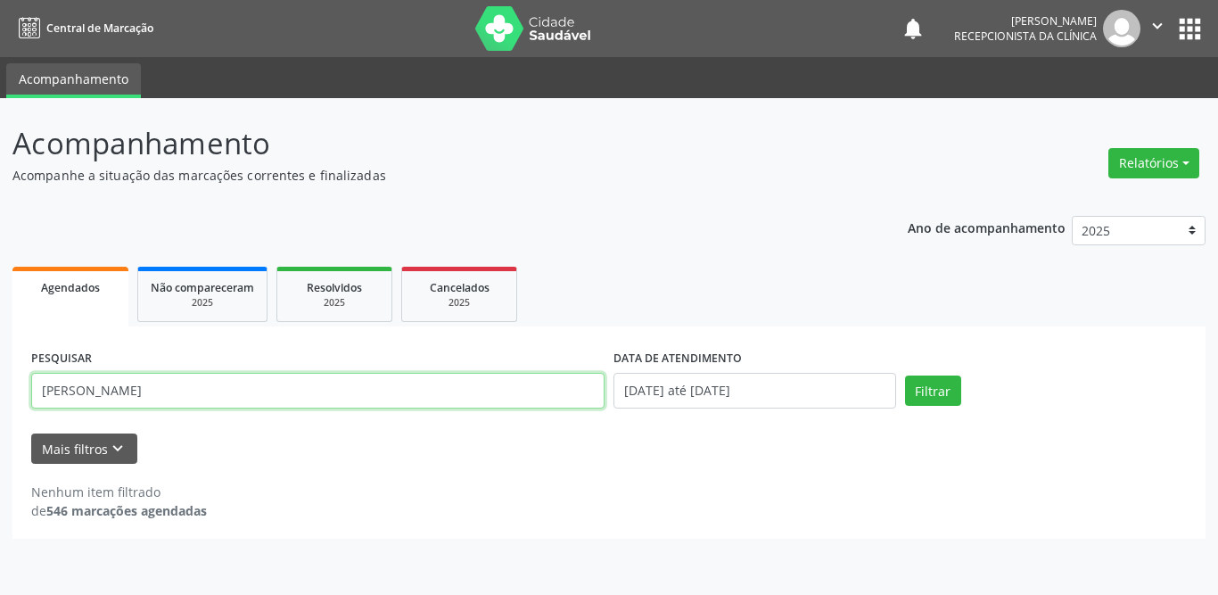
drag, startPoint x: 209, startPoint y: 386, endPoint x: 1, endPoint y: 389, distance: 207.8
click at [1, 389] on div "Acompanhamento Acompanhe a situação das marcações correntes e finalizadas Relat…" at bounding box center [609, 346] width 1218 height 497
